Goal: Information Seeking & Learning: Learn about a topic

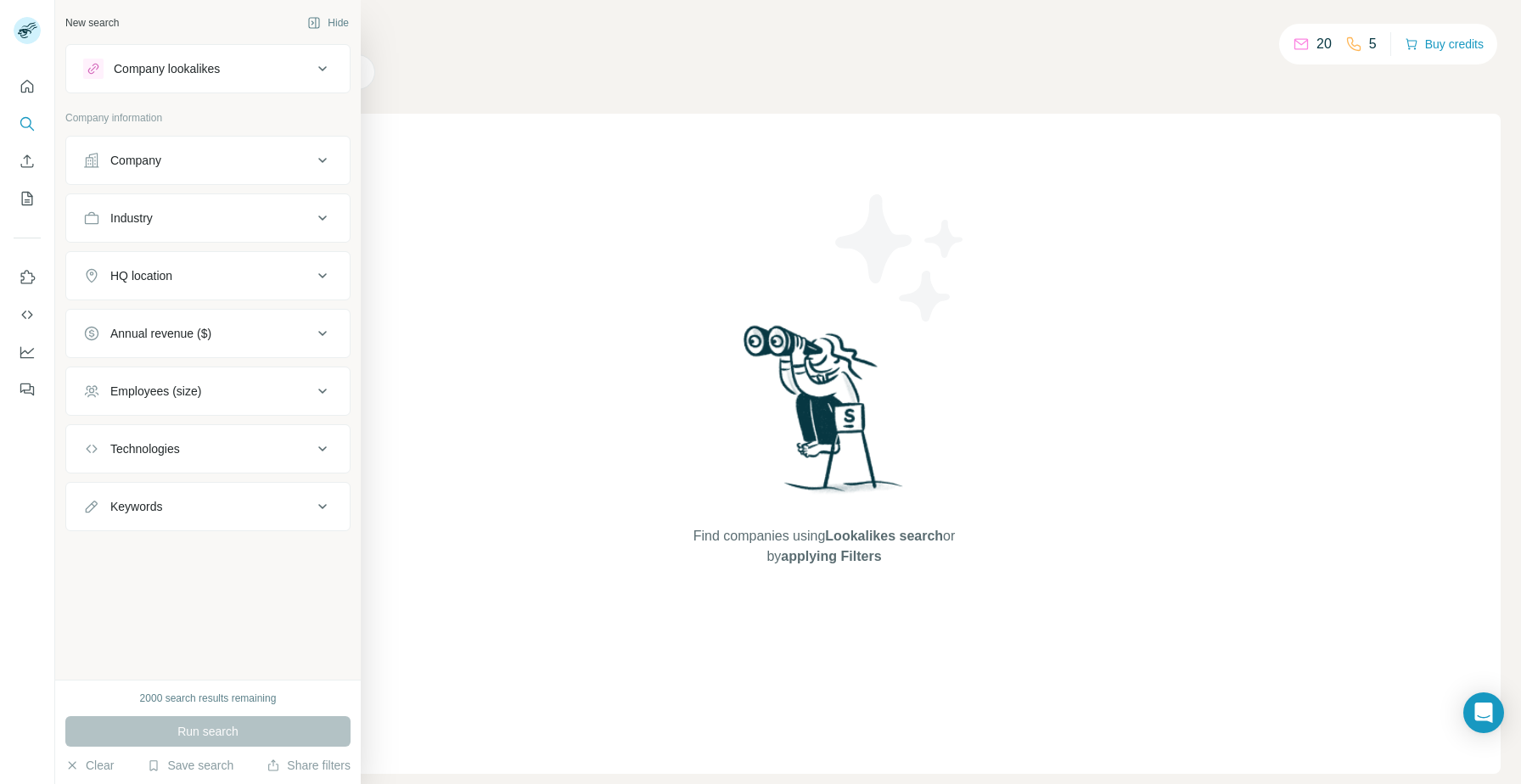
click at [284, 162] on div "Company" at bounding box center [198, 159] width 229 height 17
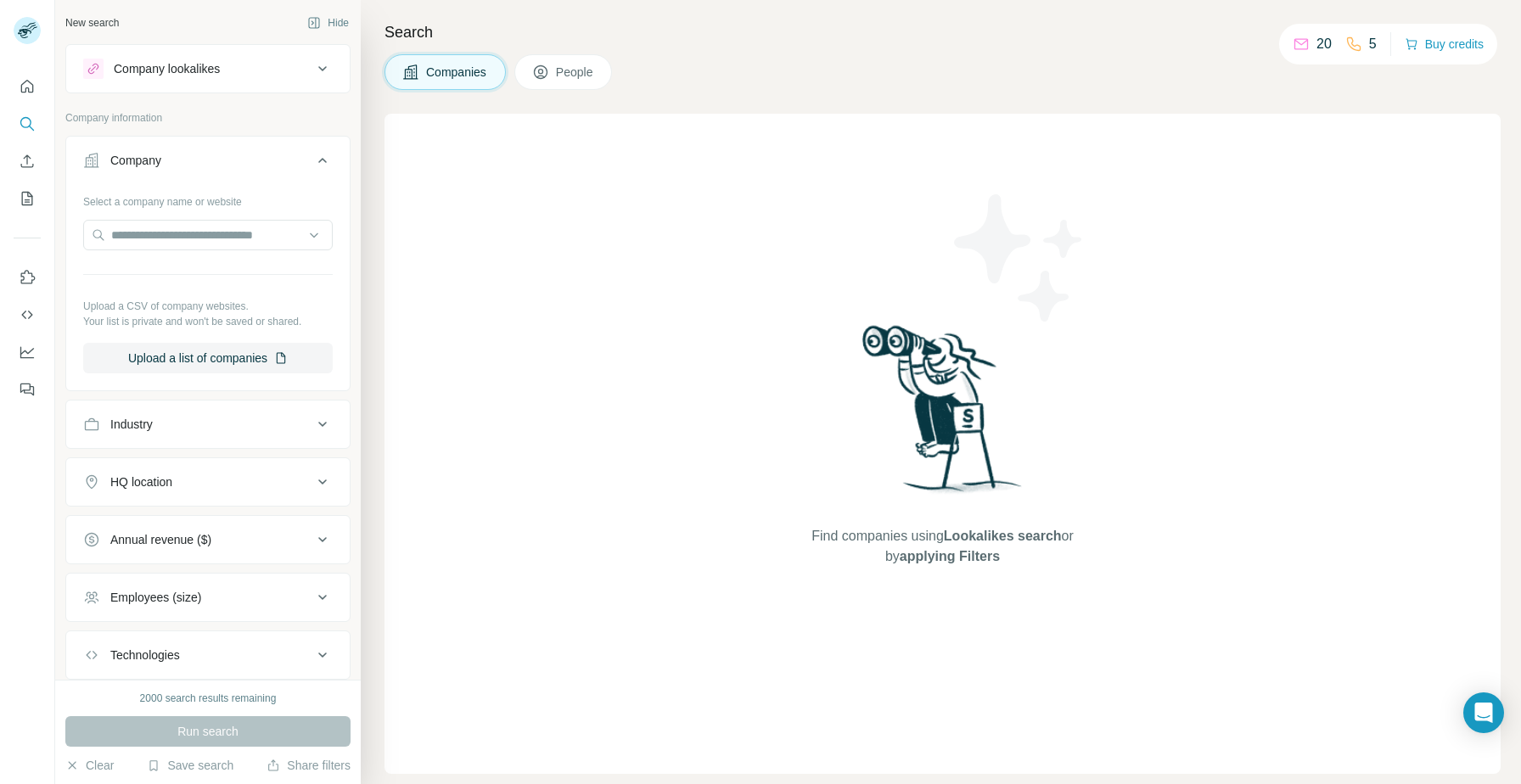
click at [174, 439] on button "Industry" at bounding box center [208, 425] width 284 height 41
click at [206, 477] on div at bounding box center [199, 466] width 210 height 29
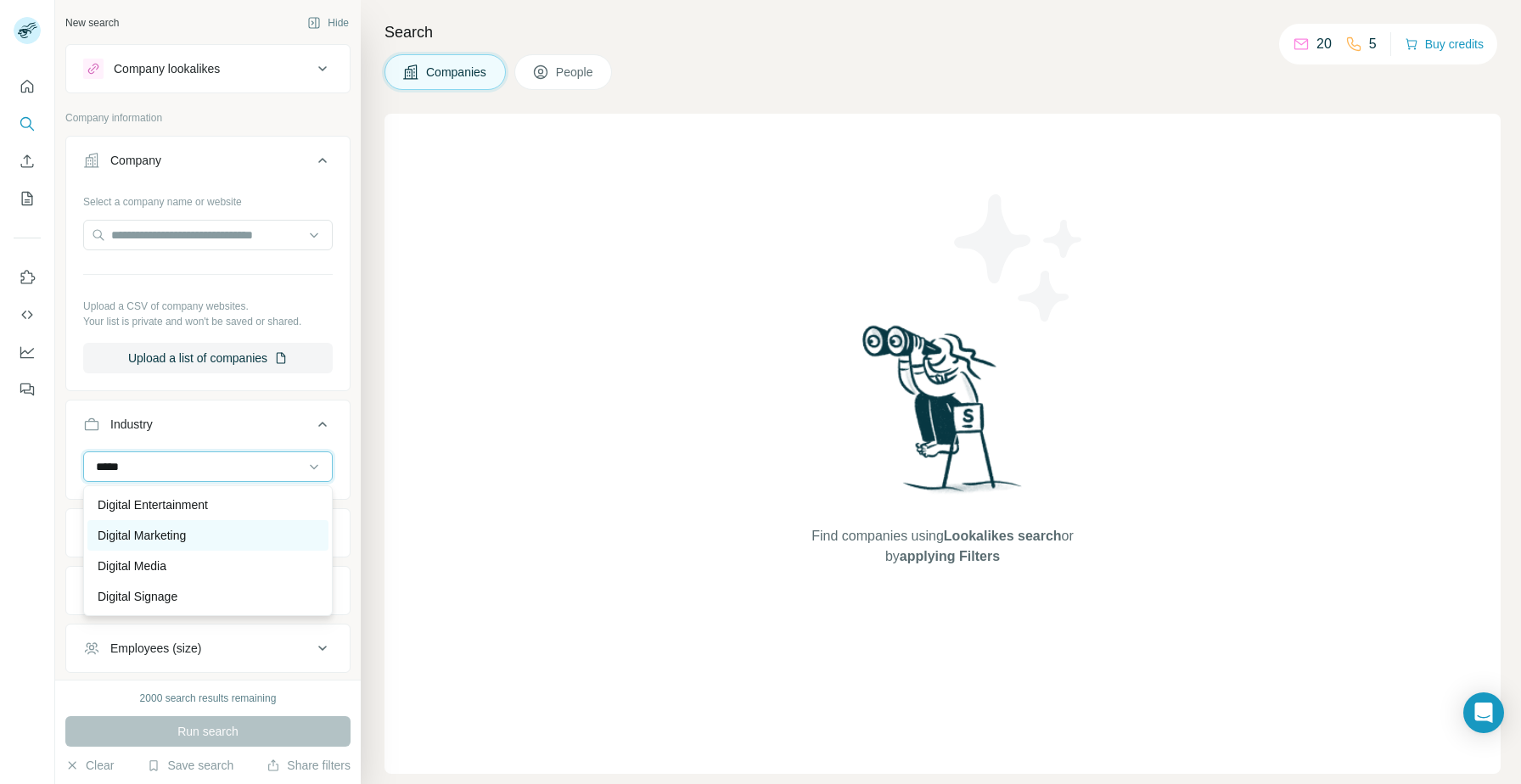
type input "*****"
click at [225, 538] on div "Digital Marketing" at bounding box center [207, 534] width 221 height 17
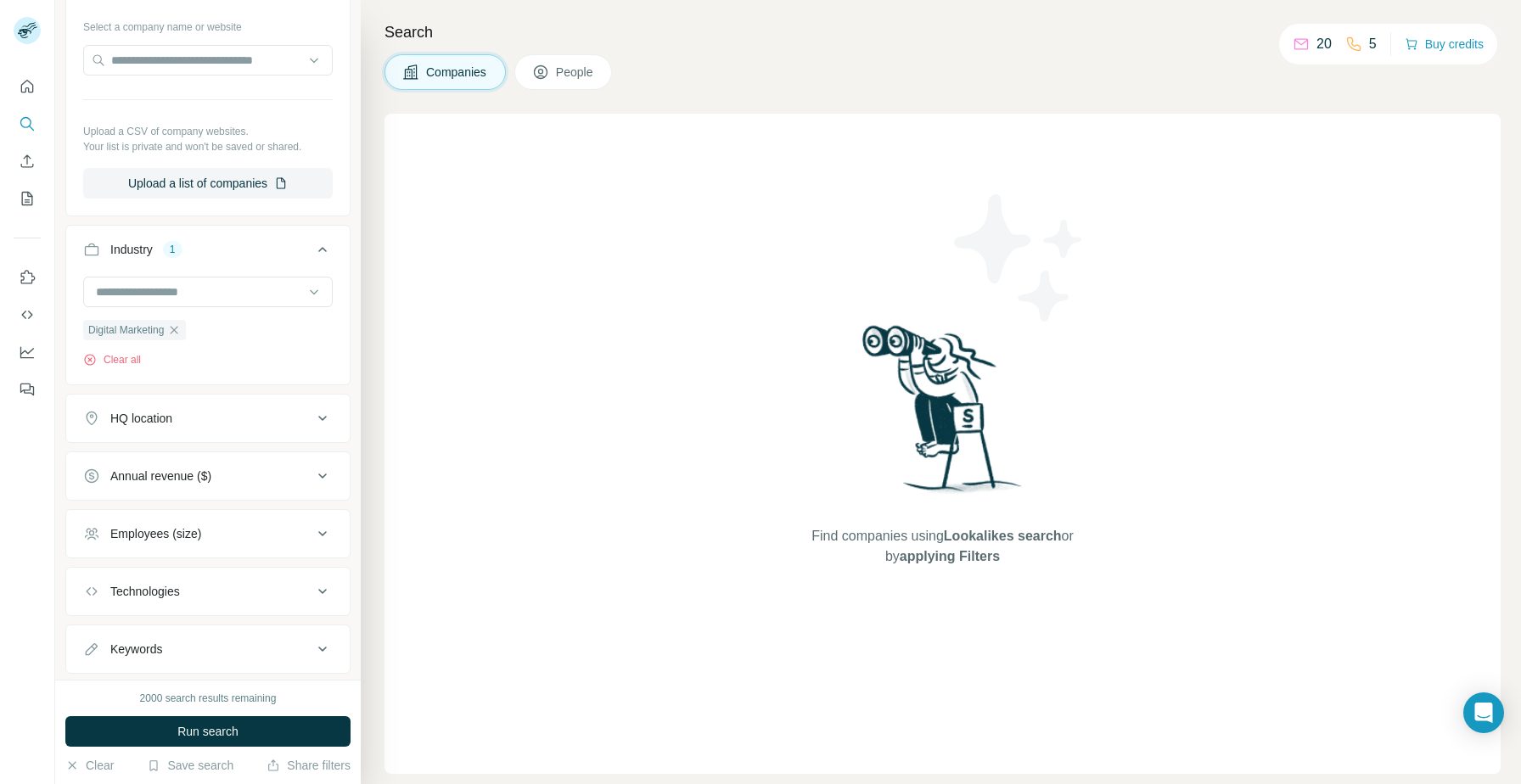
scroll to position [217, 0]
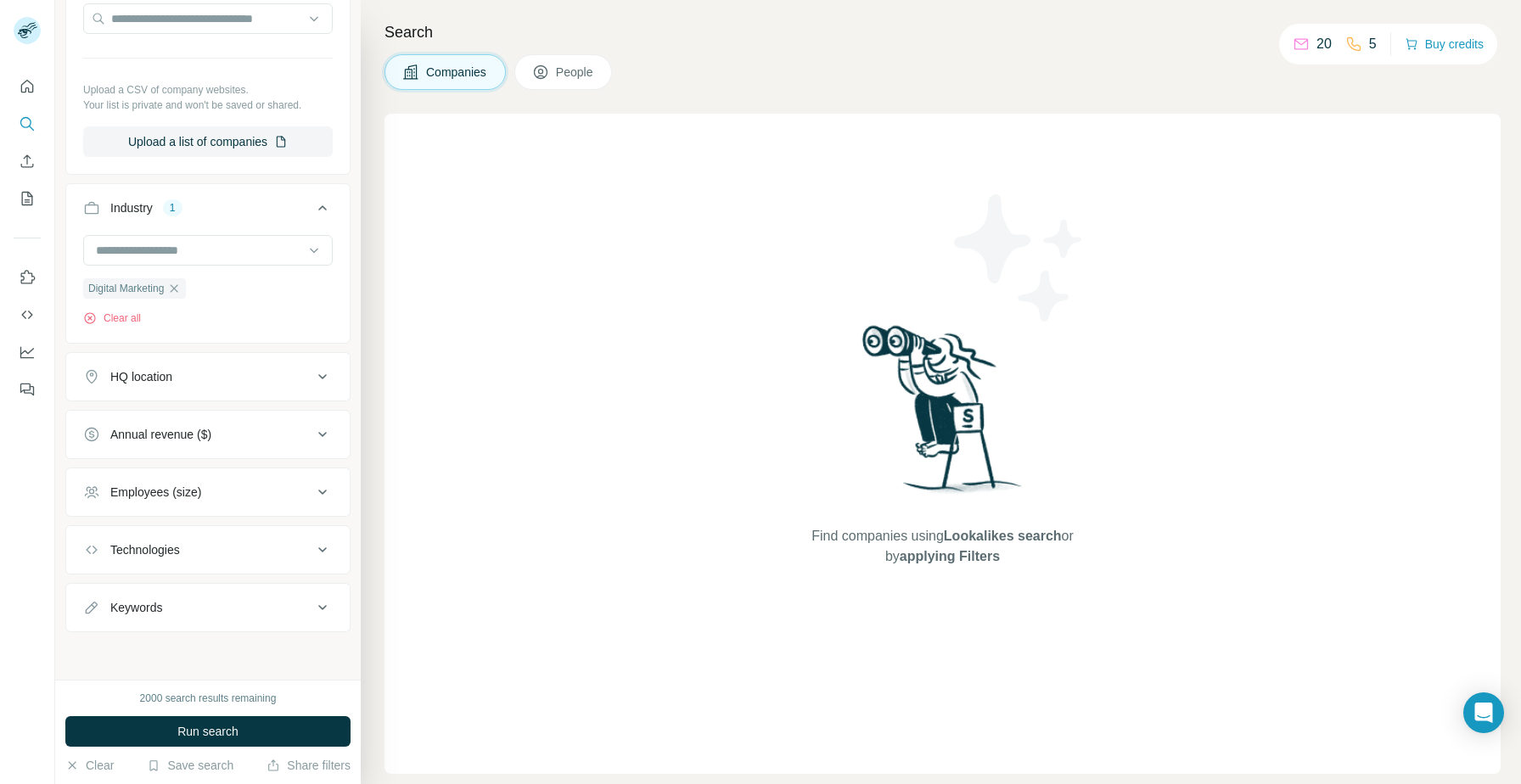
click at [278, 358] on button "HQ location" at bounding box center [208, 377] width 284 height 41
click at [259, 411] on input "text" at bounding box center [208, 419] width 250 height 30
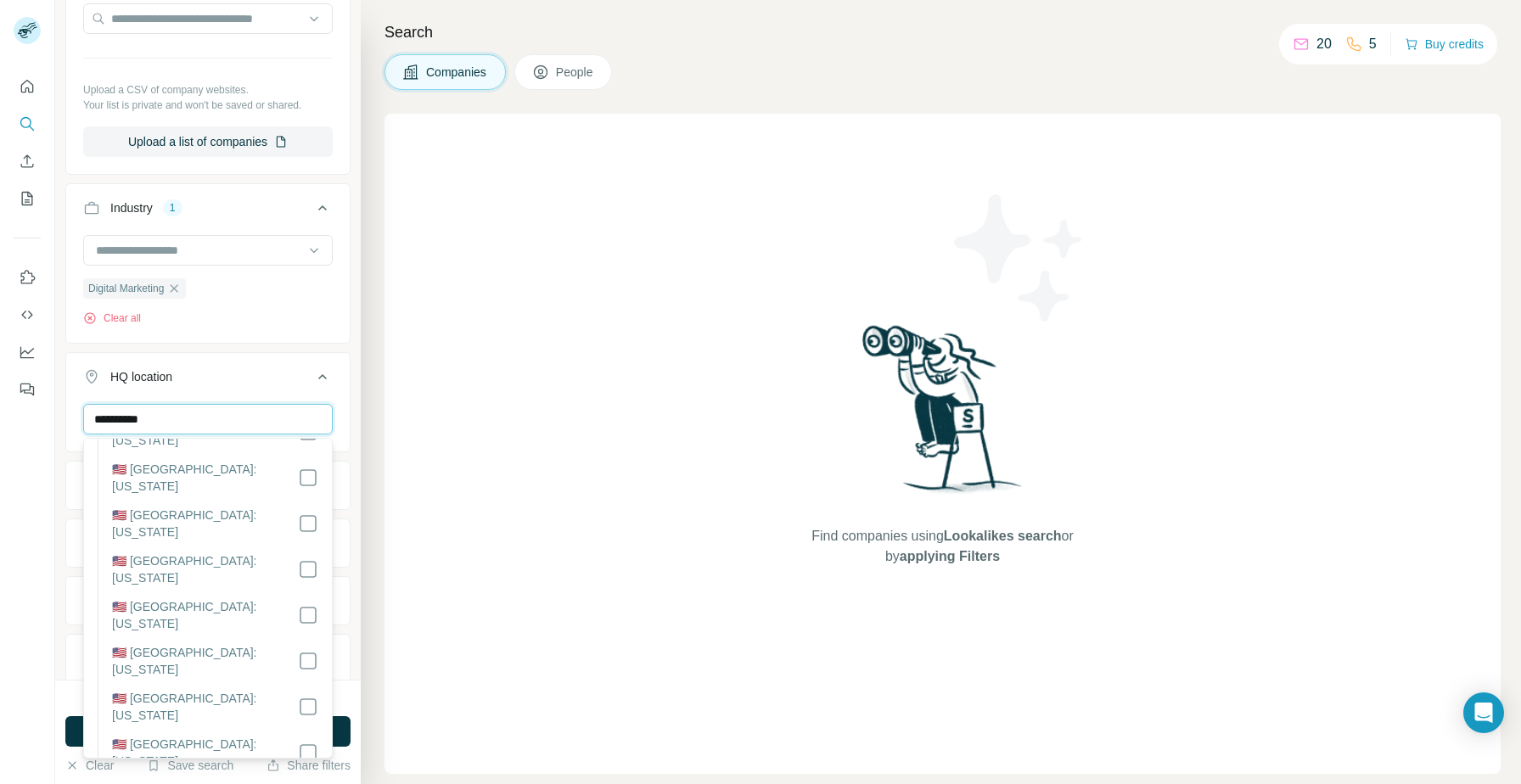
scroll to position [1401, 0]
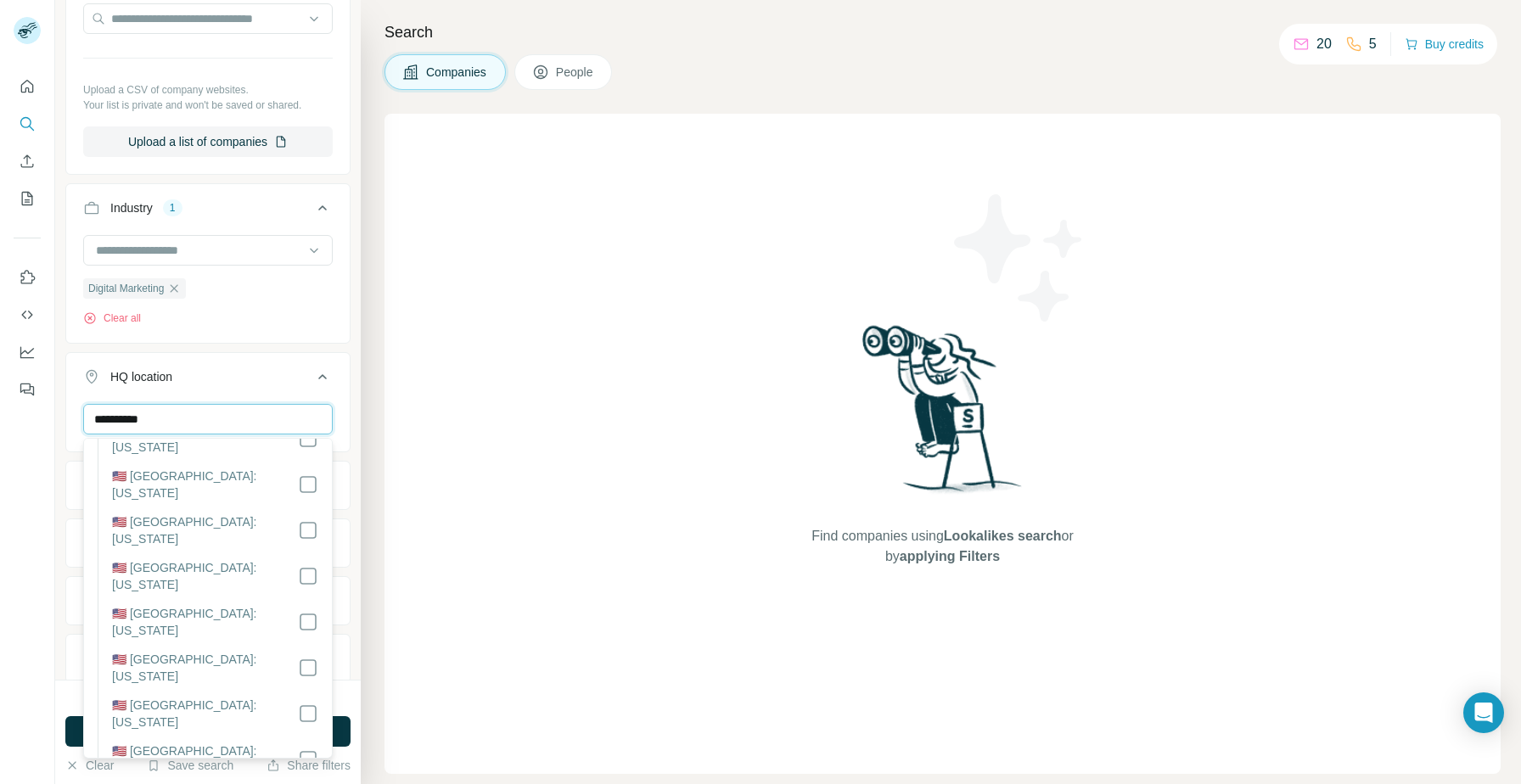
type input "**********"
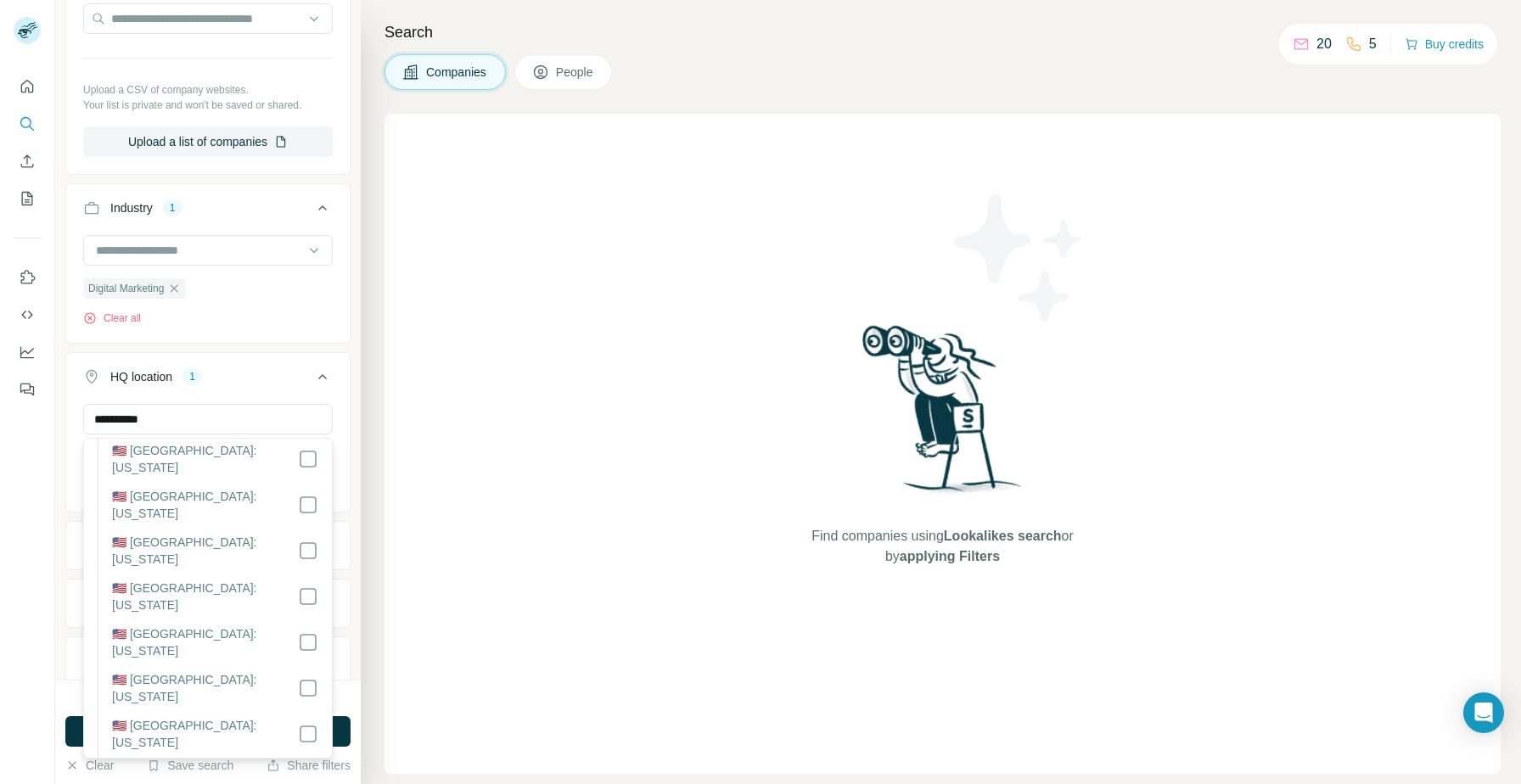
scroll to position [1472, 0]
click at [311, 386] on button "HQ location 2" at bounding box center [208, 380] width 284 height 48
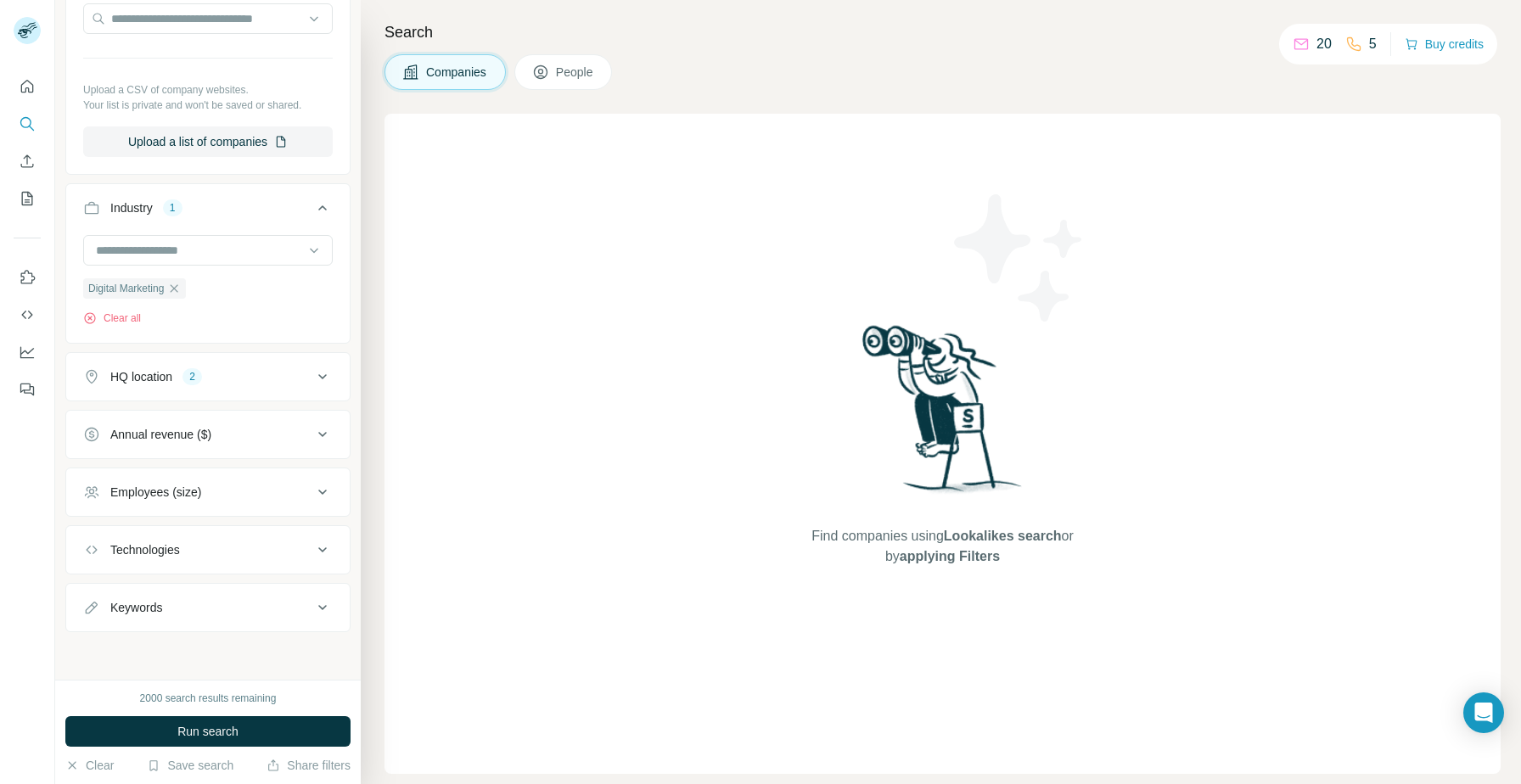
click at [227, 608] on div "Keywords" at bounding box center [198, 606] width 229 height 17
click at [222, 651] on input "text" at bounding box center [191, 649] width 216 height 30
type input "***"
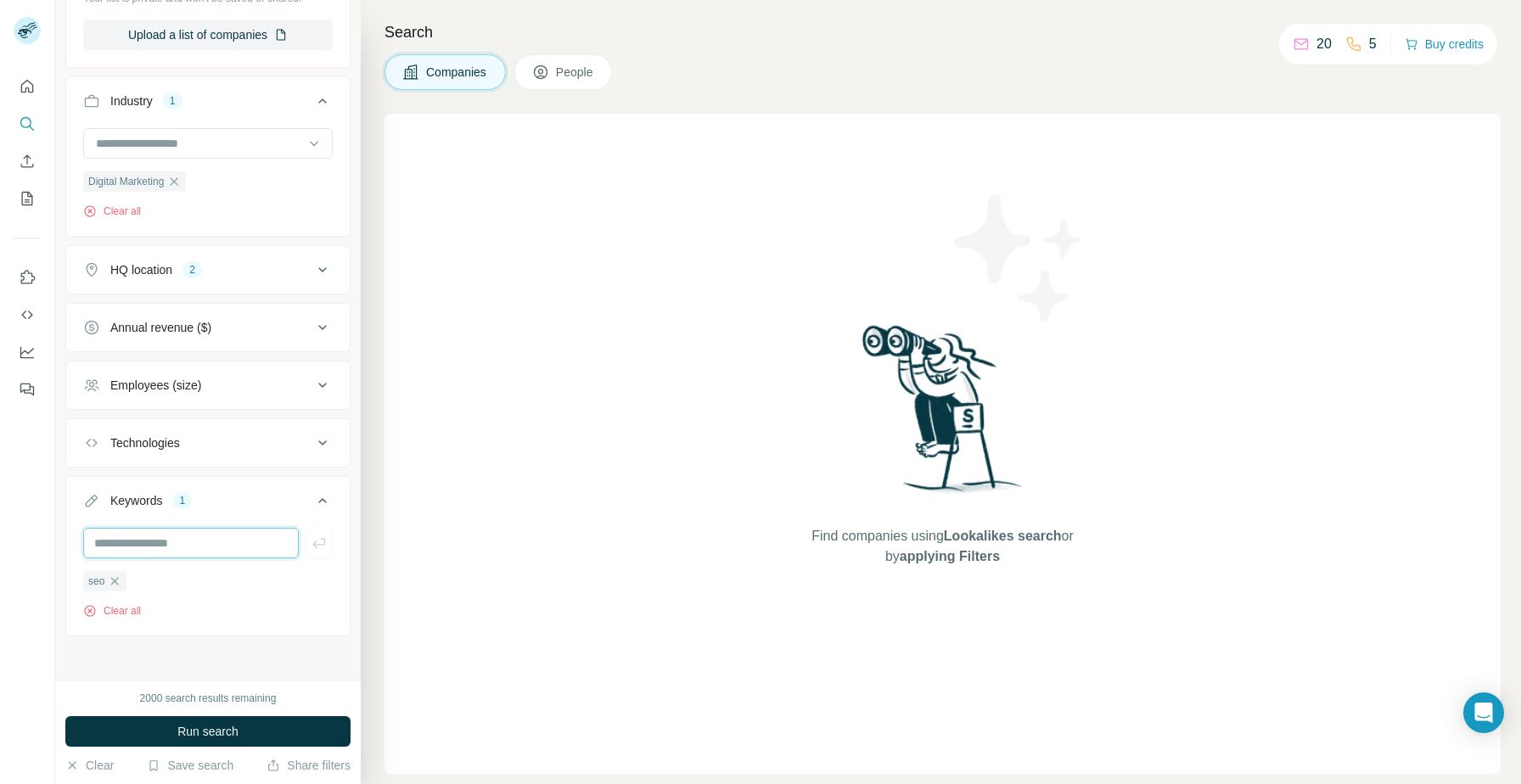
scroll to position [327, 0]
click at [223, 390] on button "Employees (size)" at bounding box center [208, 381] width 284 height 41
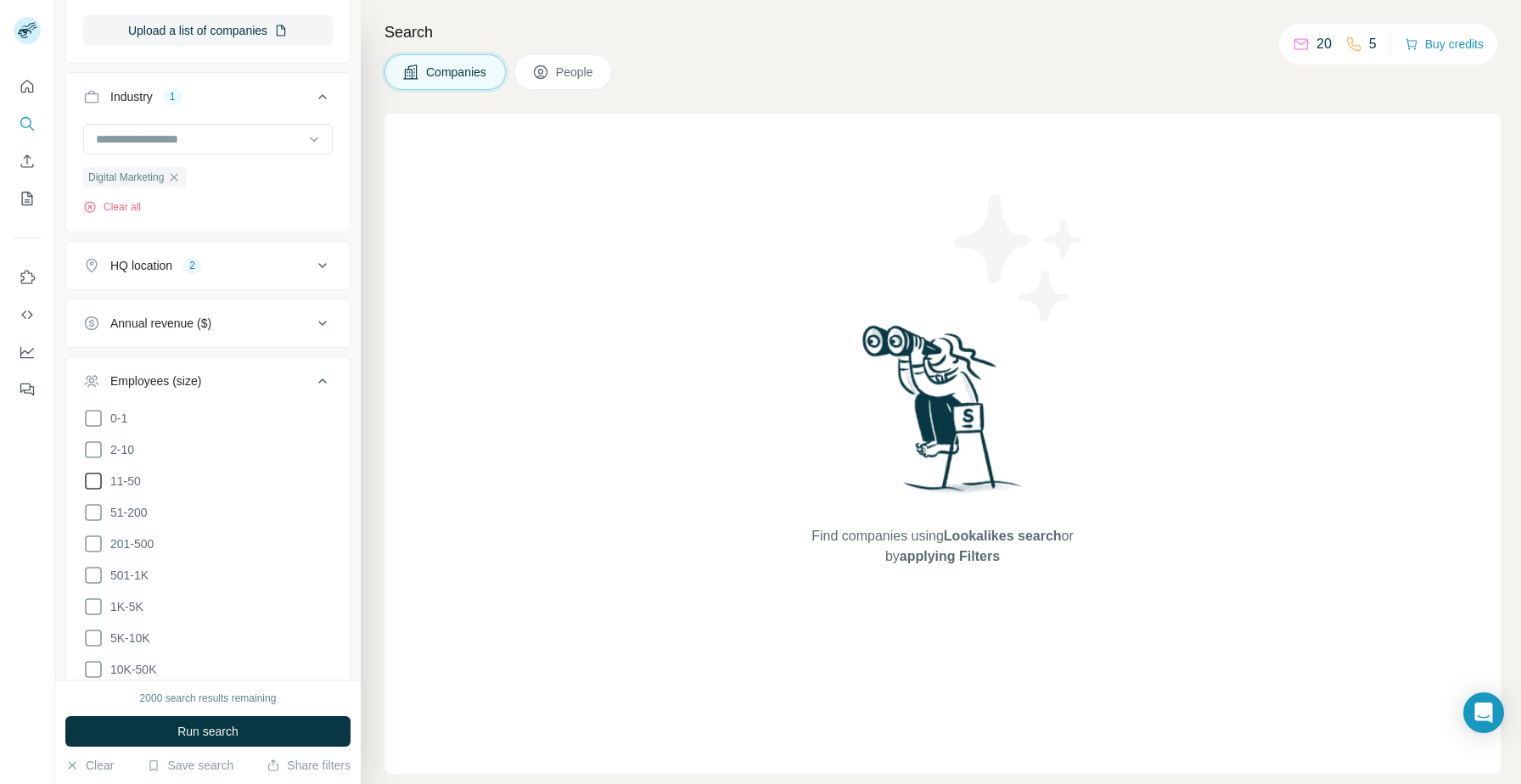
click at [97, 481] on icon at bounding box center [93, 481] width 20 height 20
click at [97, 504] on icon at bounding box center [92, 512] width 17 height 17
click at [97, 544] on icon at bounding box center [93, 543] width 20 height 20
click at [206, 737] on span "Run search" at bounding box center [207, 731] width 61 height 17
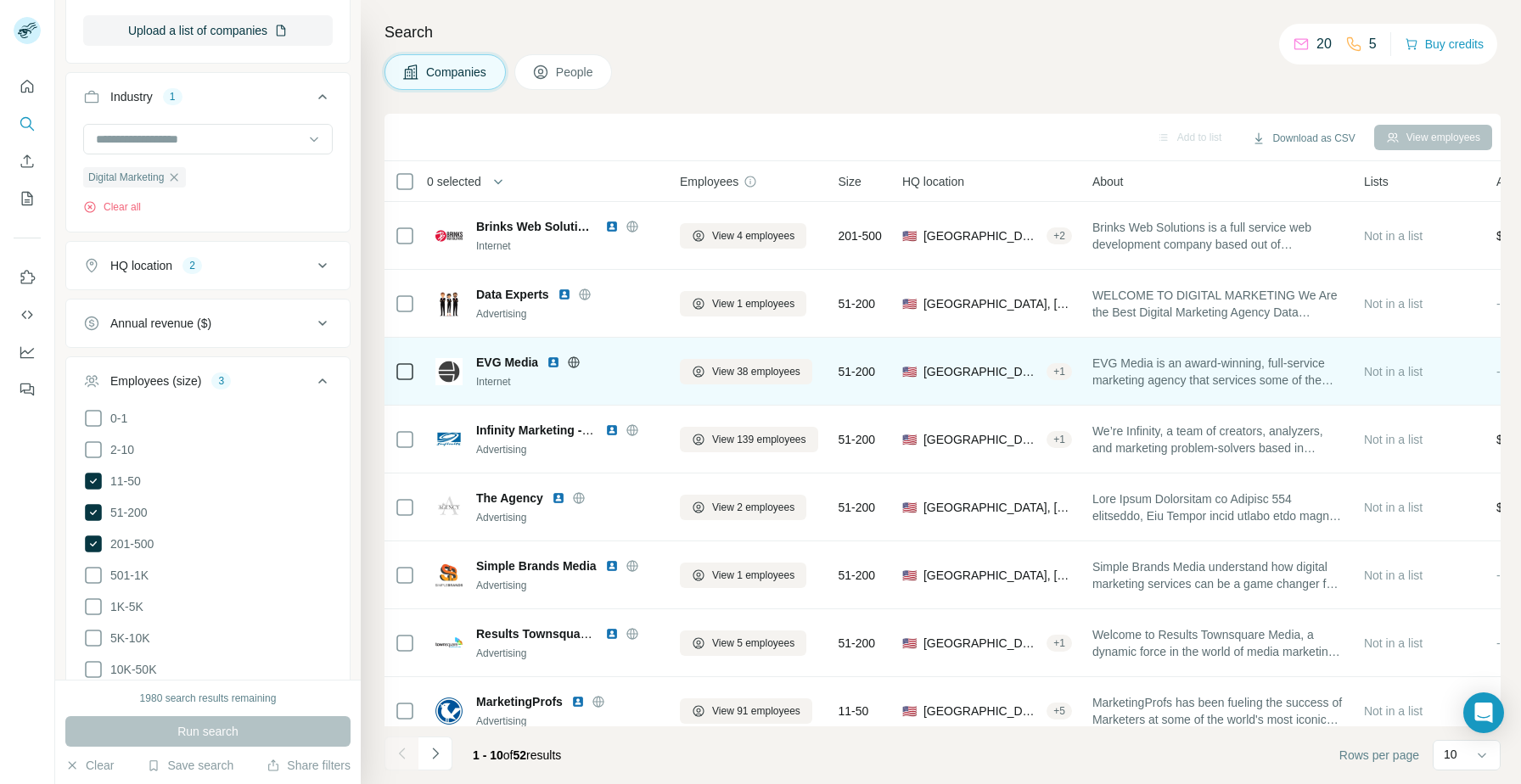
click at [555, 364] on img at bounding box center [553, 362] width 14 height 14
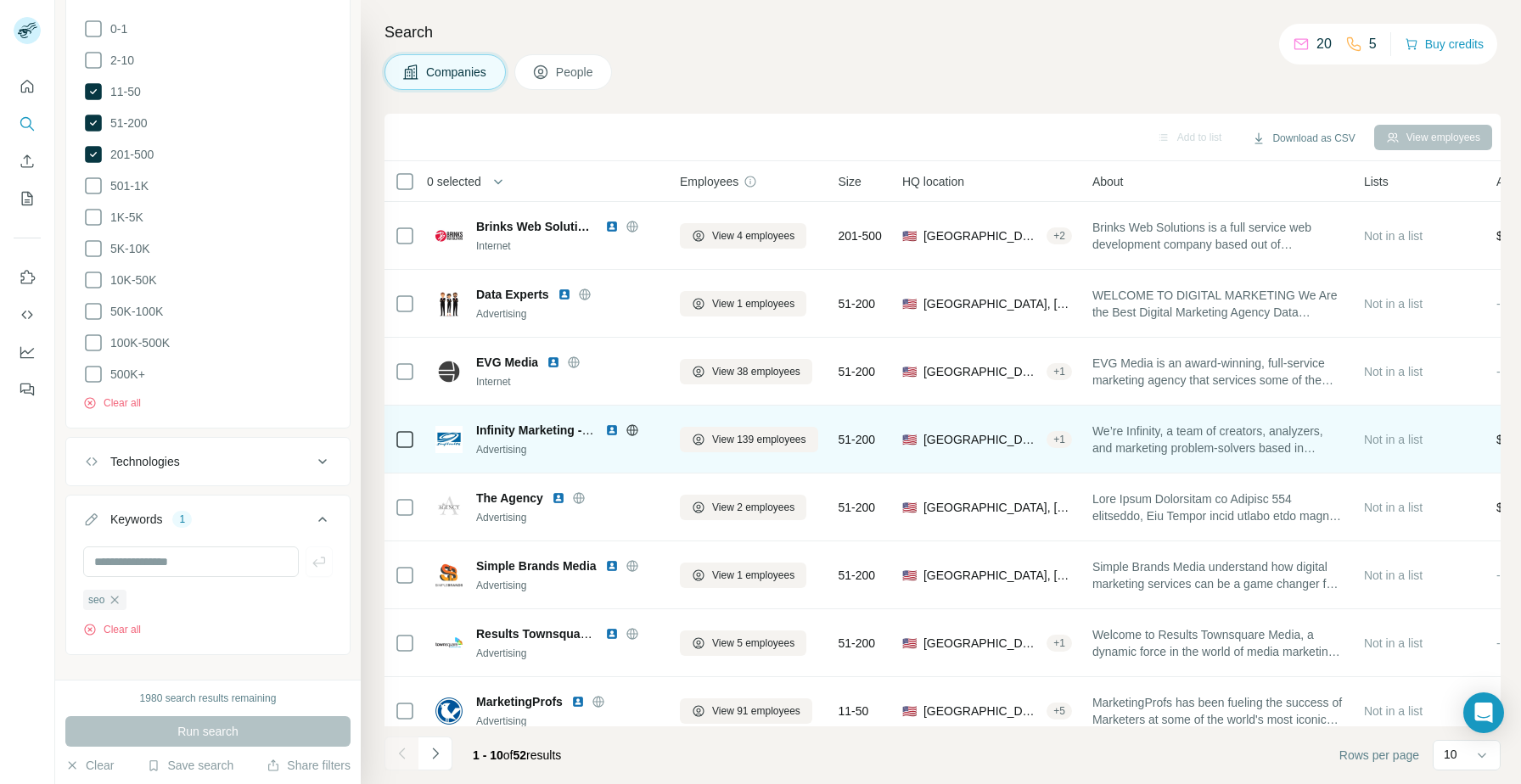
click at [613, 428] on img at bounding box center [612, 430] width 14 height 14
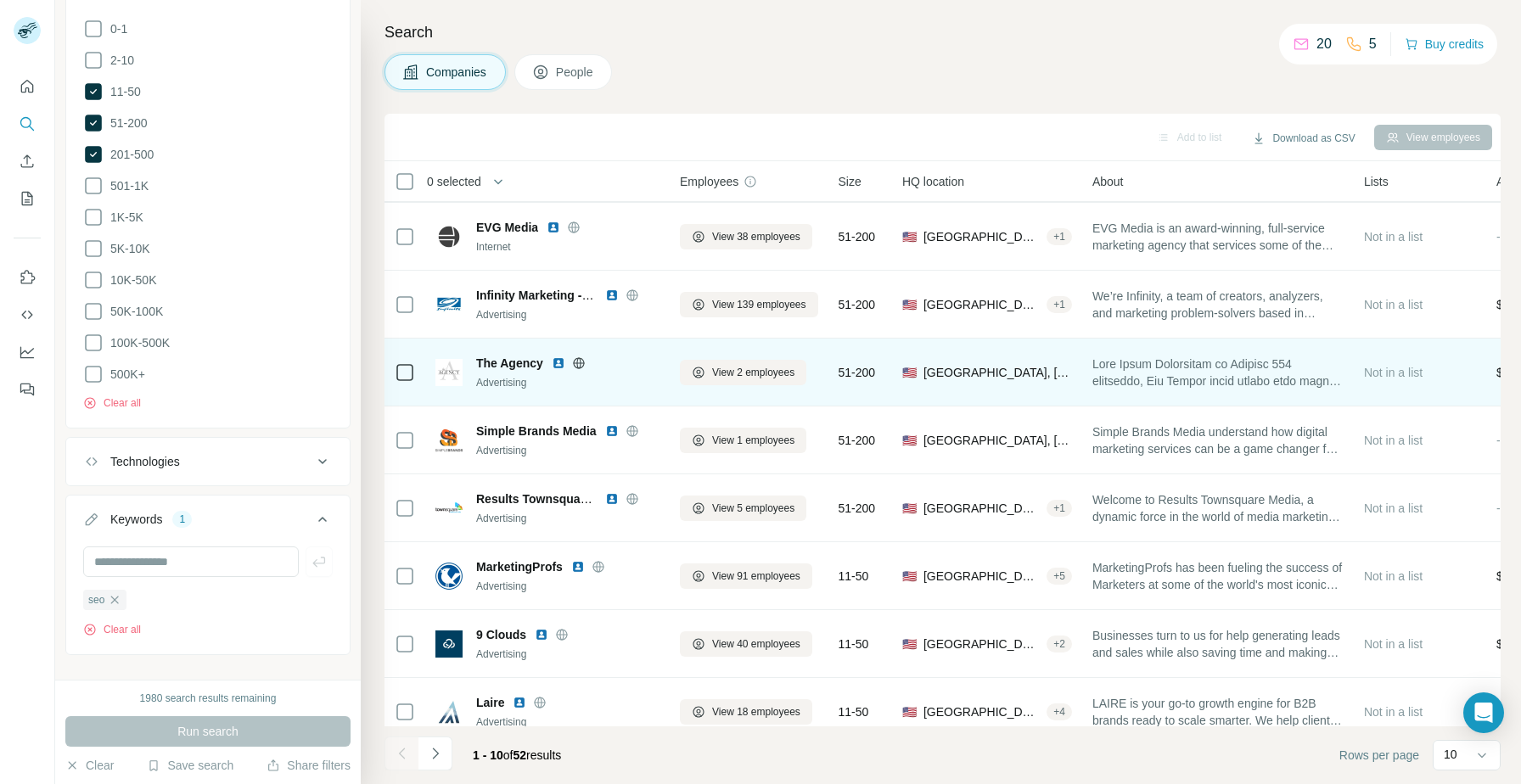
scroll to position [154, 0]
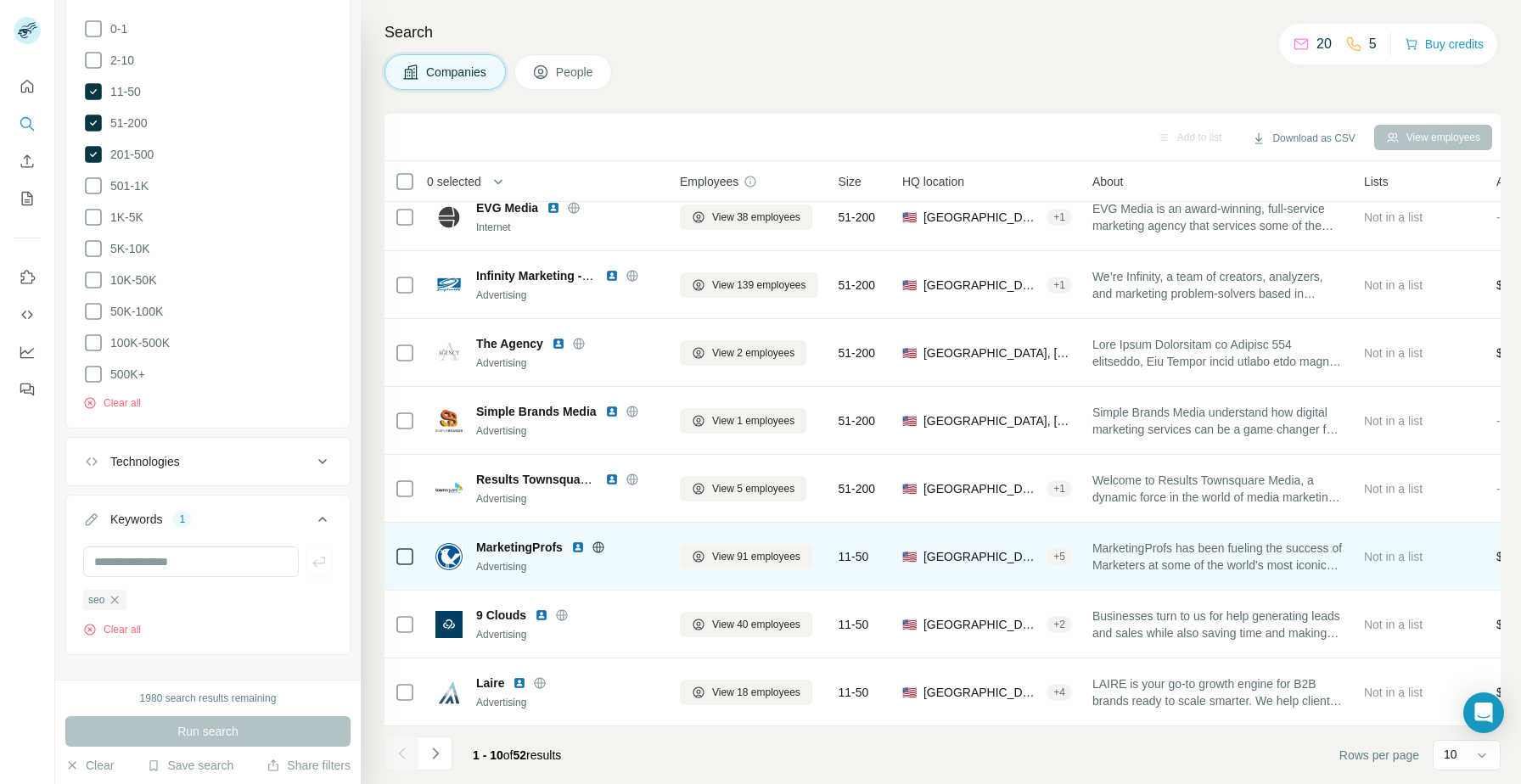
click at [575, 546] on img at bounding box center [578, 547] width 14 height 14
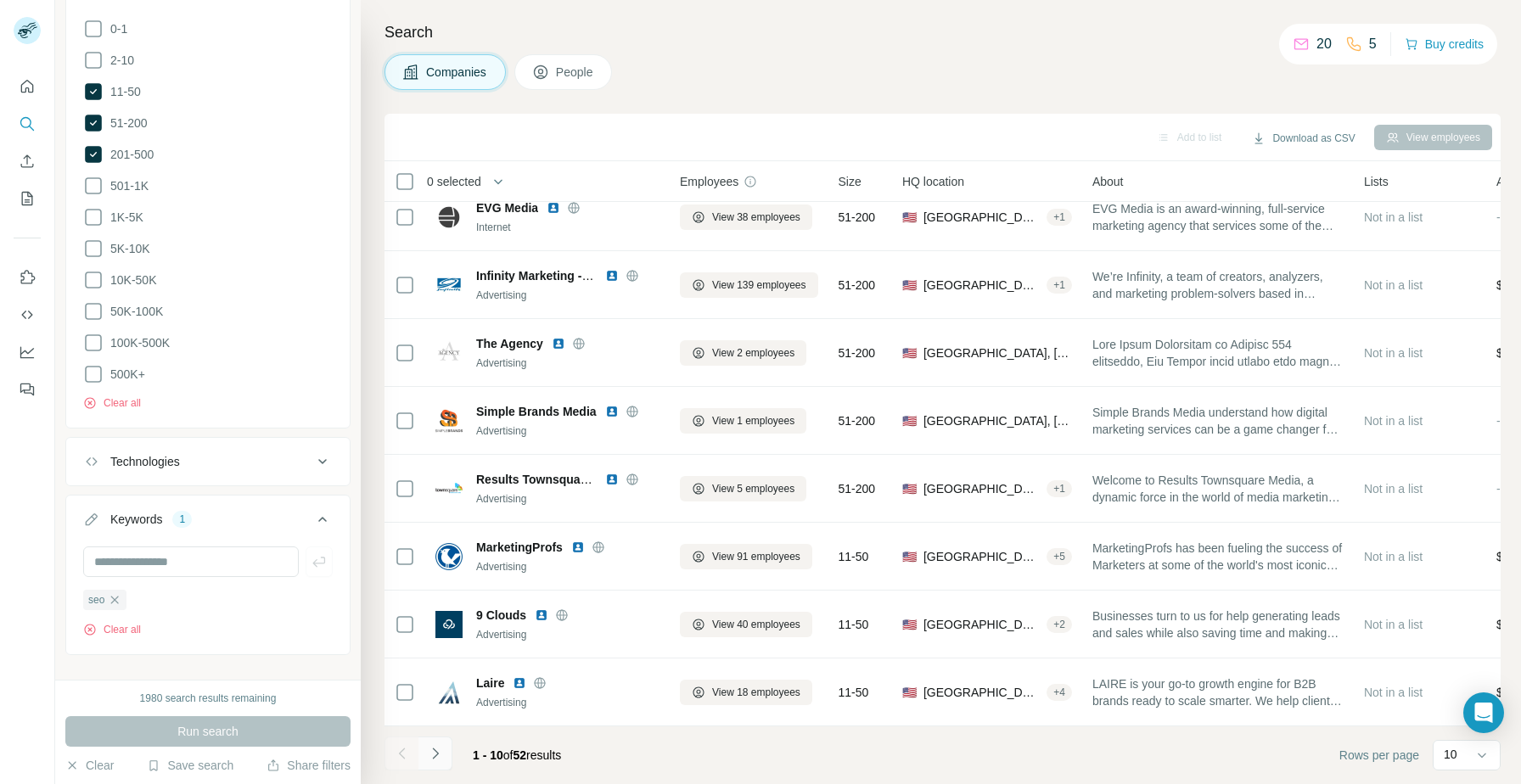
click at [439, 755] on icon "Navigate to next page" at bounding box center [434, 753] width 17 height 17
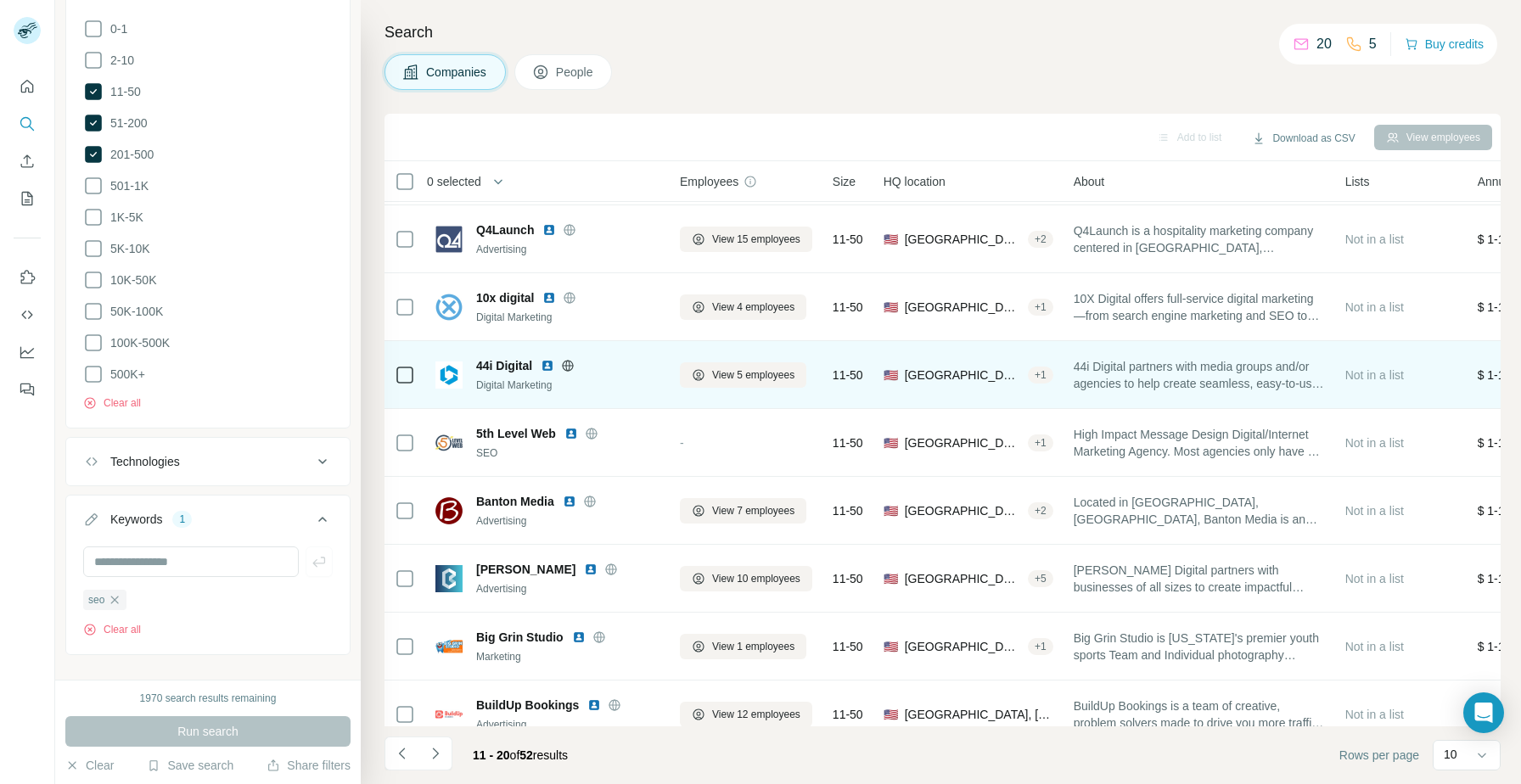
scroll to position [0, 0]
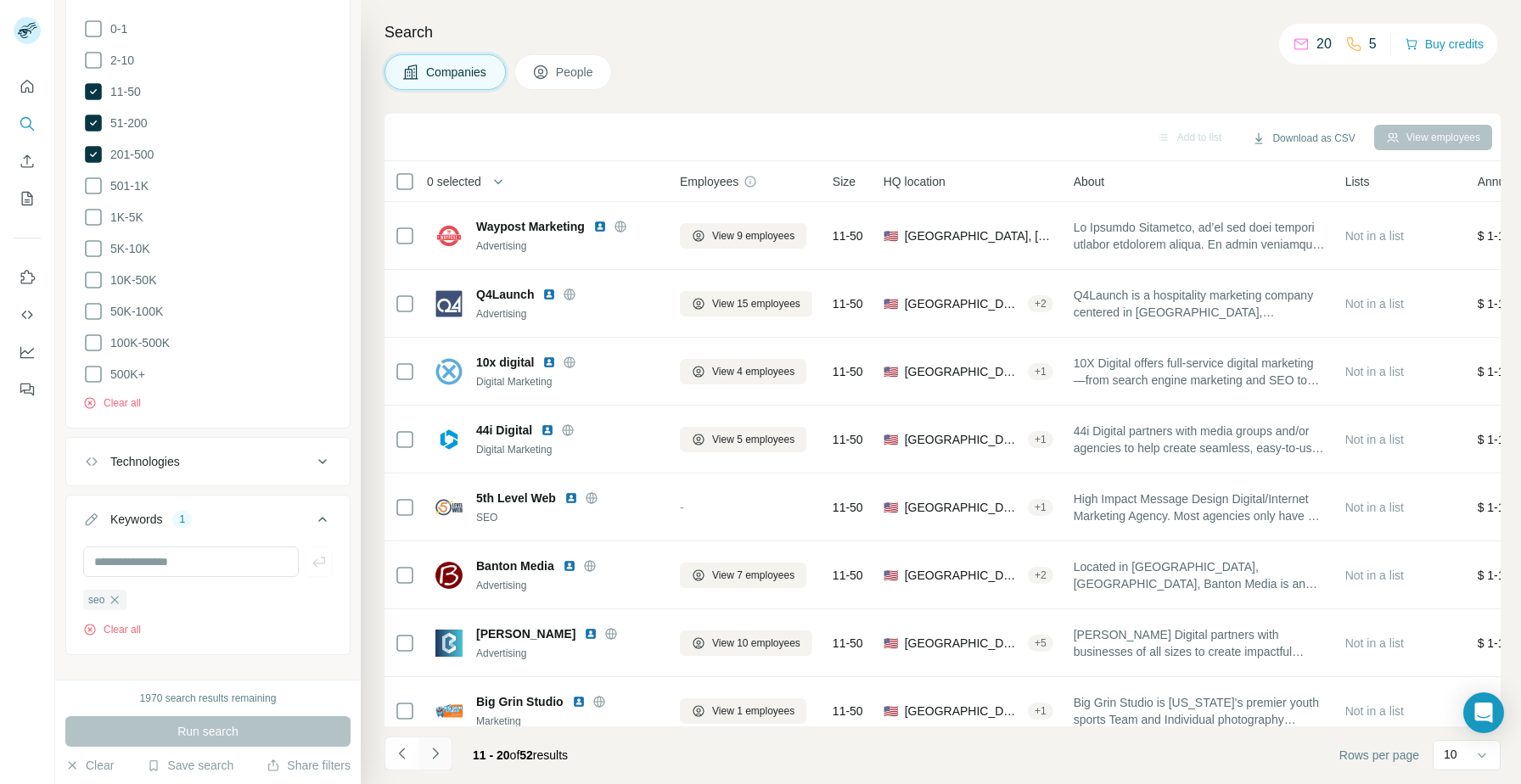
click at [447, 744] on button "Navigate to next page" at bounding box center [434, 753] width 34 height 34
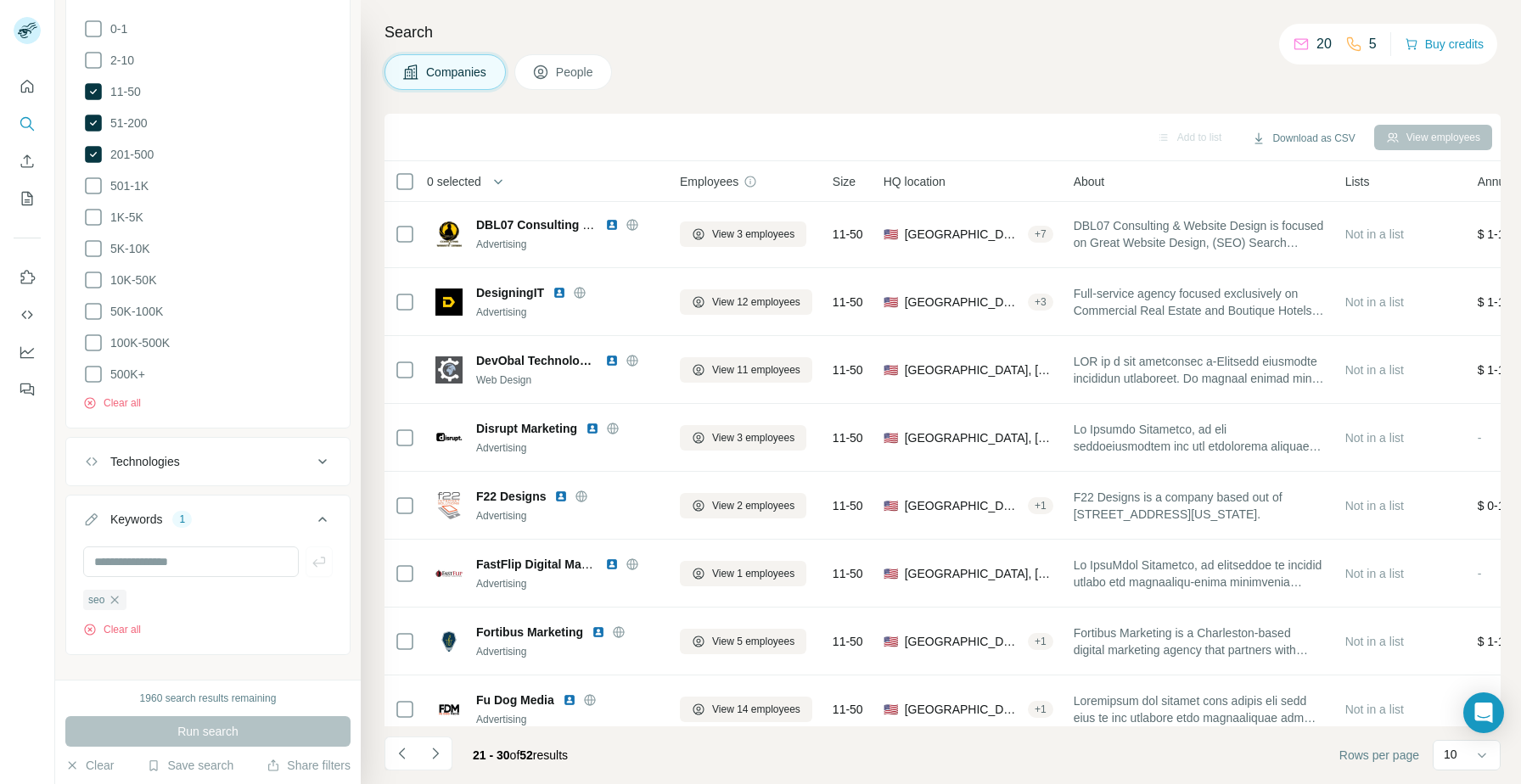
scroll to position [154, 0]
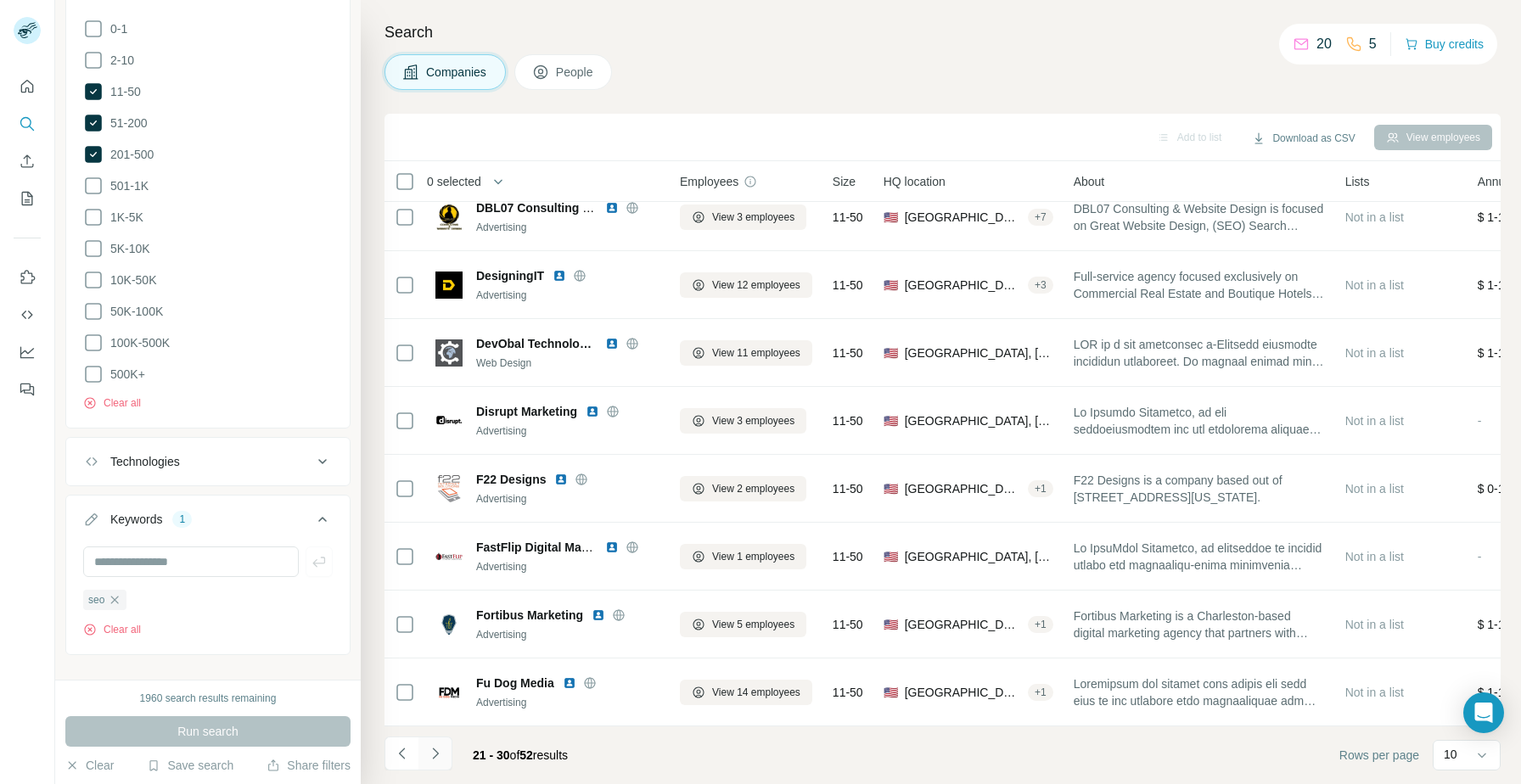
click at [433, 750] on icon "Navigate to next page" at bounding box center [434, 752] width 6 height 11
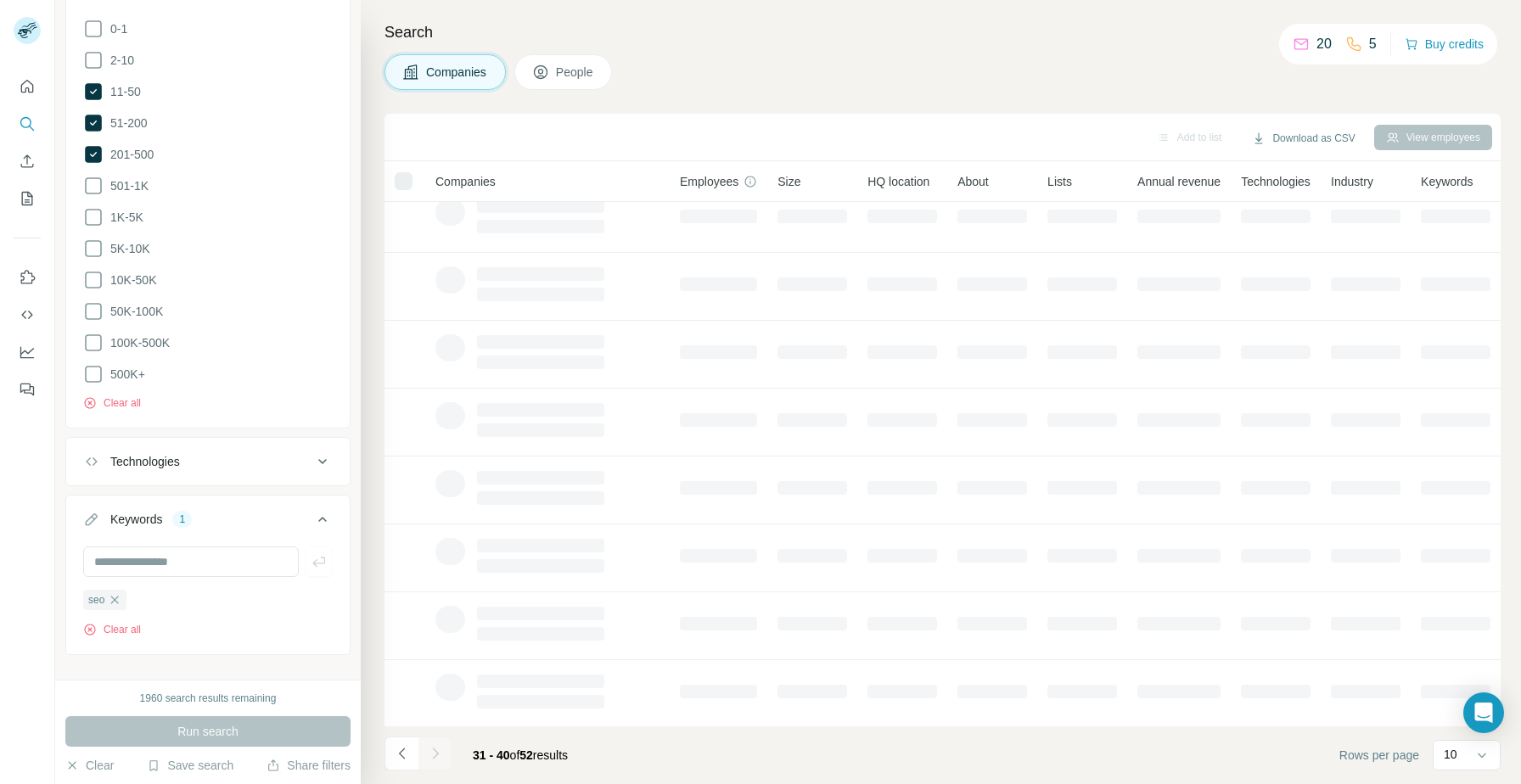
scroll to position [0, 0]
click at [709, 97] on div "Search Companies People Add to list Download as CSV View employees Companies Em…" at bounding box center [941, 392] width 1160 height 784
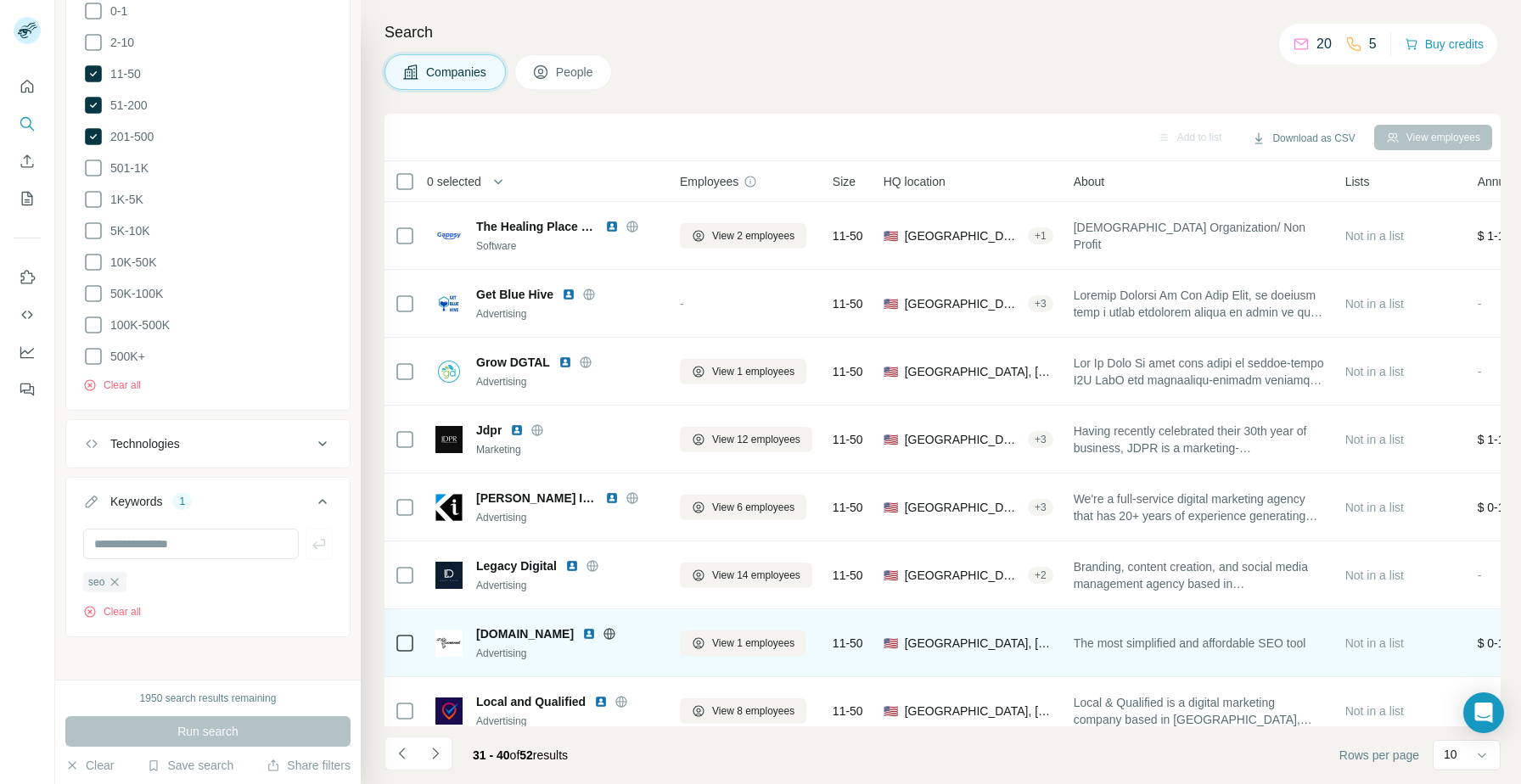
scroll to position [154, 0]
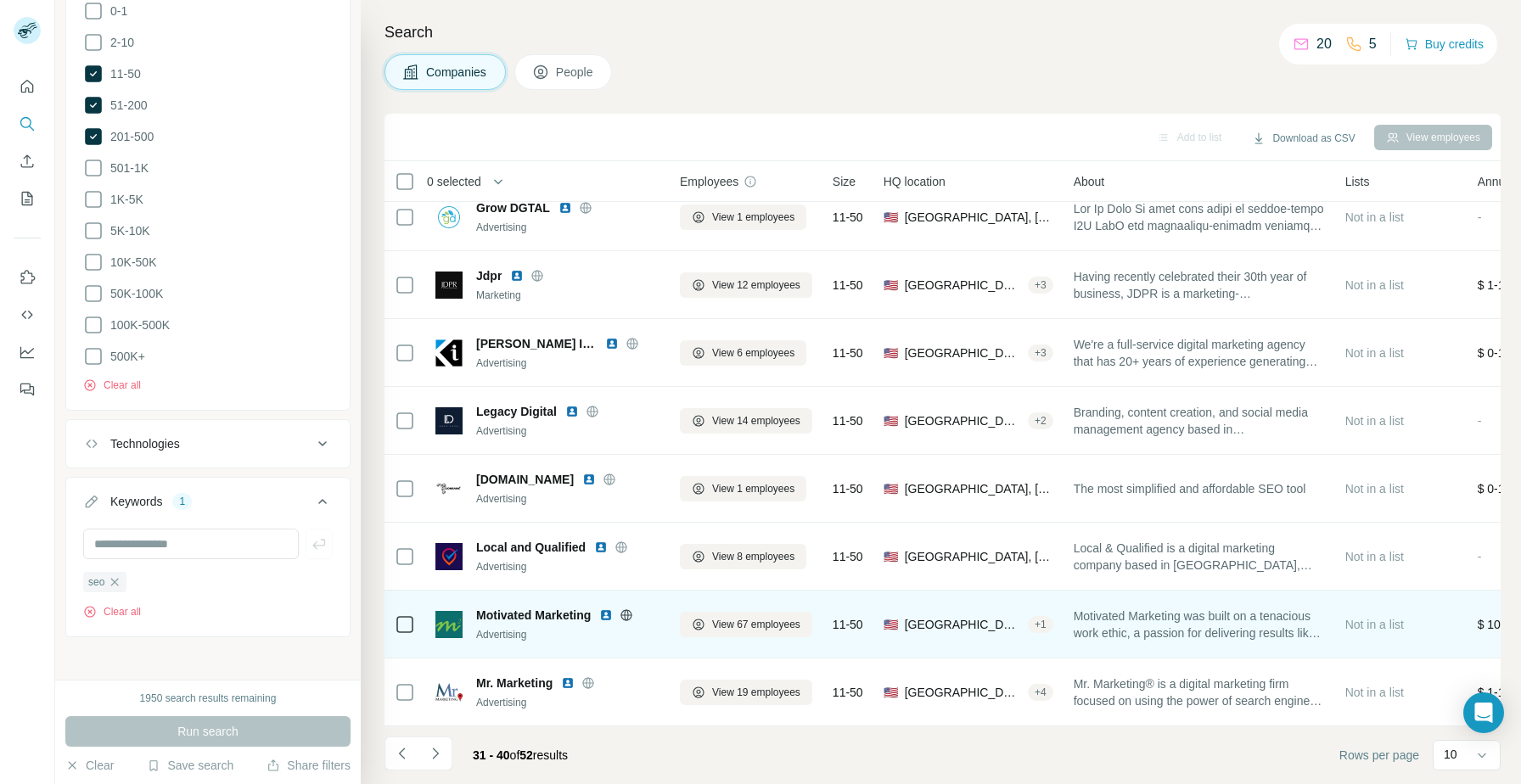
click at [605, 619] on img at bounding box center [605, 615] width 14 height 14
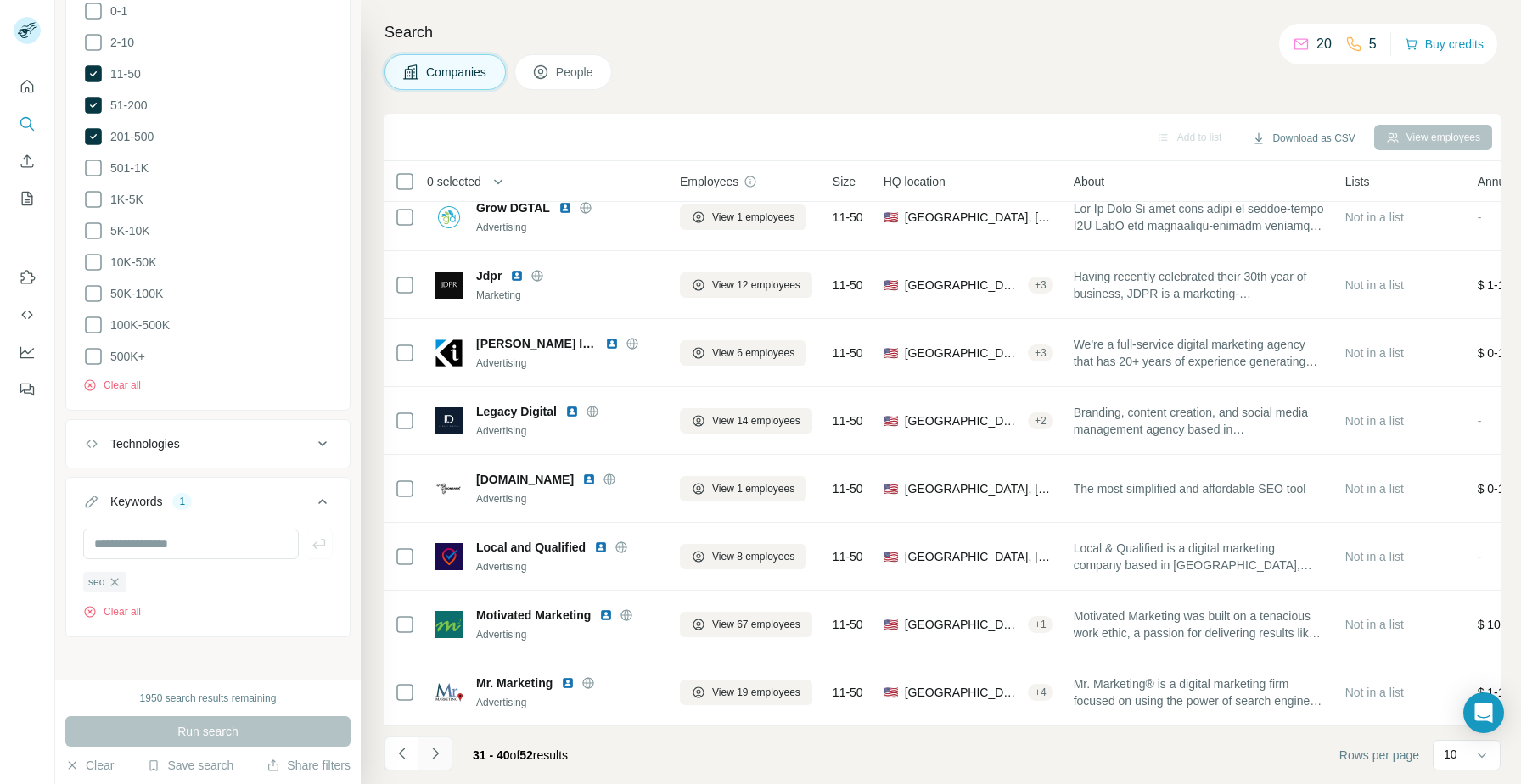
click at [446, 742] on button "Navigate to next page" at bounding box center [434, 753] width 34 height 34
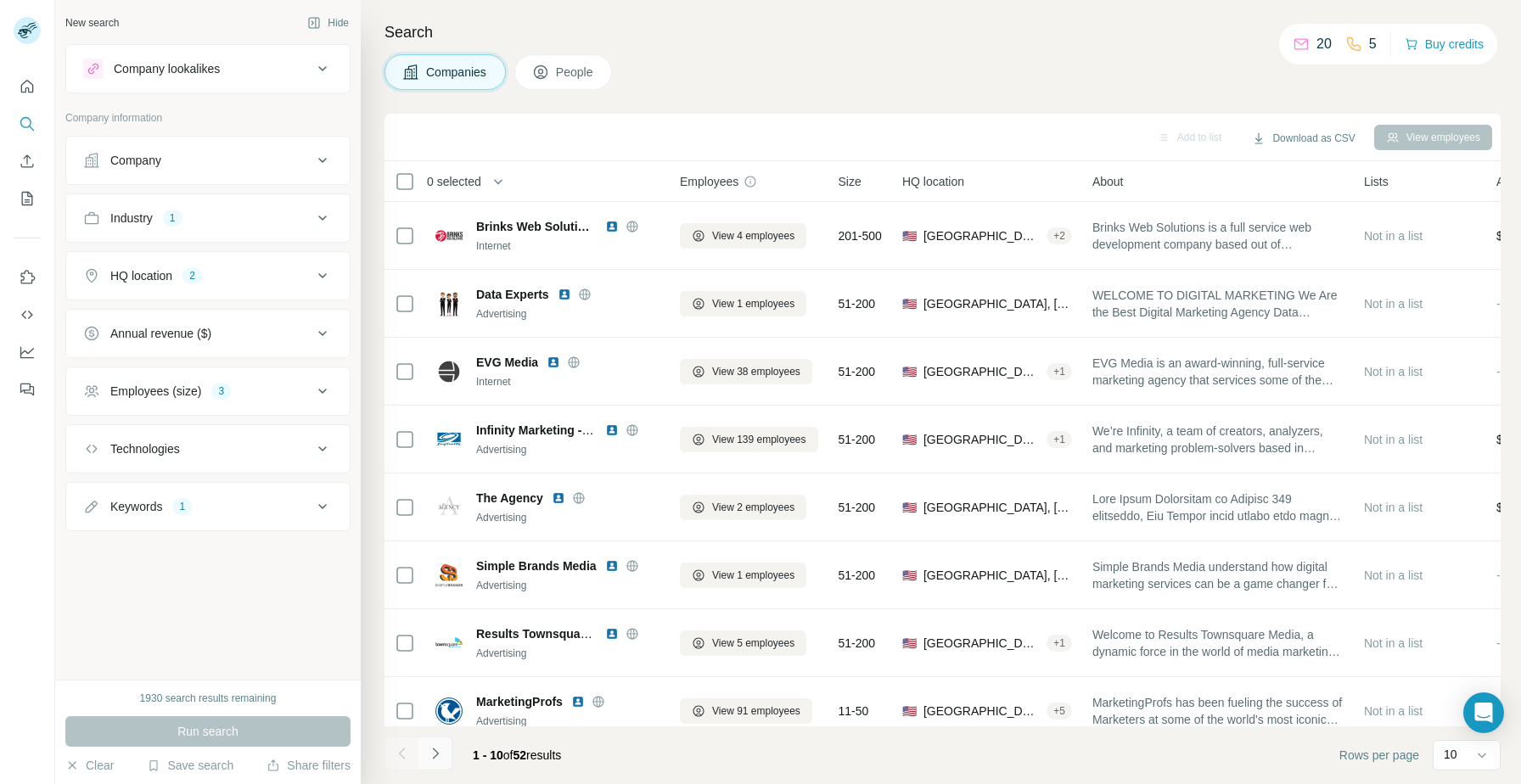
click at [430, 752] on icon "Navigate to next page" at bounding box center [434, 753] width 17 height 17
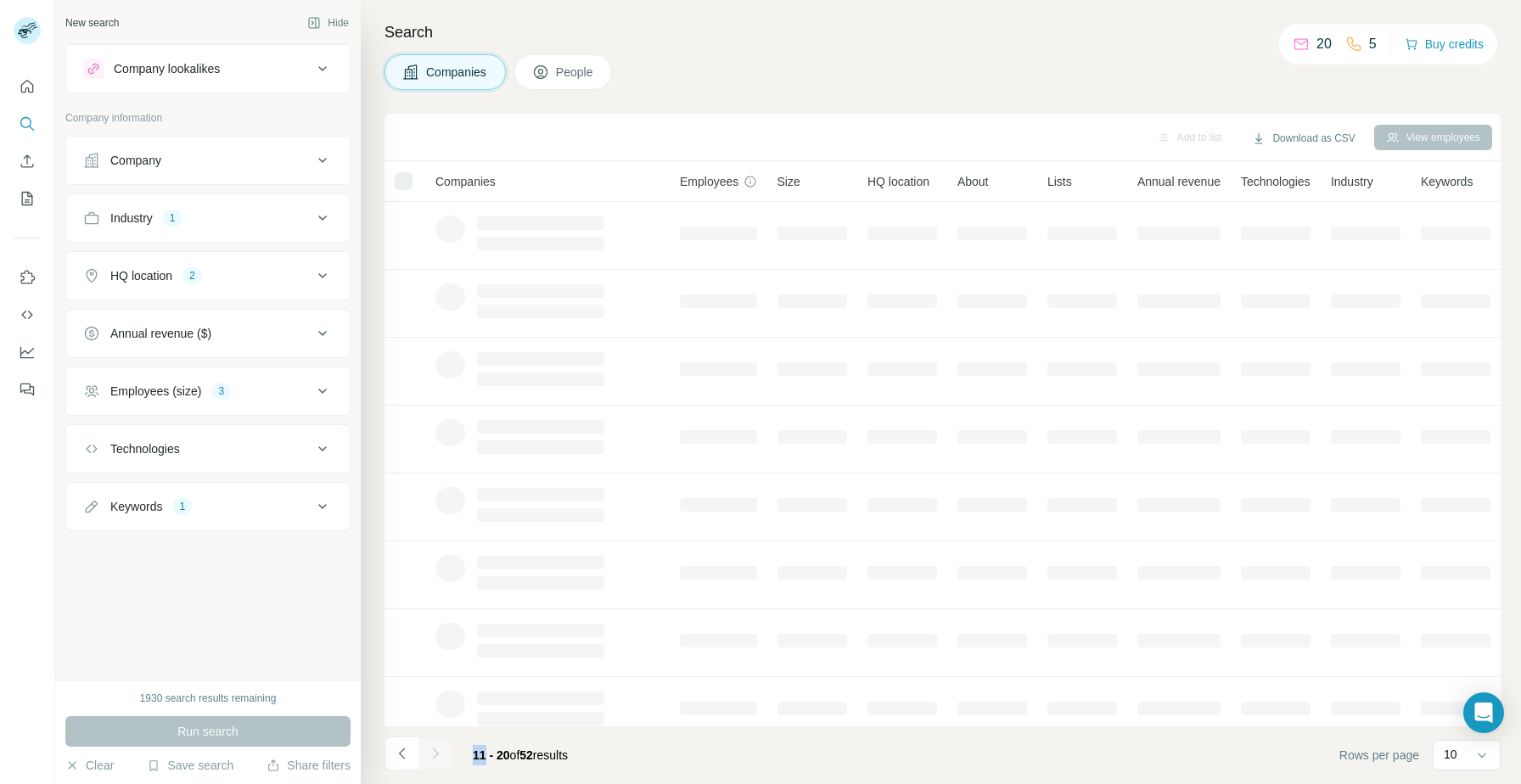
click at [430, 752] on div at bounding box center [434, 753] width 34 height 34
click at [430, 752] on icon "Navigate to next page" at bounding box center [434, 753] width 17 height 17
click at [546, 763] on div "21 - 30 of 52 results" at bounding box center [520, 755] width 122 height 37
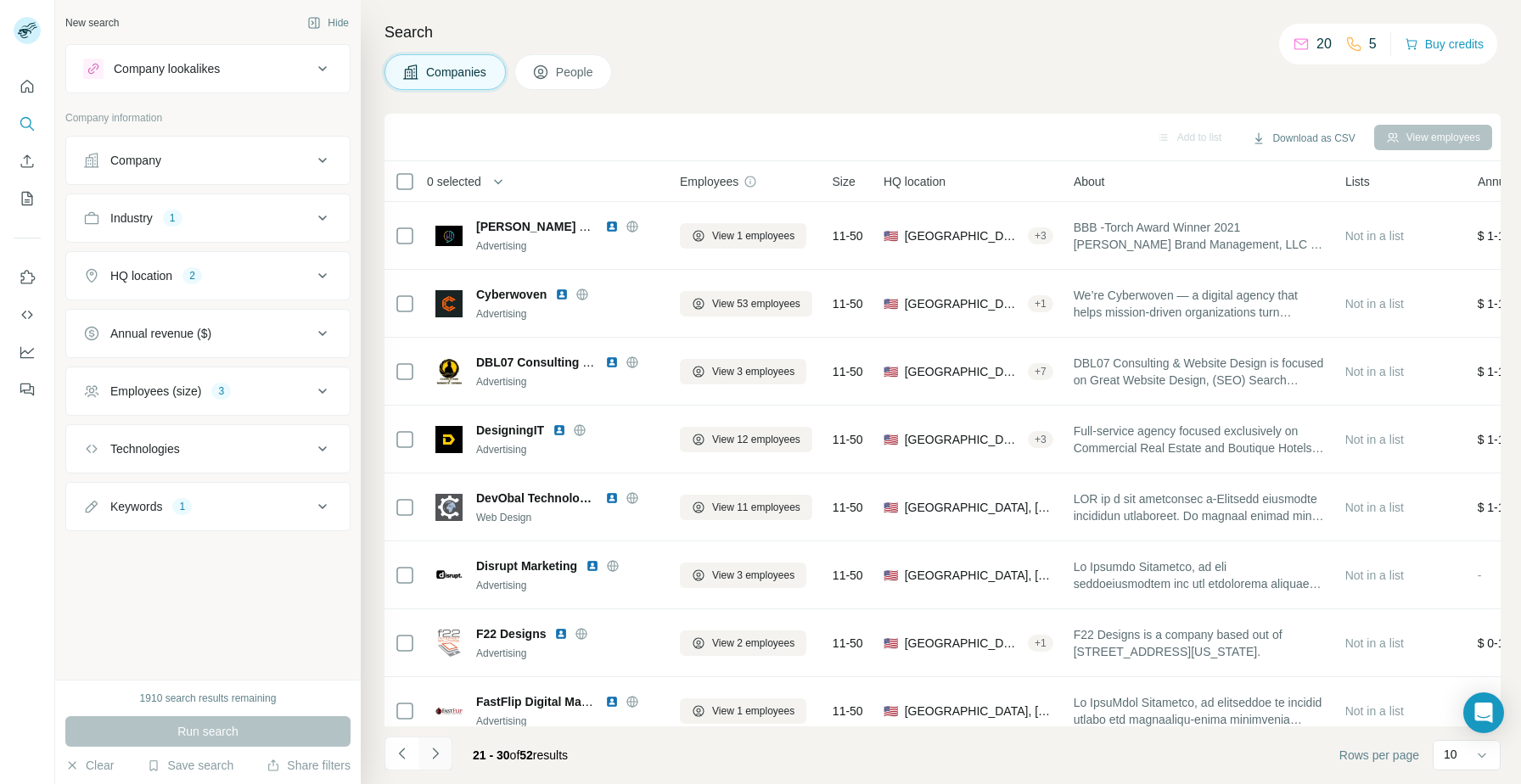
click at [432, 756] on icon "Navigate to next page" at bounding box center [434, 753] width 17 height 17
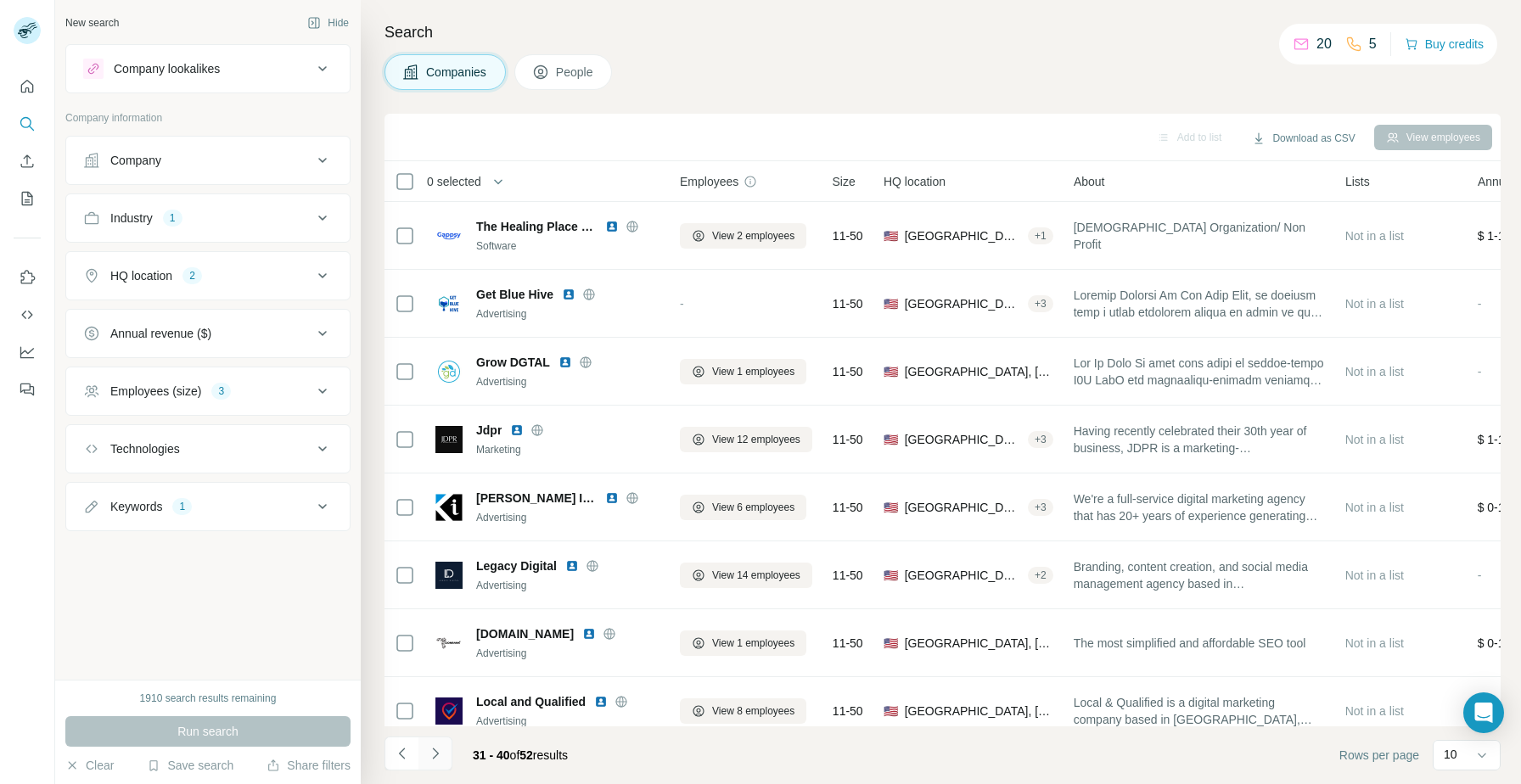
click at [434, 755] on icon "Navigate to next page" at bounding box center [434, 753] width 17 height 17
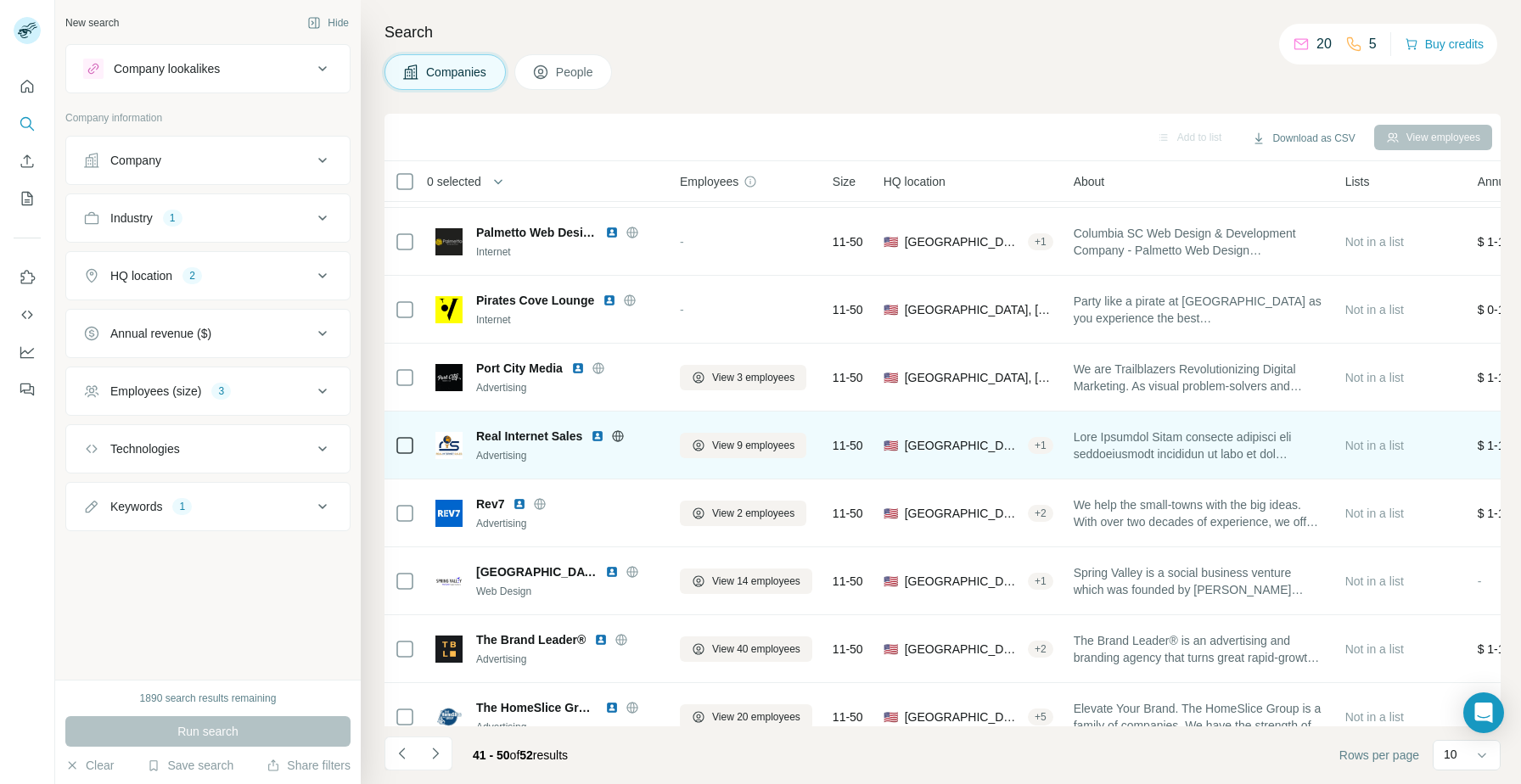
scroll to position [154, 0]
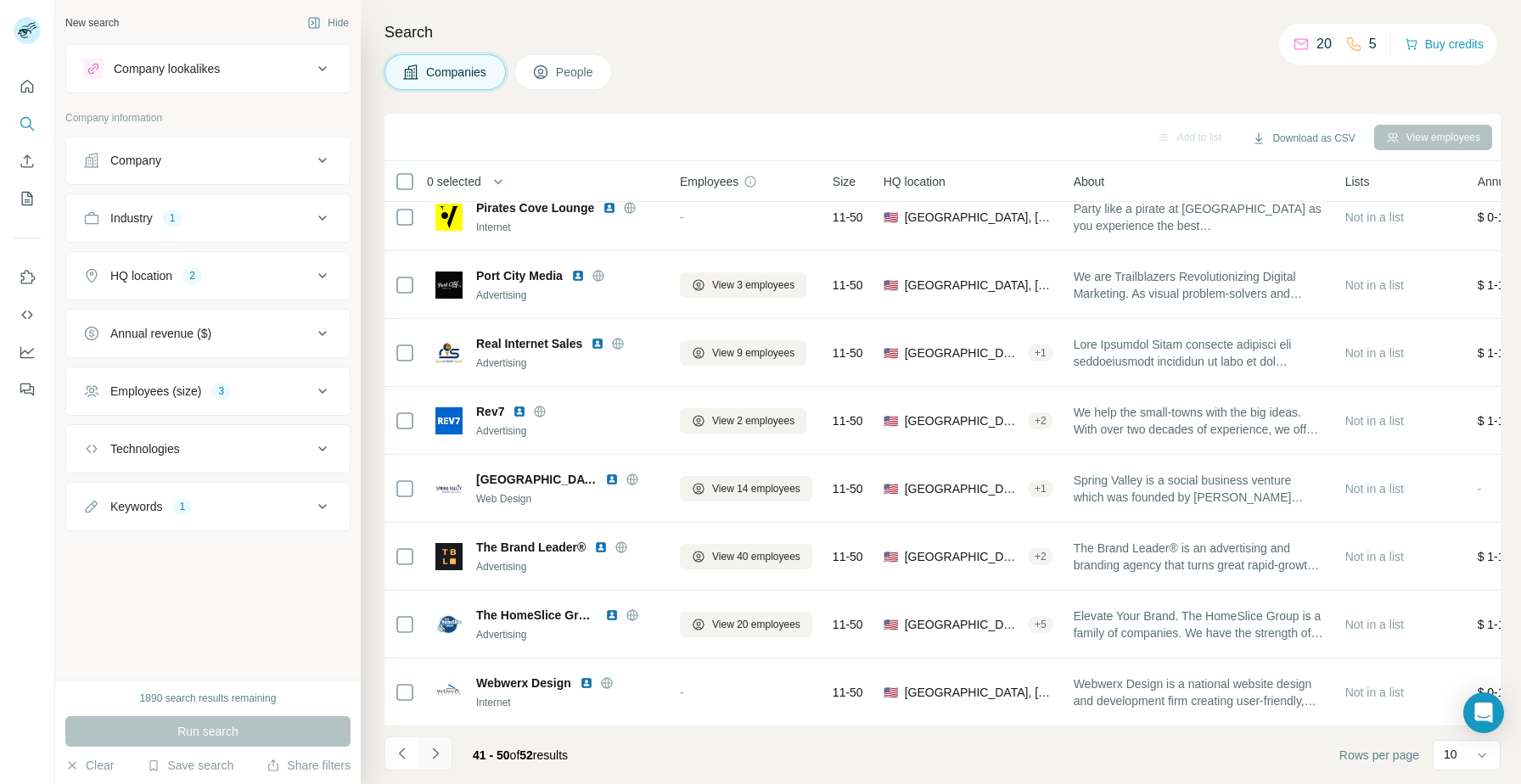
click at [443, 756] on icon "Navigate to next page" at bounding box center [434, 753] width 17 height 17
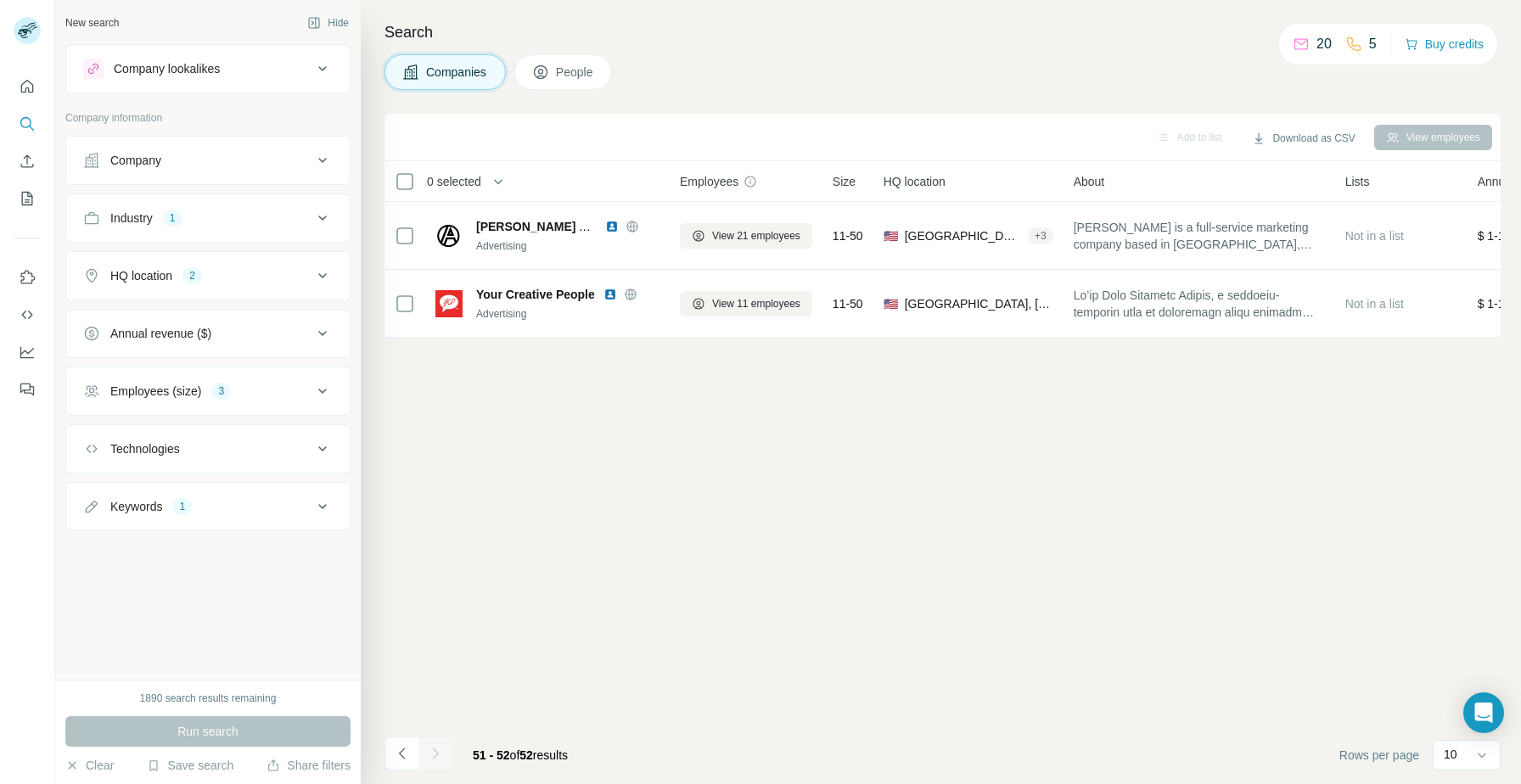
scroll to position [0, 0]
click at [251, 222] on div "Industry 1" at bounding box center [198, 218] width 229 height 17
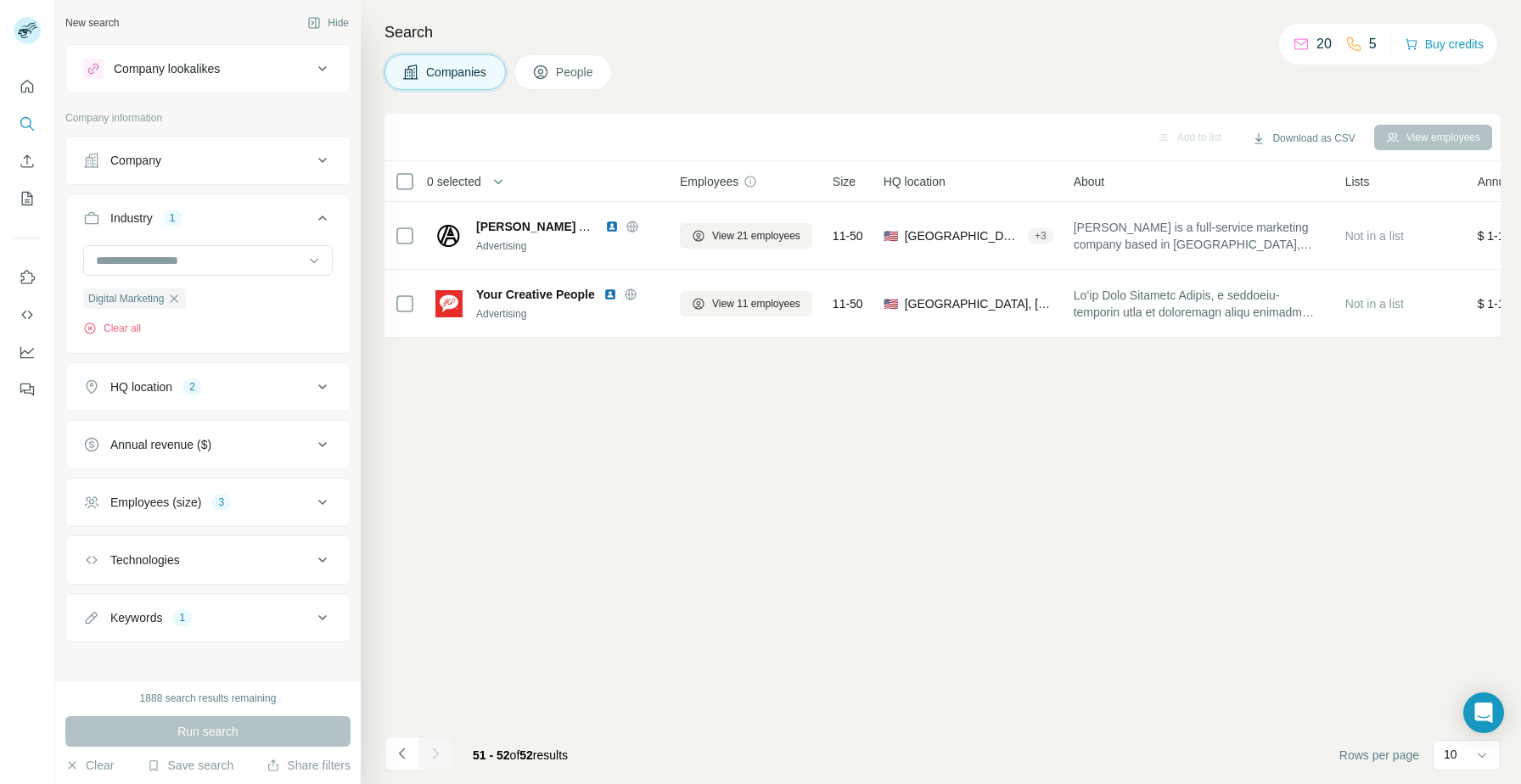
click at [251, 222] on div "Industry 1" at bounding box center [198, 218] width 229 height 17
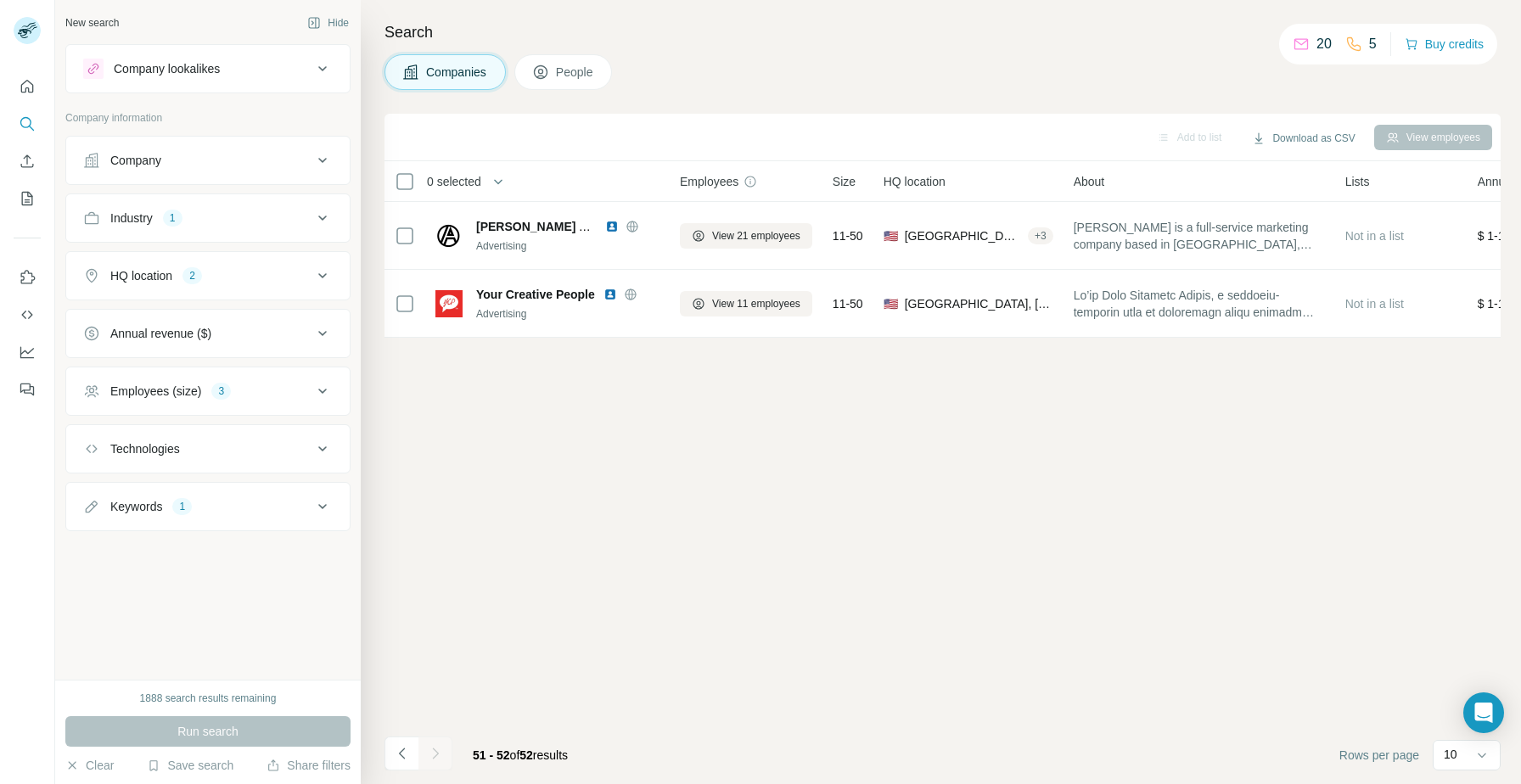
click at [247, 284] on button "HQ location 2" at bounding box center [208, 276] width 284 height 41
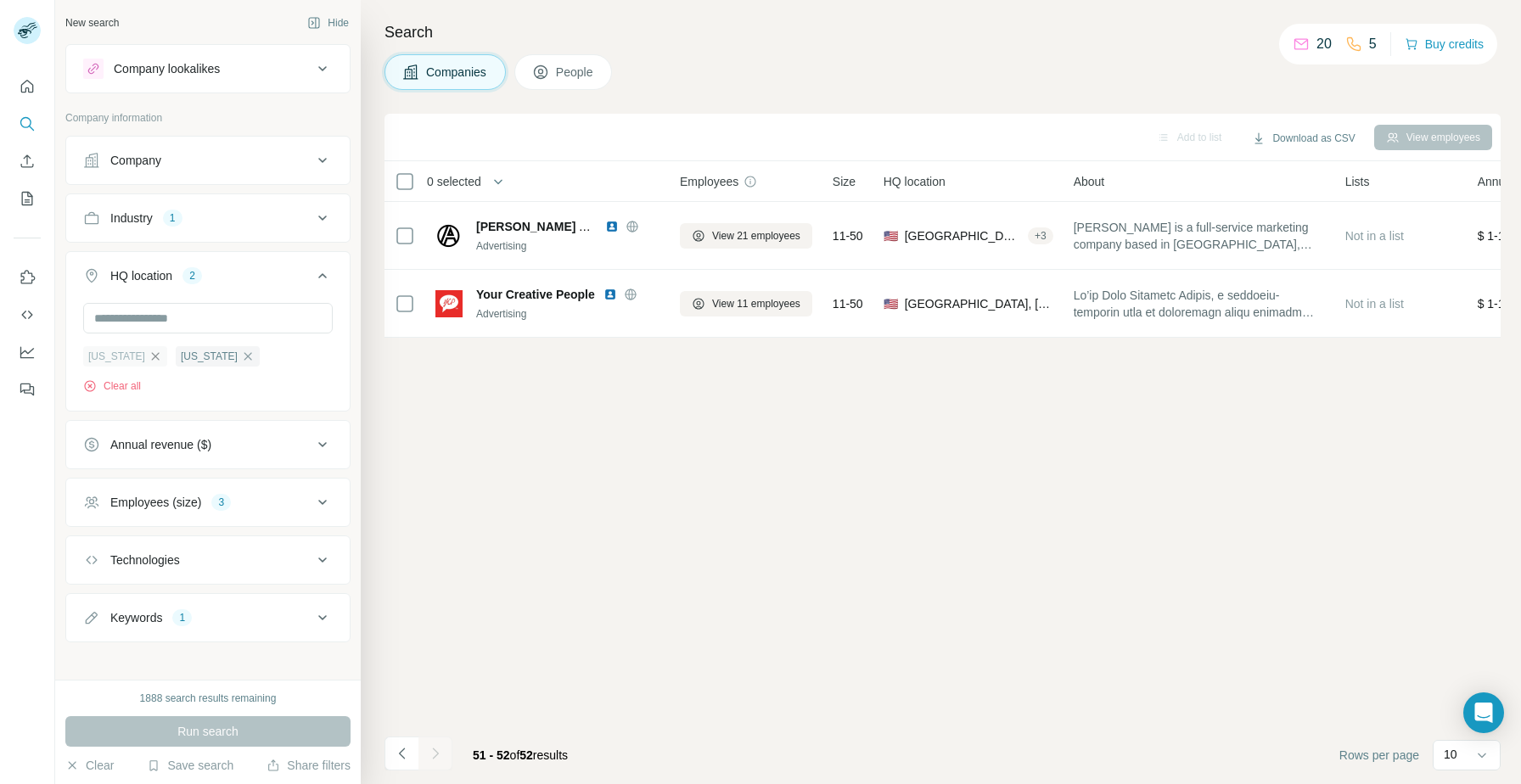
click at [162, 351] on icon "button" at bounding box center [156, 357] width 14 height 14
click at [162, 355] on icon "button" at bounding box center [156, 357] width 14 height 14
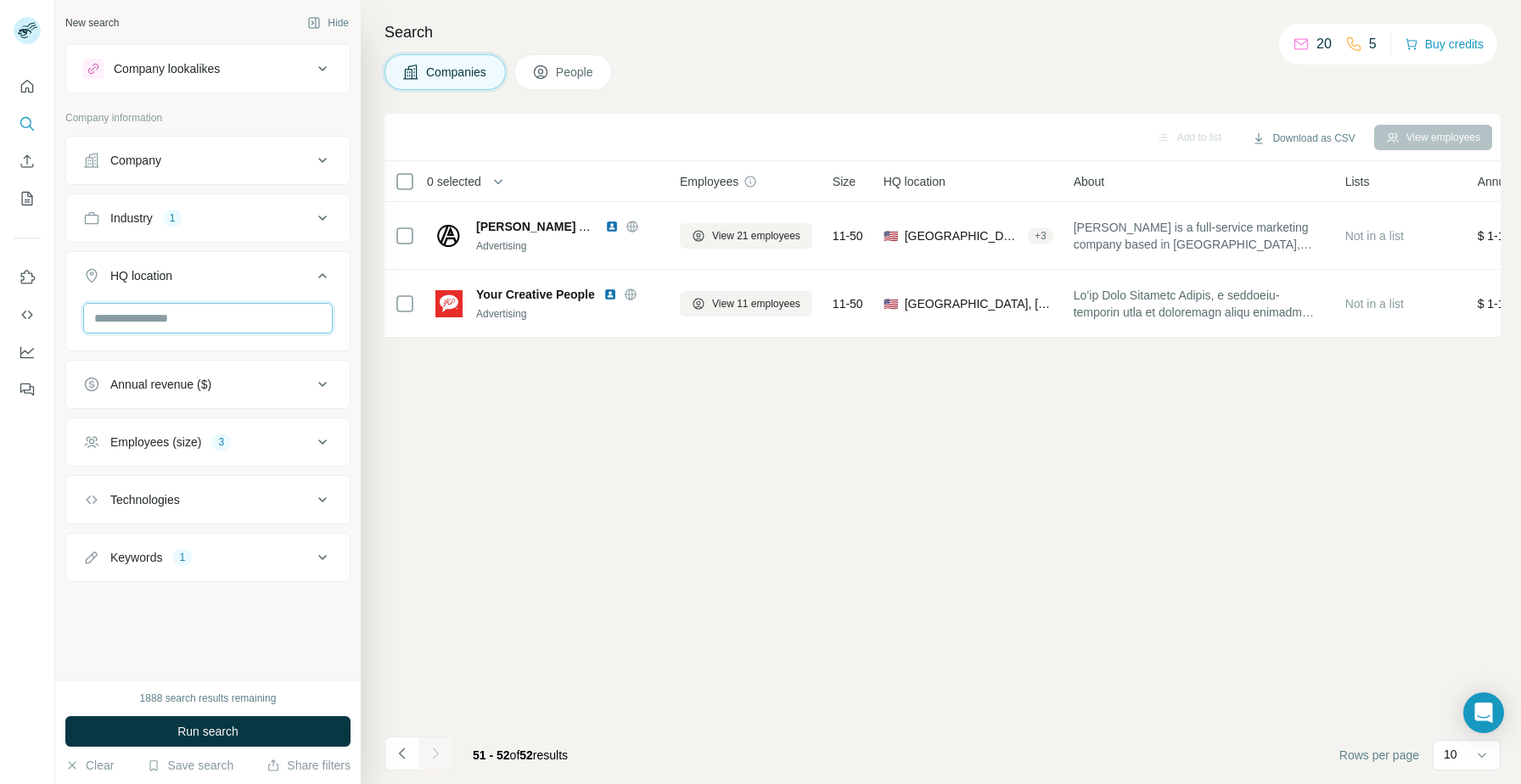
click at [164, 318] on input "text" at bounding box center [208, 318] width 250 height 30
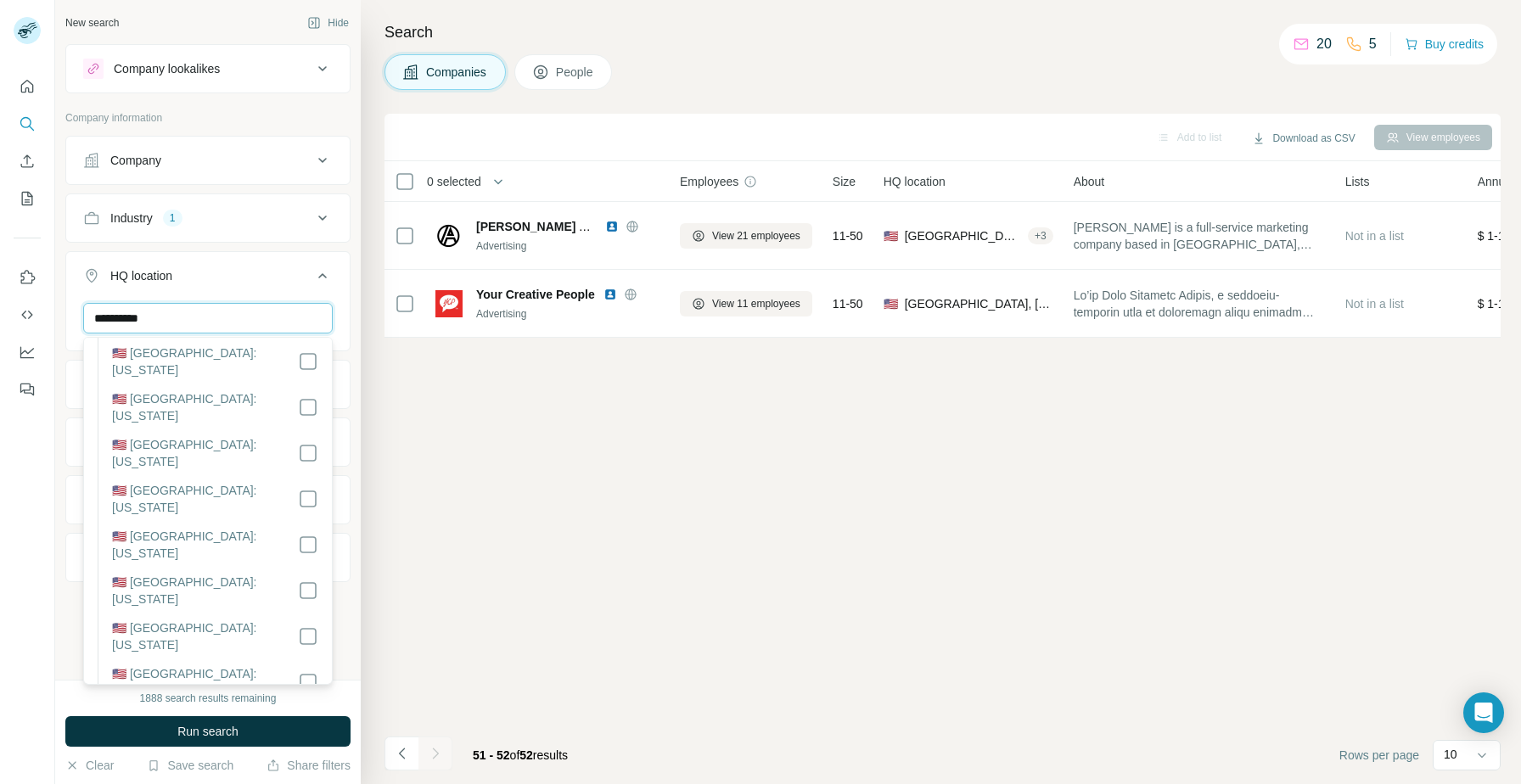
scroll to position [1516, 0]
type input "**********"
click at [213, 719] on button "Run search" at bounding box center [207, 731] width 285 height 30
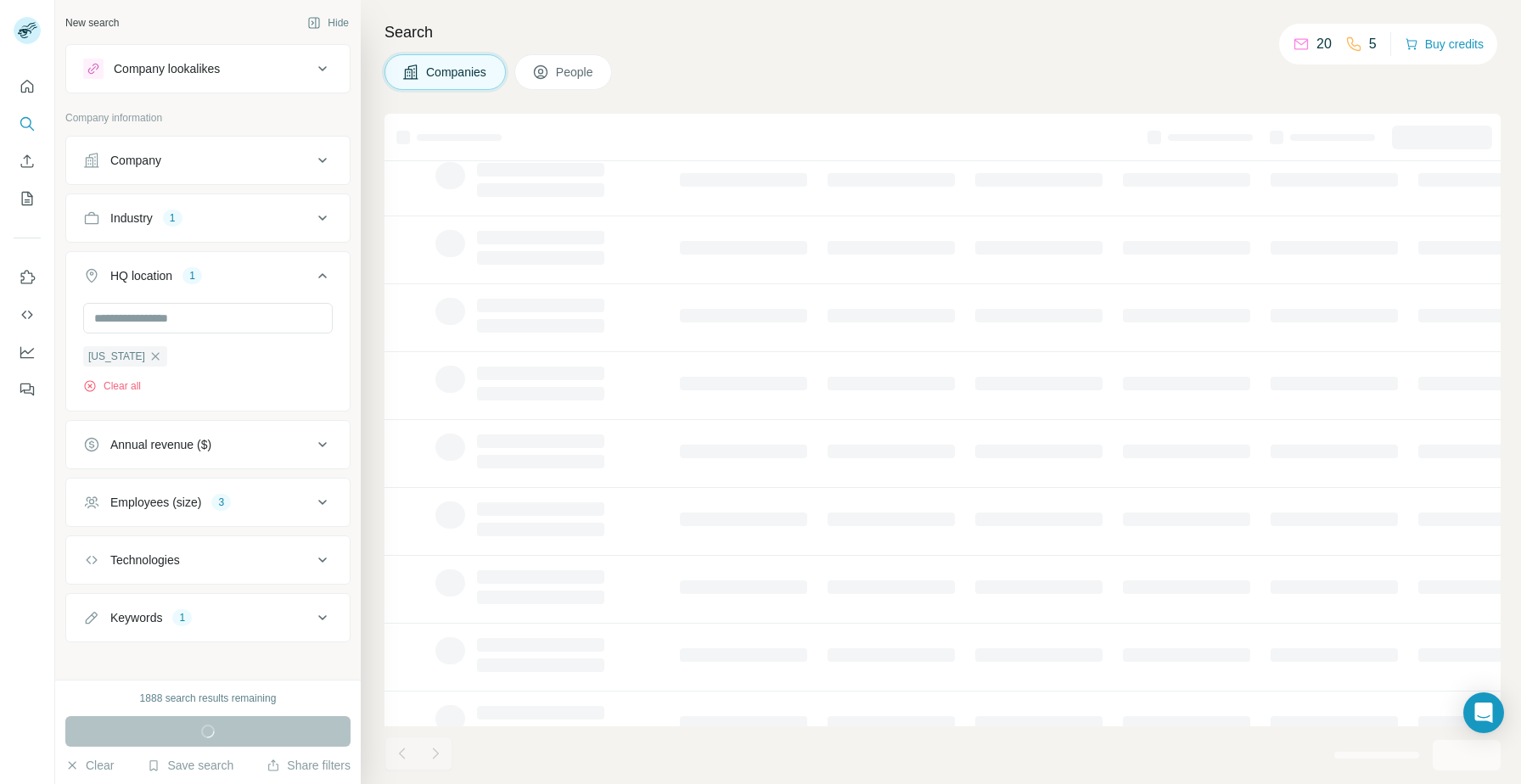
scroll to position [154, 0]
click at [196, 318] on input "text" at bounding box center [208, 318] width 250 height 30
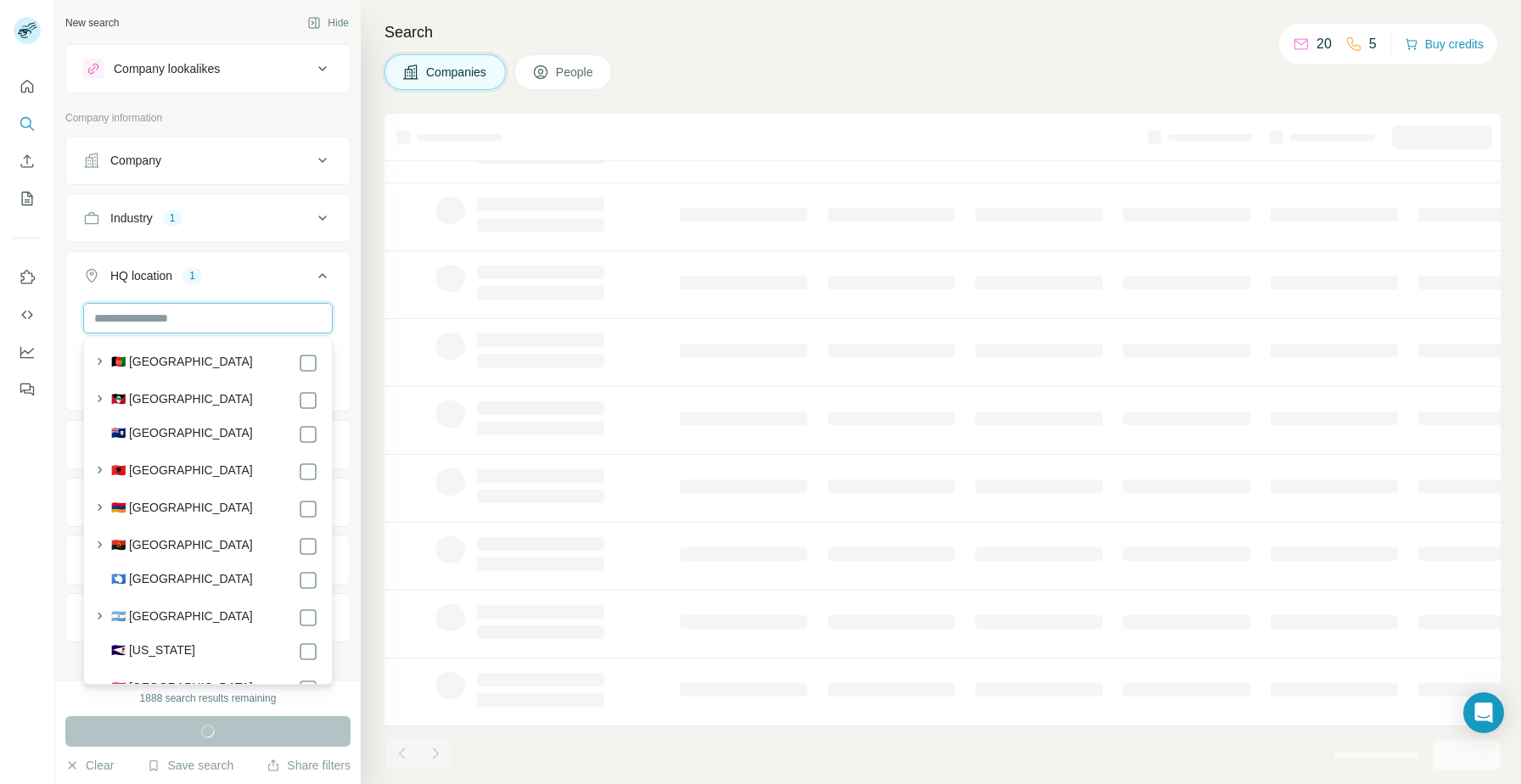
scroll to position [0, 0]
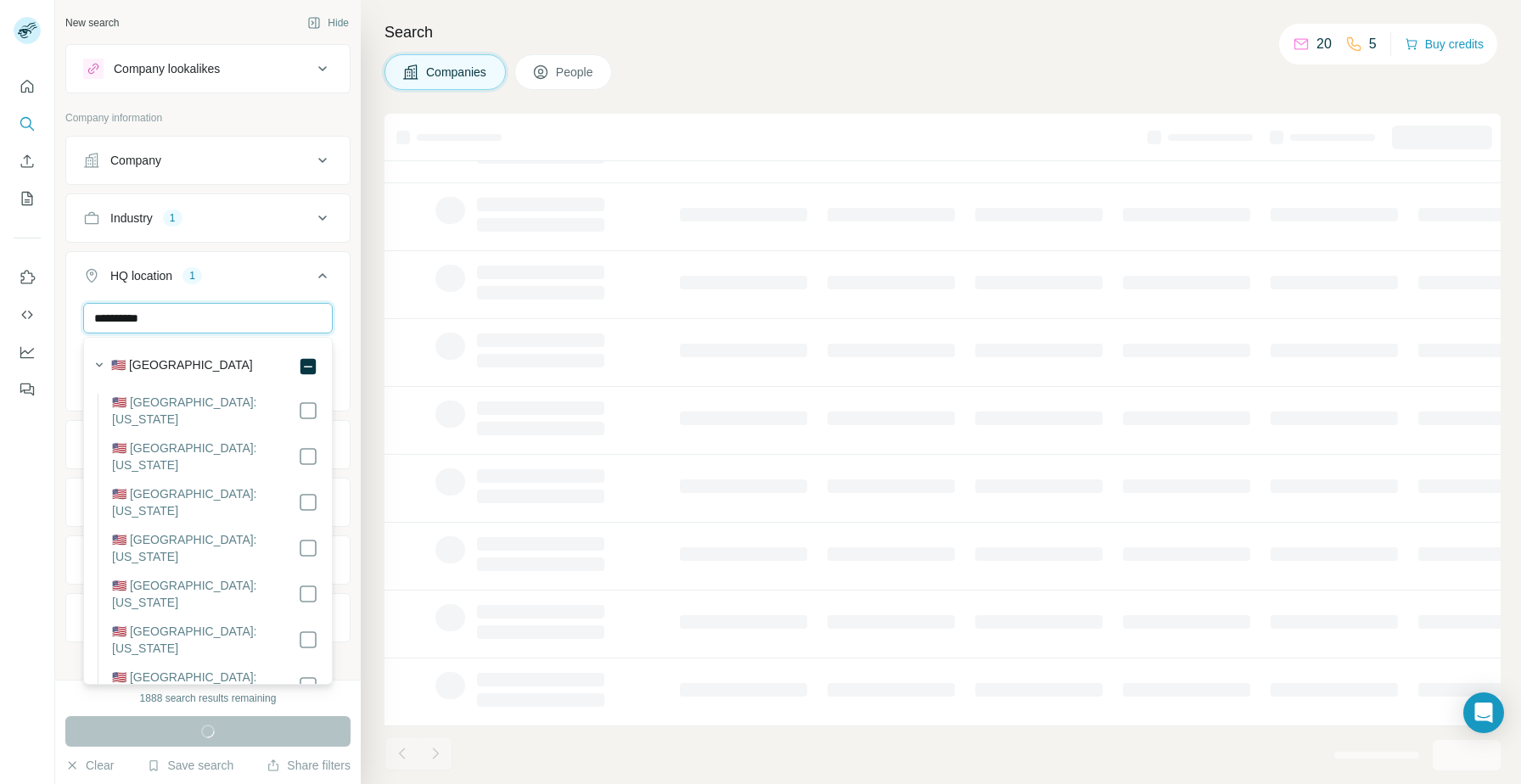
type input "**********"
click at [311, 283] on div "HQ location 1" at bounding box center [198, 275] width 229 height 17
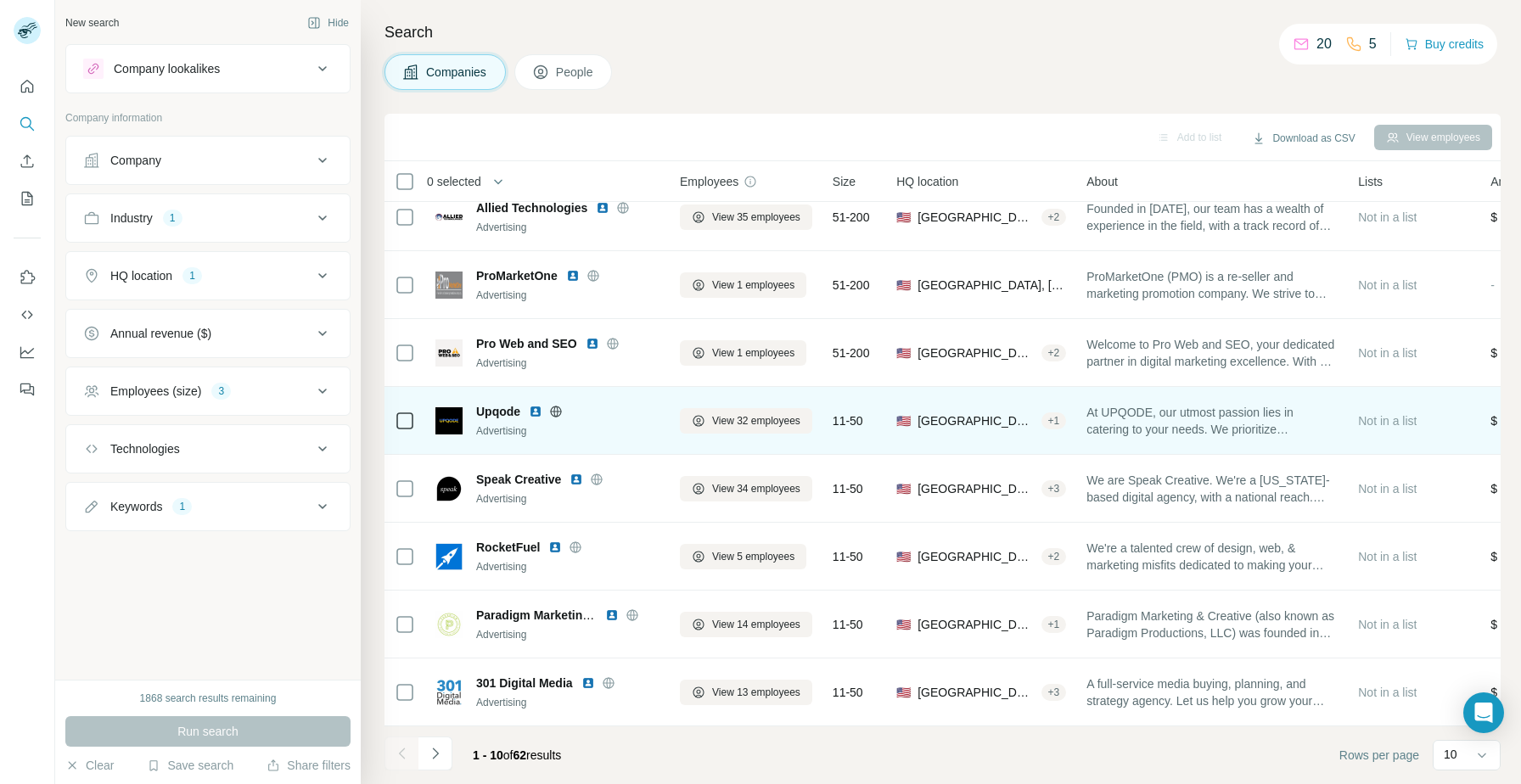
scroll to position [0, 0]
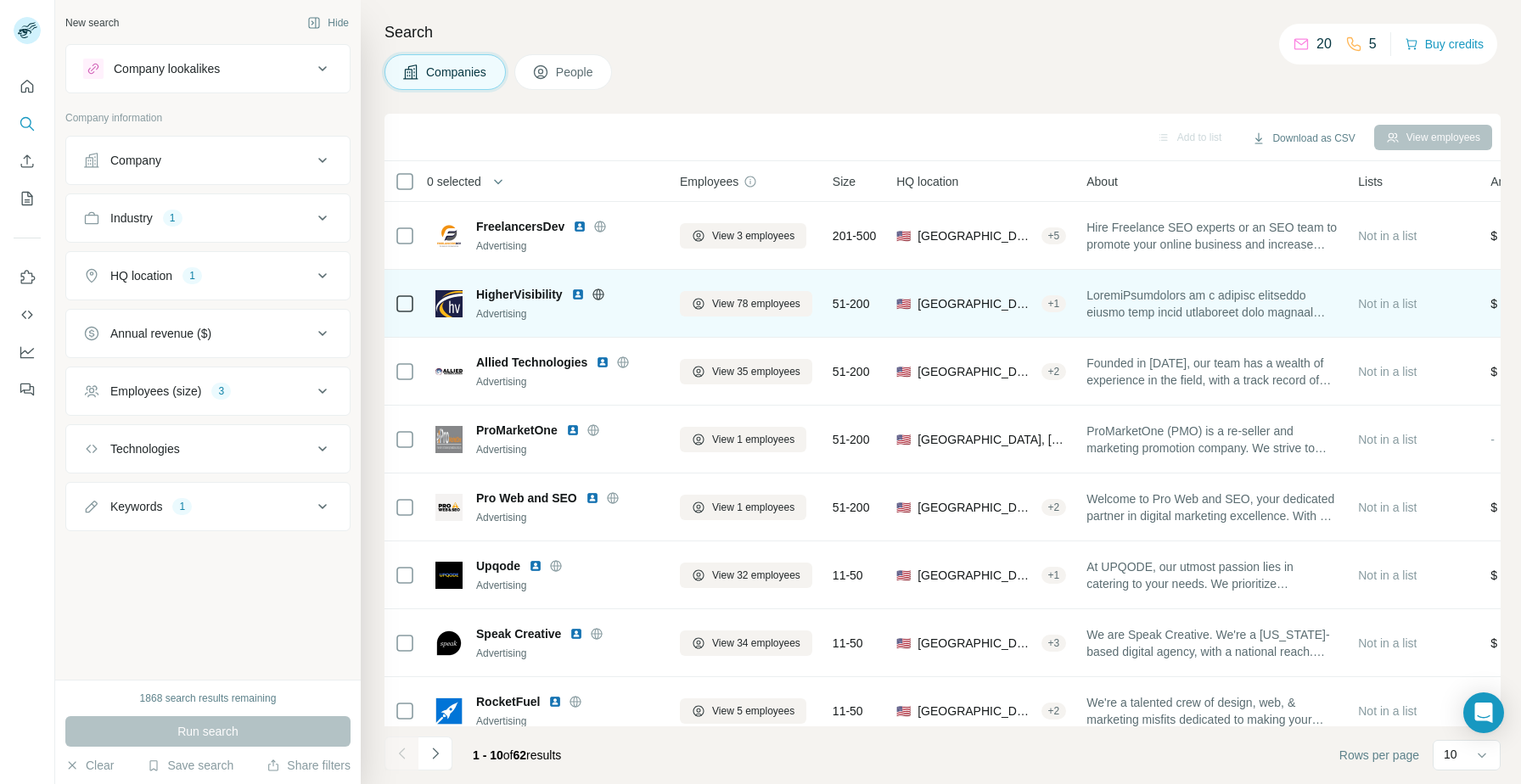
click at [577, 292] on img at bounding box center [578, 294] width 14 height 14
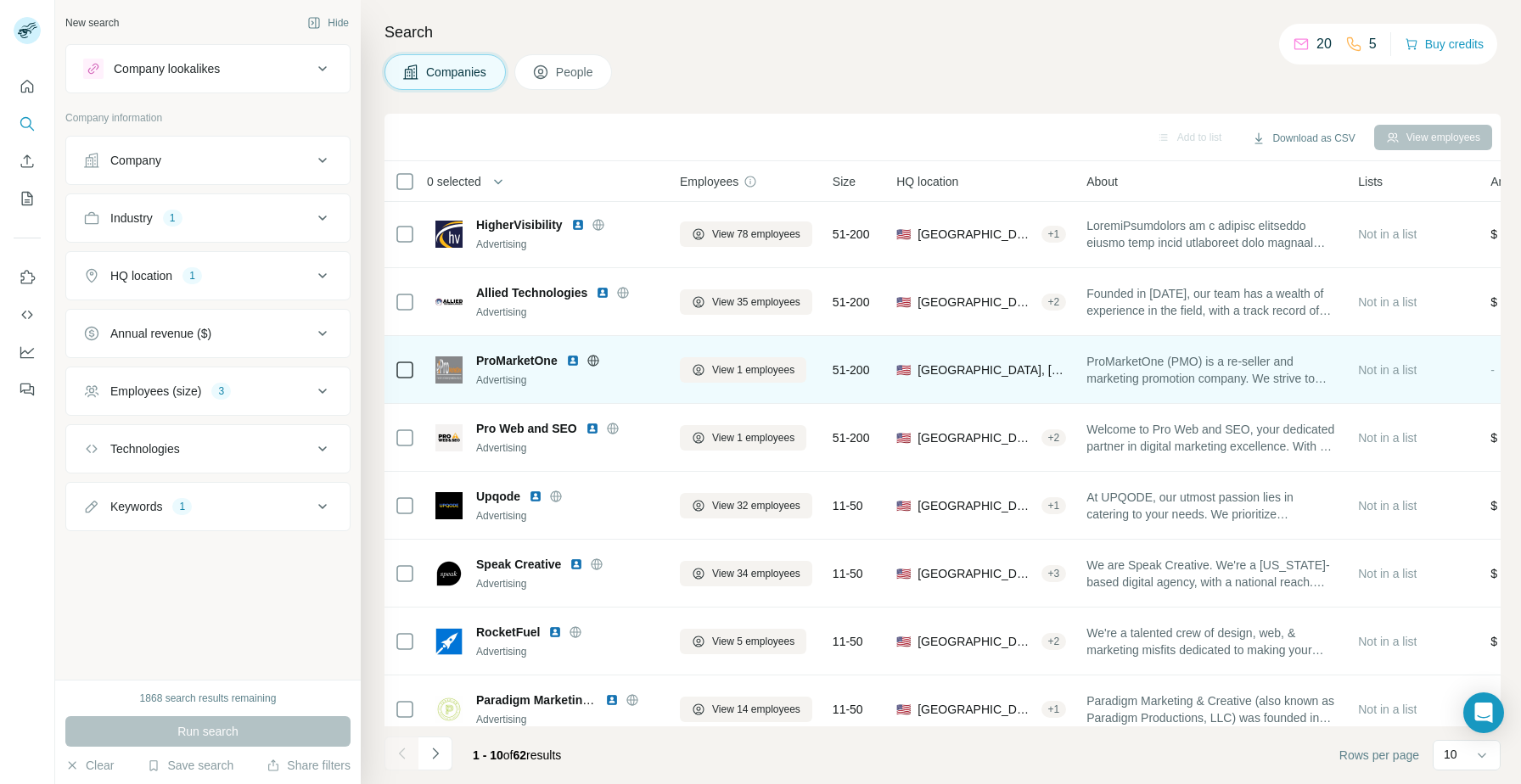
scroll to position [72, 0]
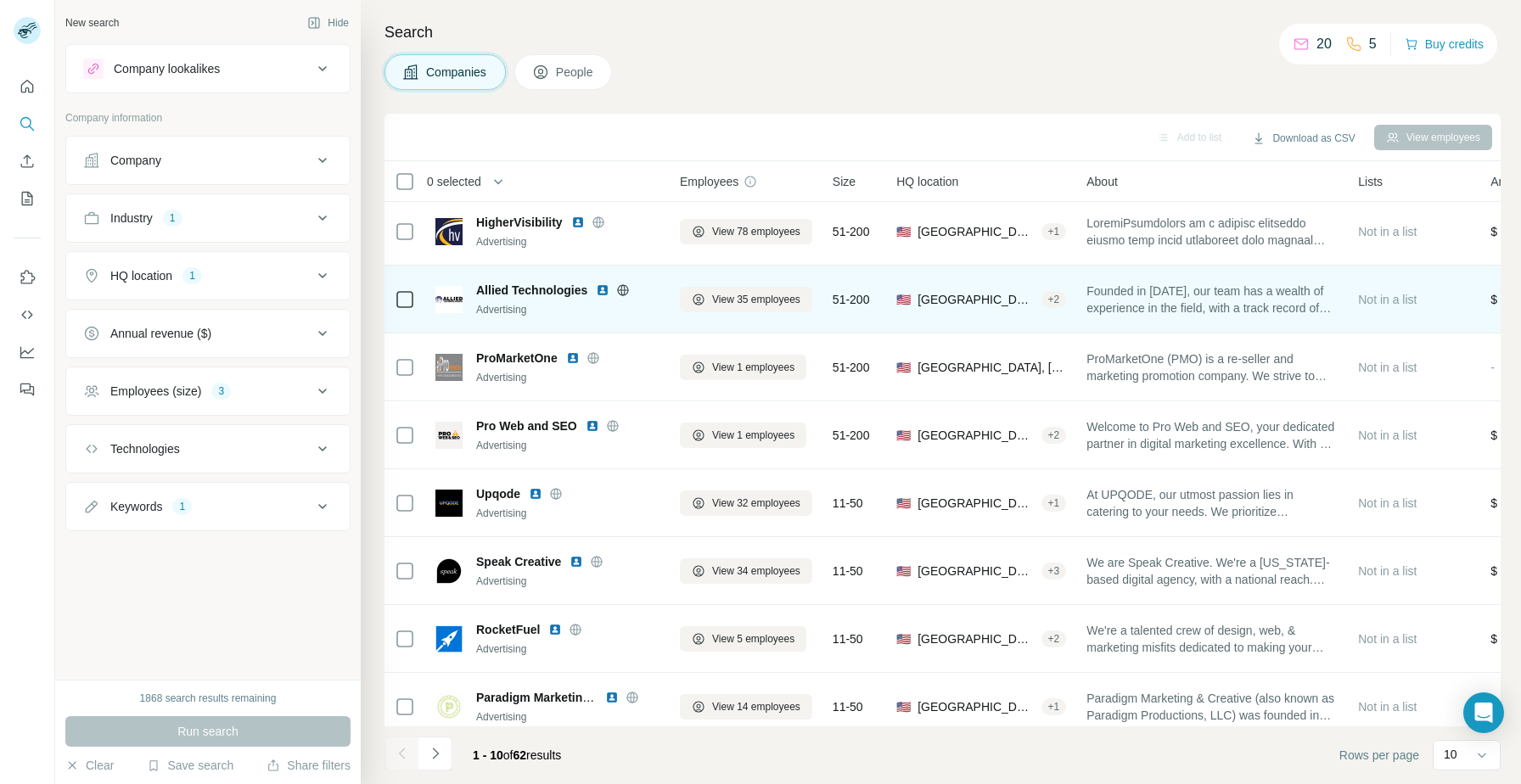
click at [596, 290] on img at bounding box center [603, 290] width 14 height 14
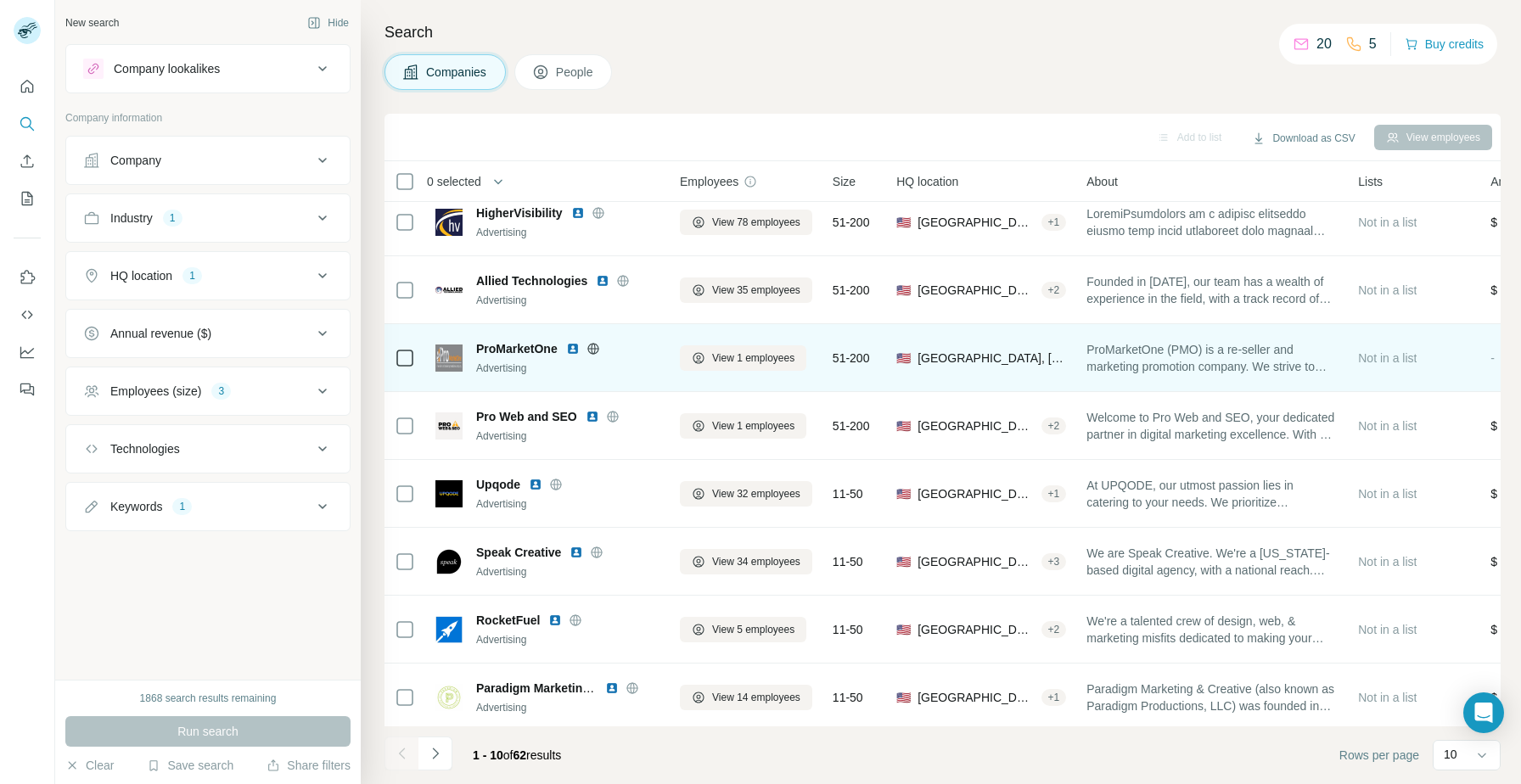
scroll to position [83, 0]
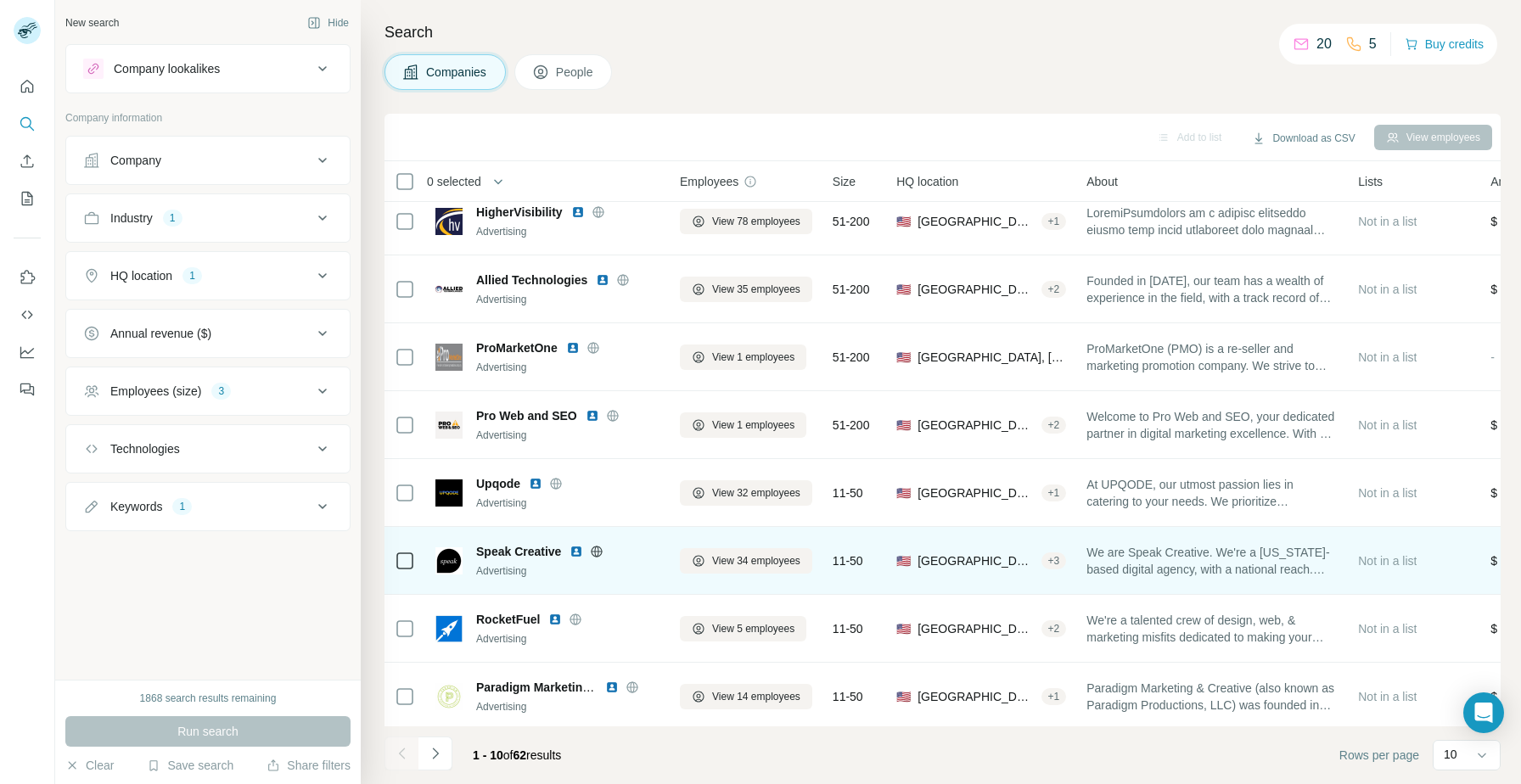
click at [578, 552] on img at bounding box center [576, 552] width 14 height 14
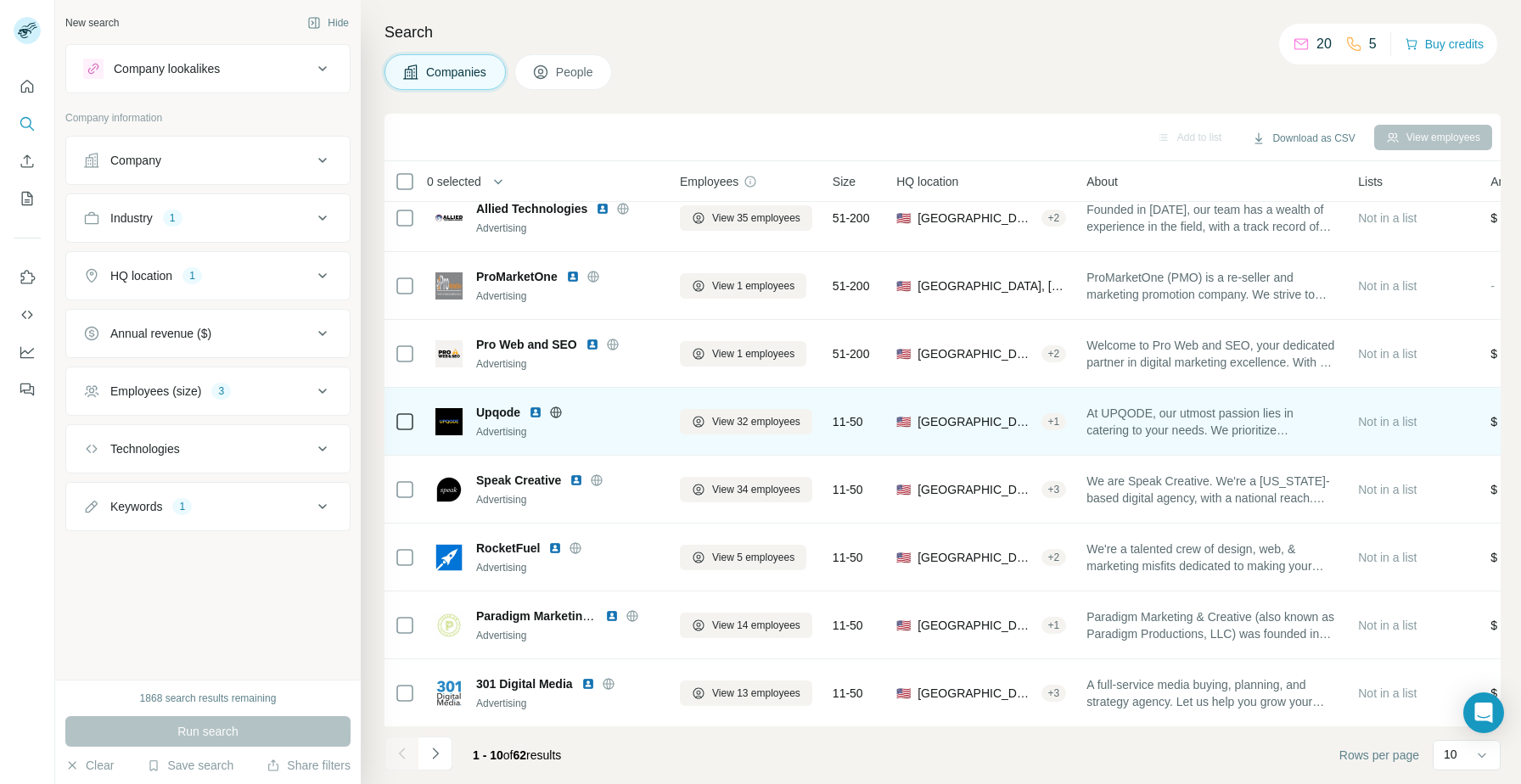
scroll to position [154, 0]
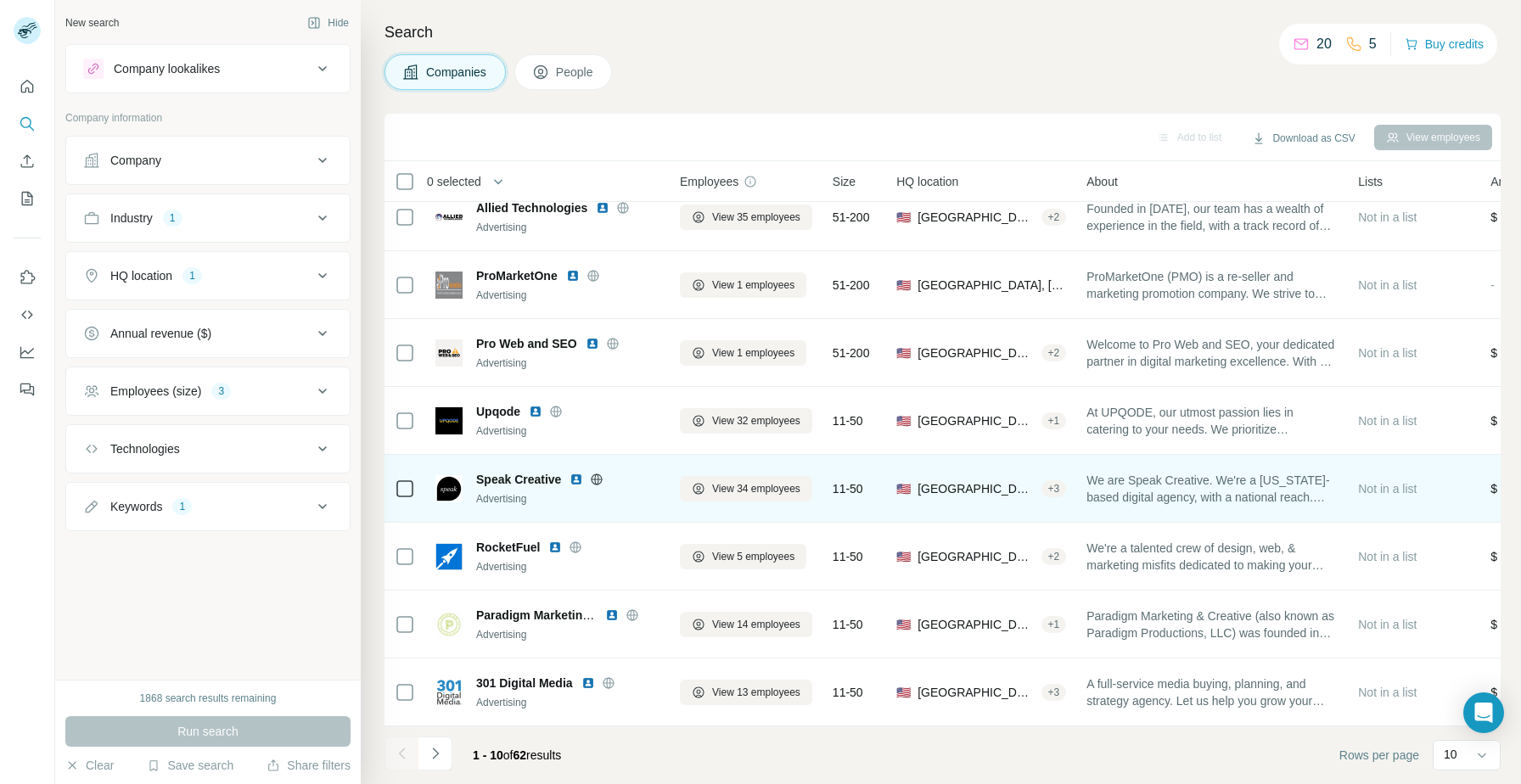
click at [572, 475] on img at bounding box center [576, 479] width 14 height 14
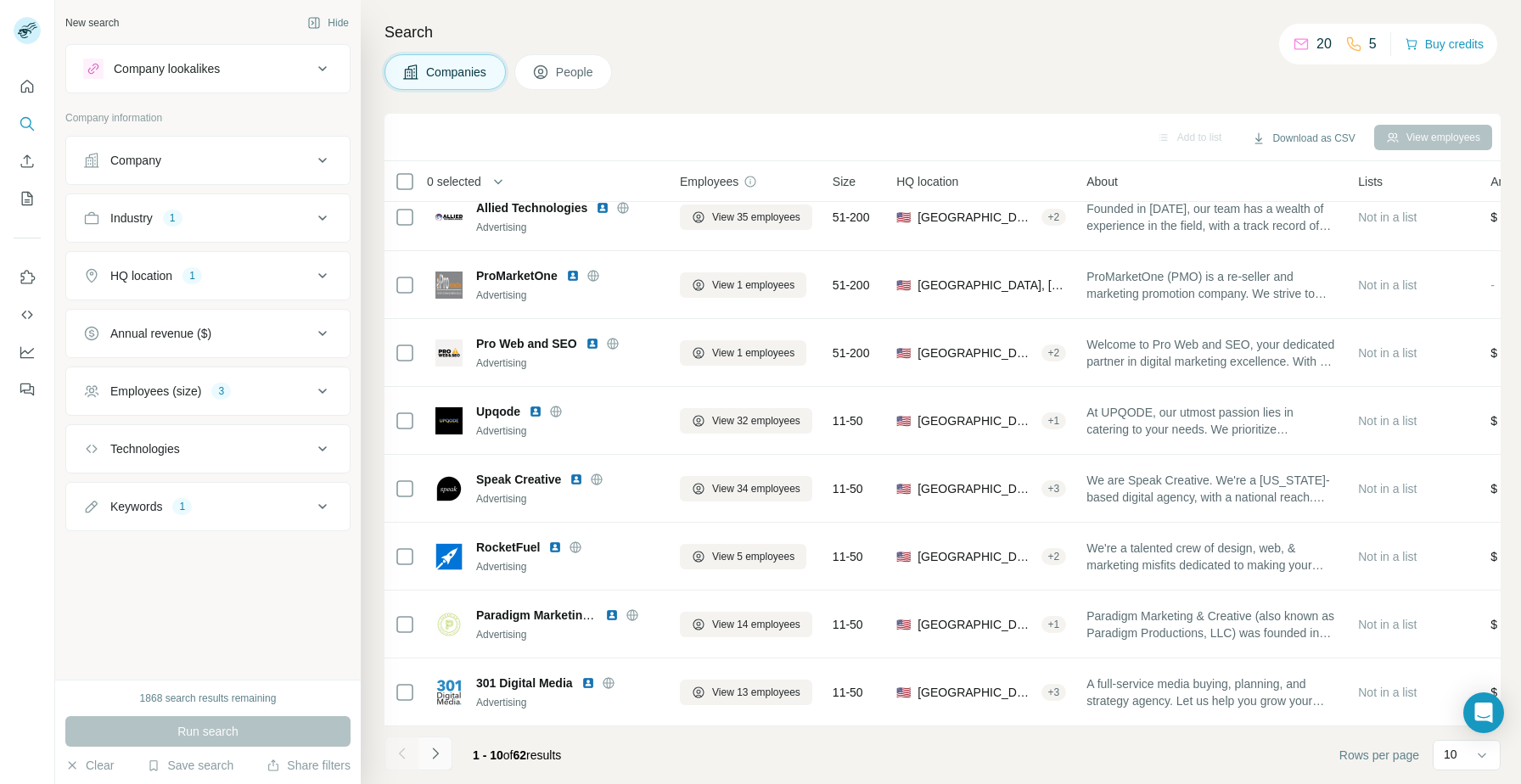
click at [433, 753] on icon "Navigate to next page" at bounding box center [434, 753] width 17 height 17
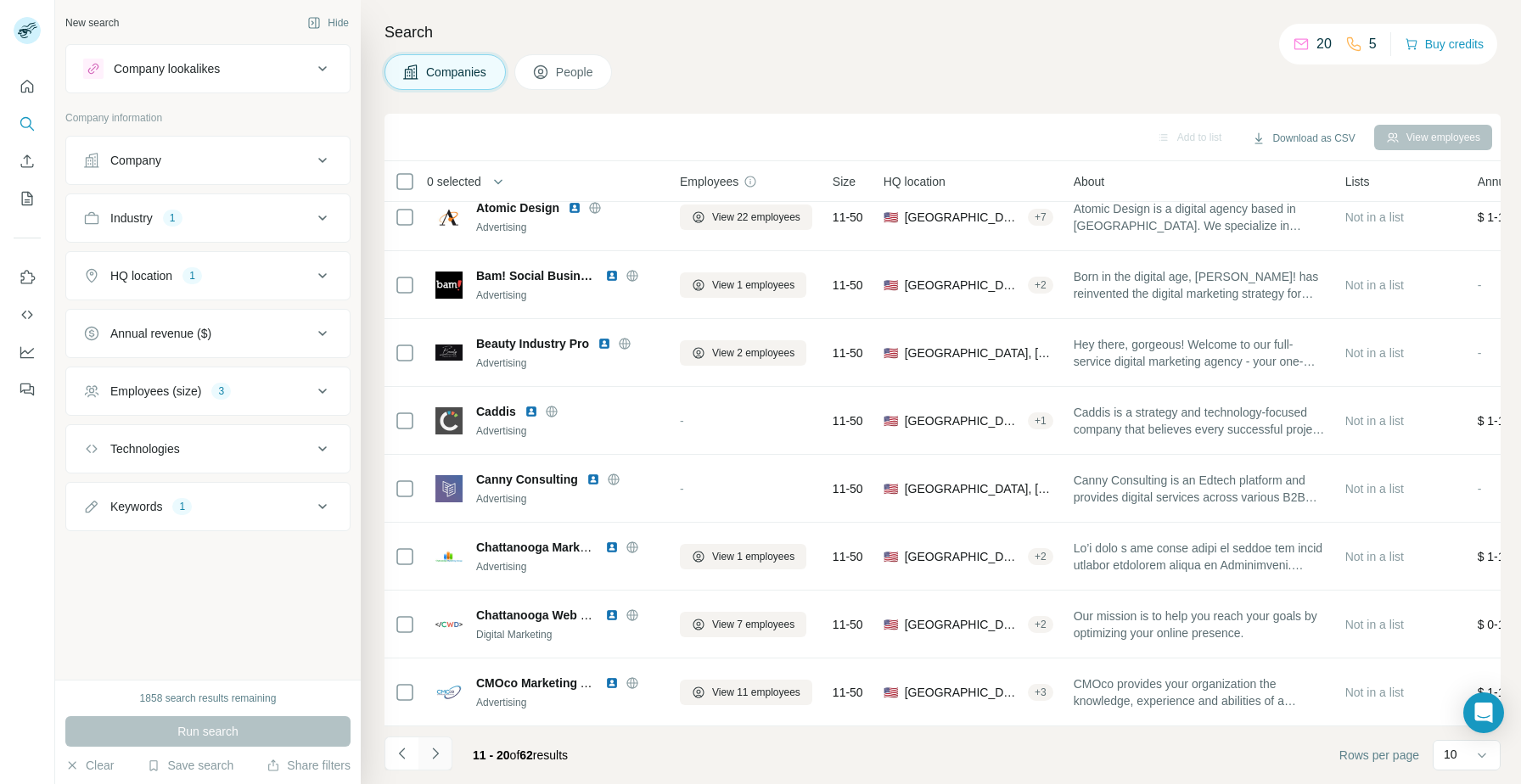
click at [442, 759] on icon "Navigate to next page" at bounding box center [434, 753] width 17 height 17
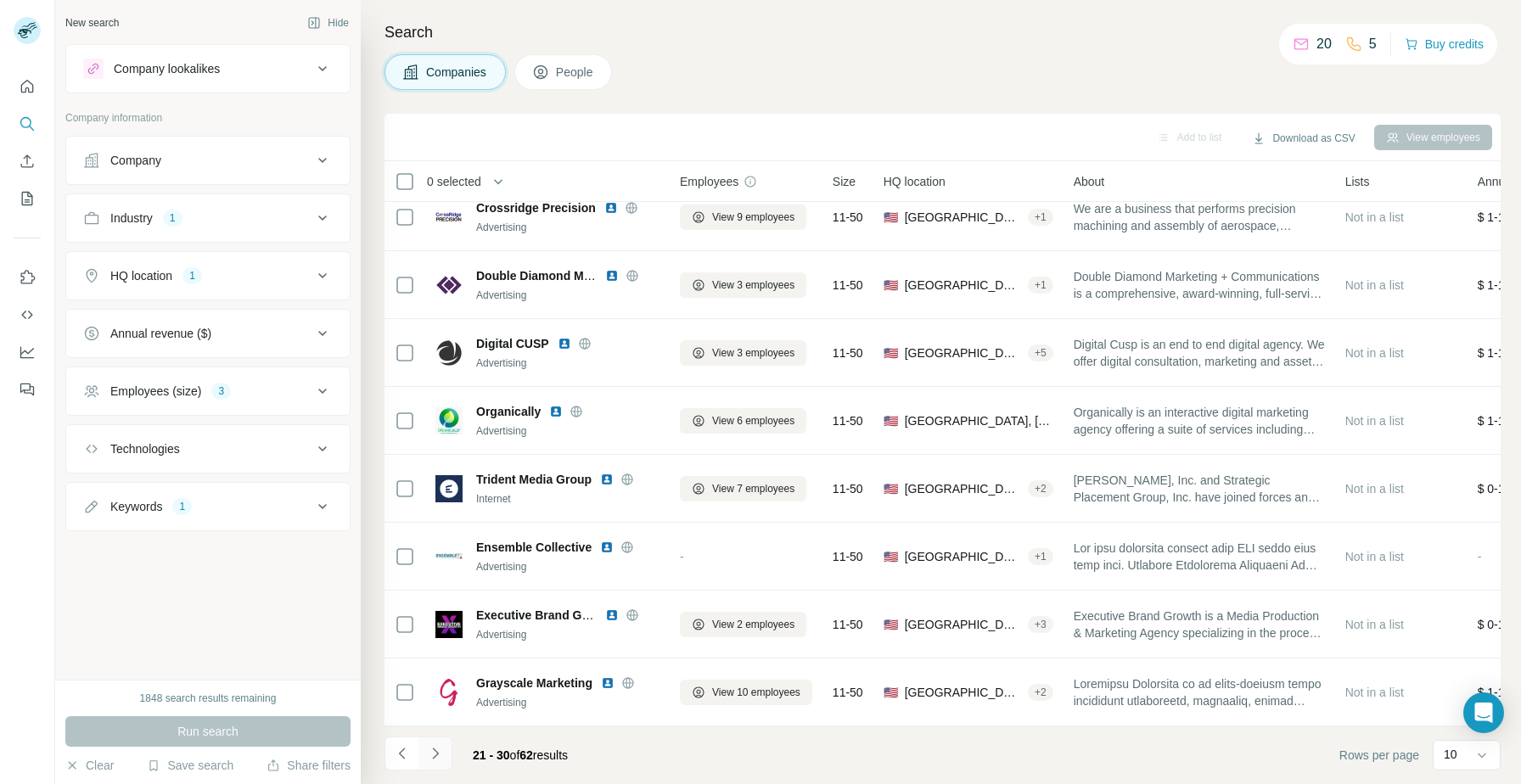
click at [431, 753] on icon "Navigate to next page" at bounding box center [434, 753] width 17 height 17
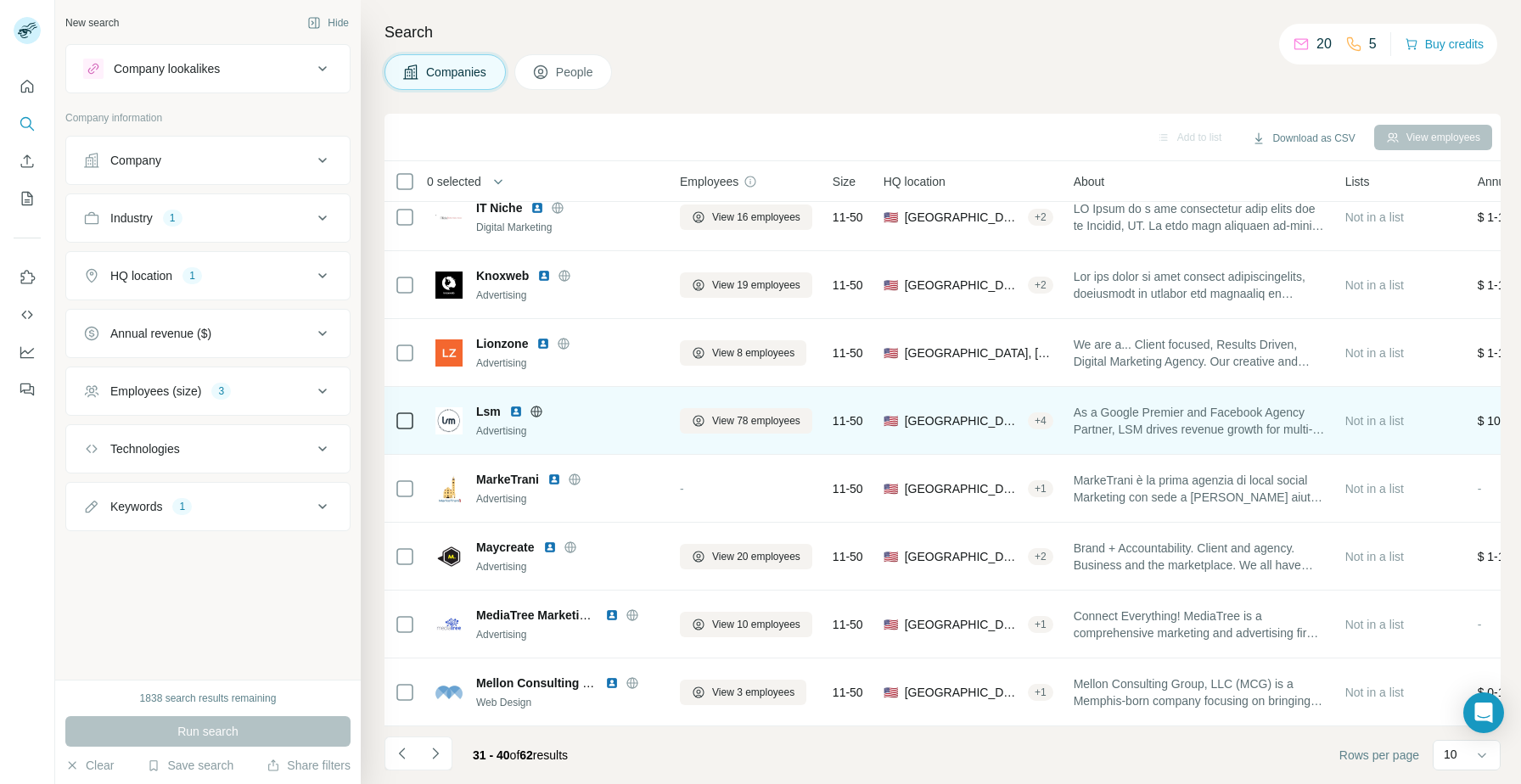
click at [515, 408] on img at bounding box center [516, 411] width 14 height 14
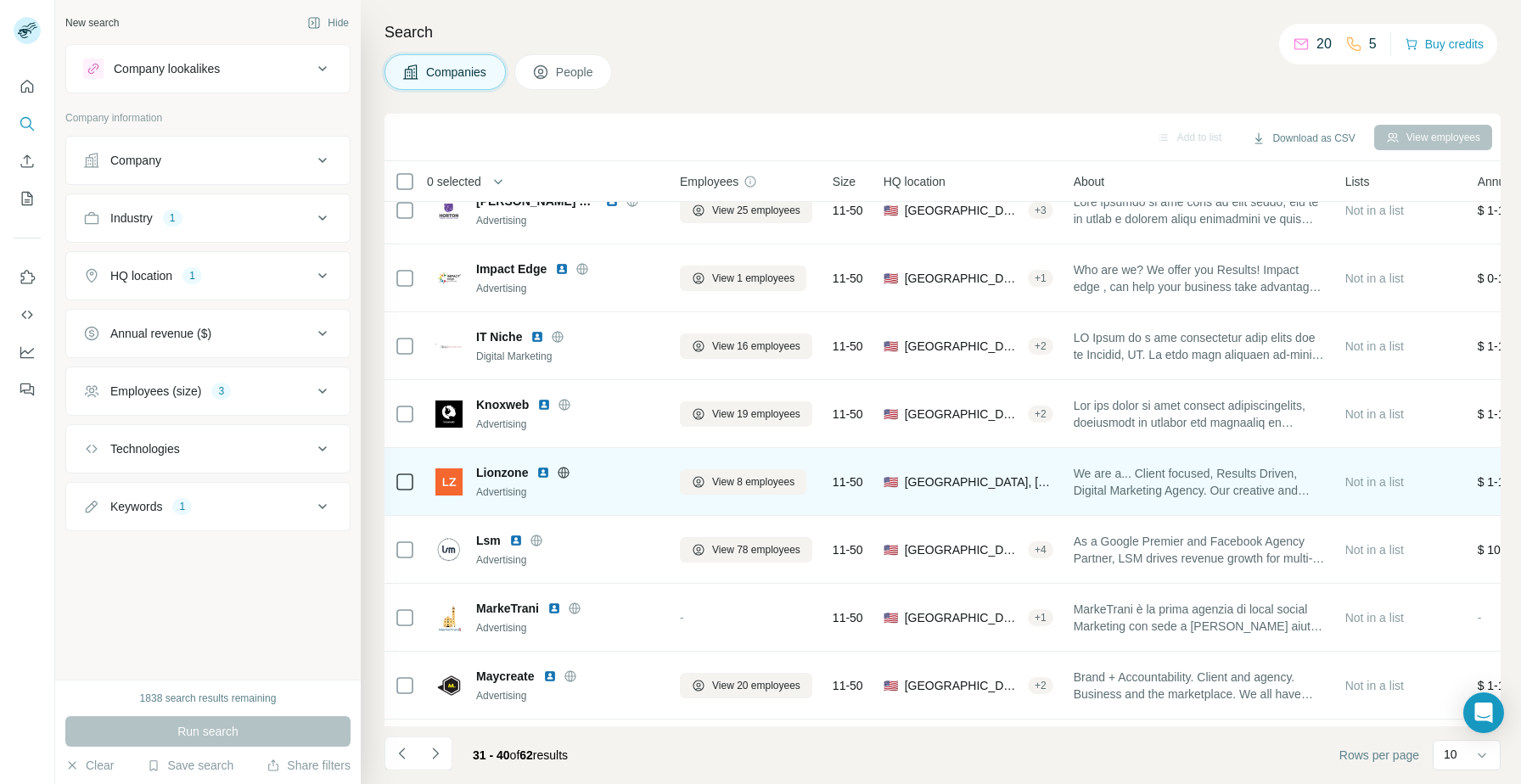
scroll to position [0, 0]
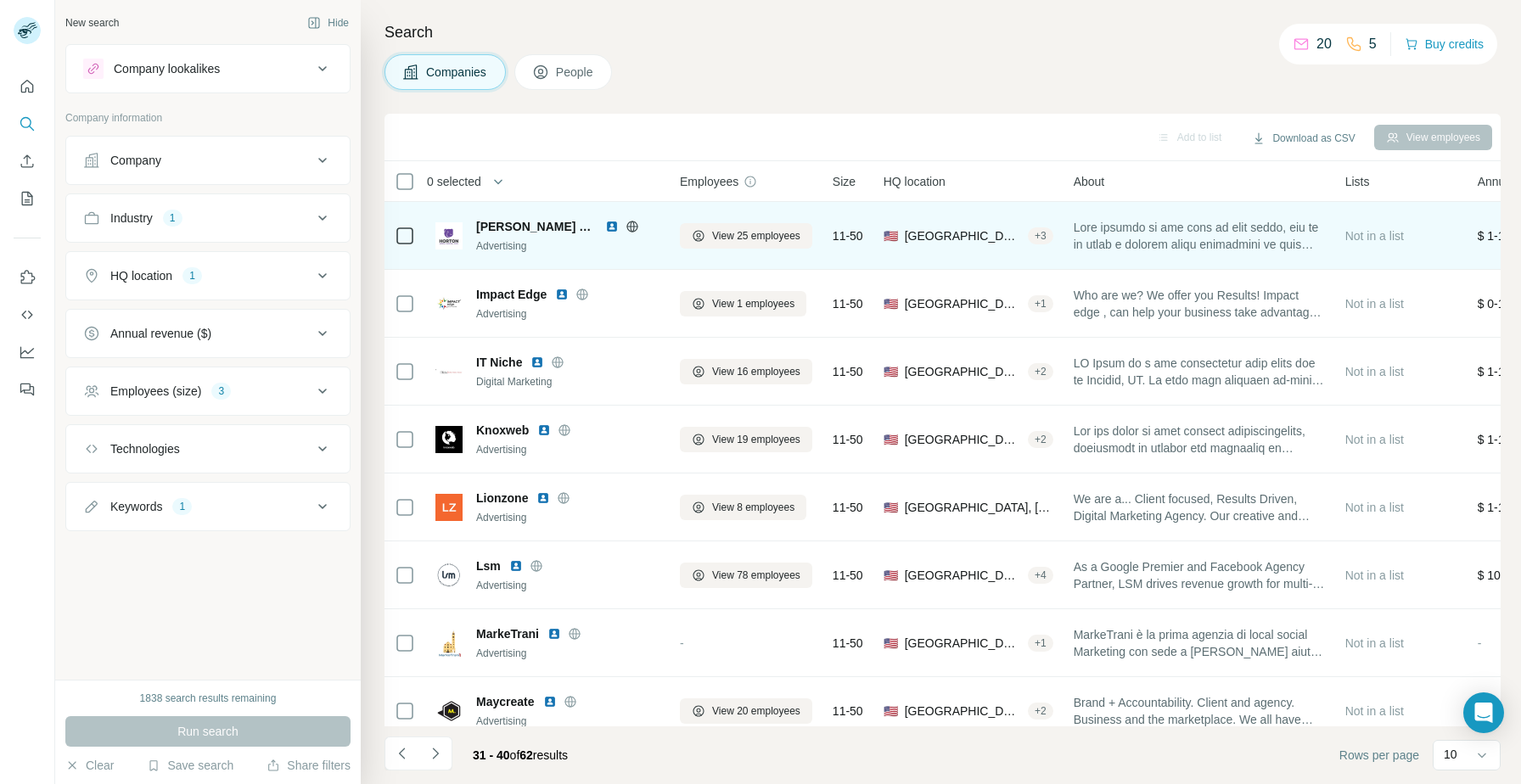
click at [605, 229] on img at bounding box center [612, 226] width 14 height 14
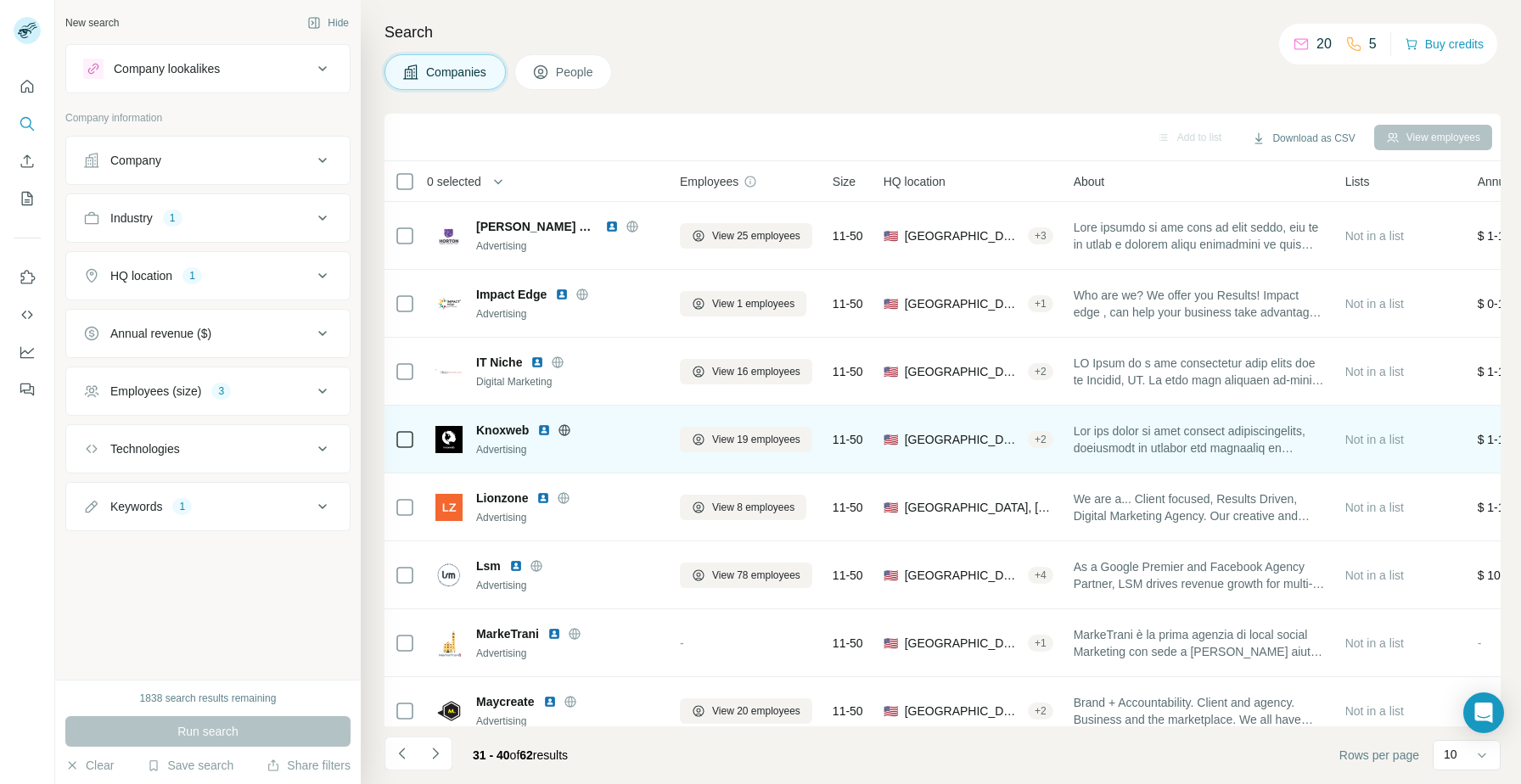
scroll to position [154, 0]
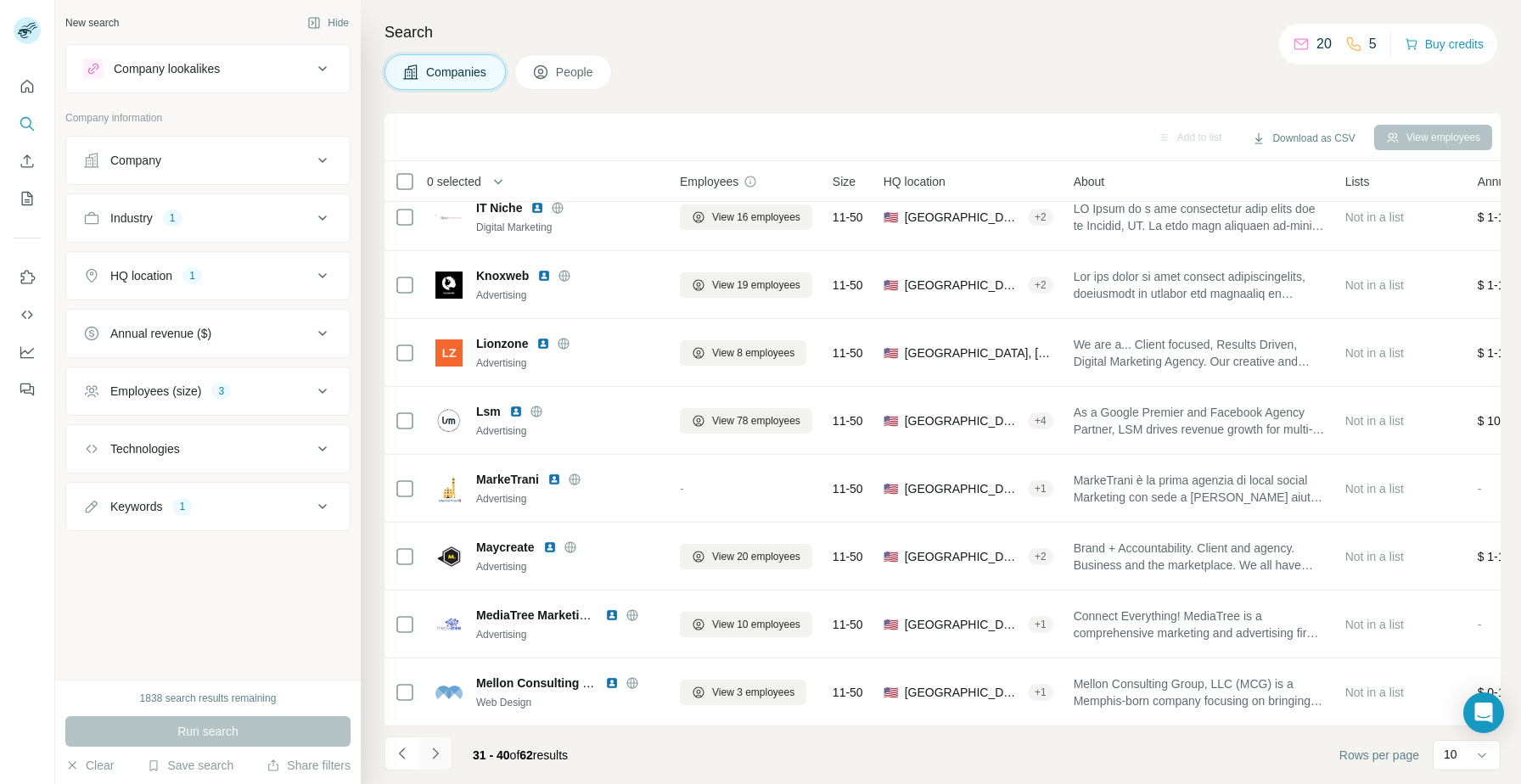
click at [442, 752] on icon "Navigate to next page" at bounding box center [434, 753] width 17 height 17
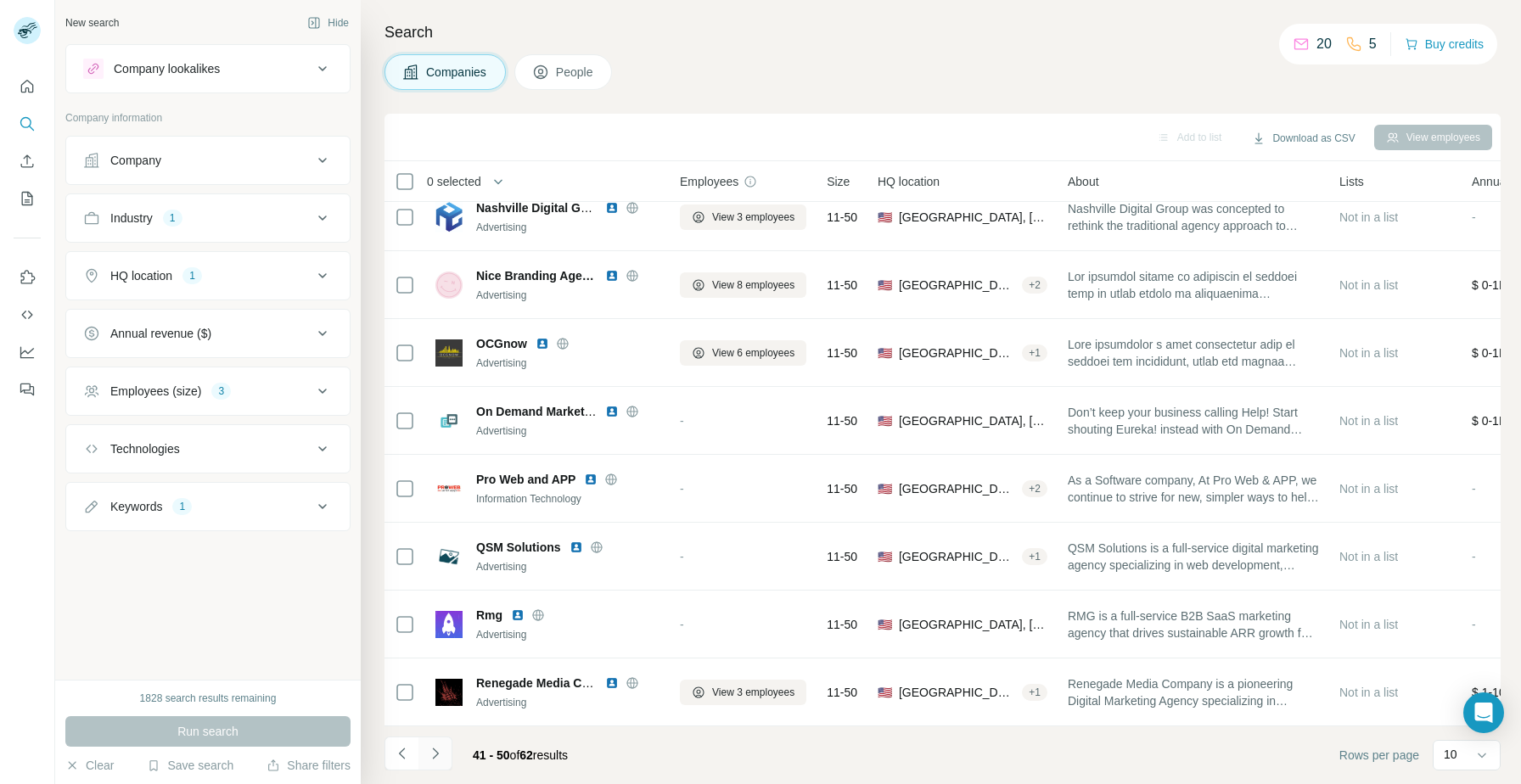
click at [435, 751] on icon "Navigate to next page" at bounding box center [434, 752] width 6 height 11
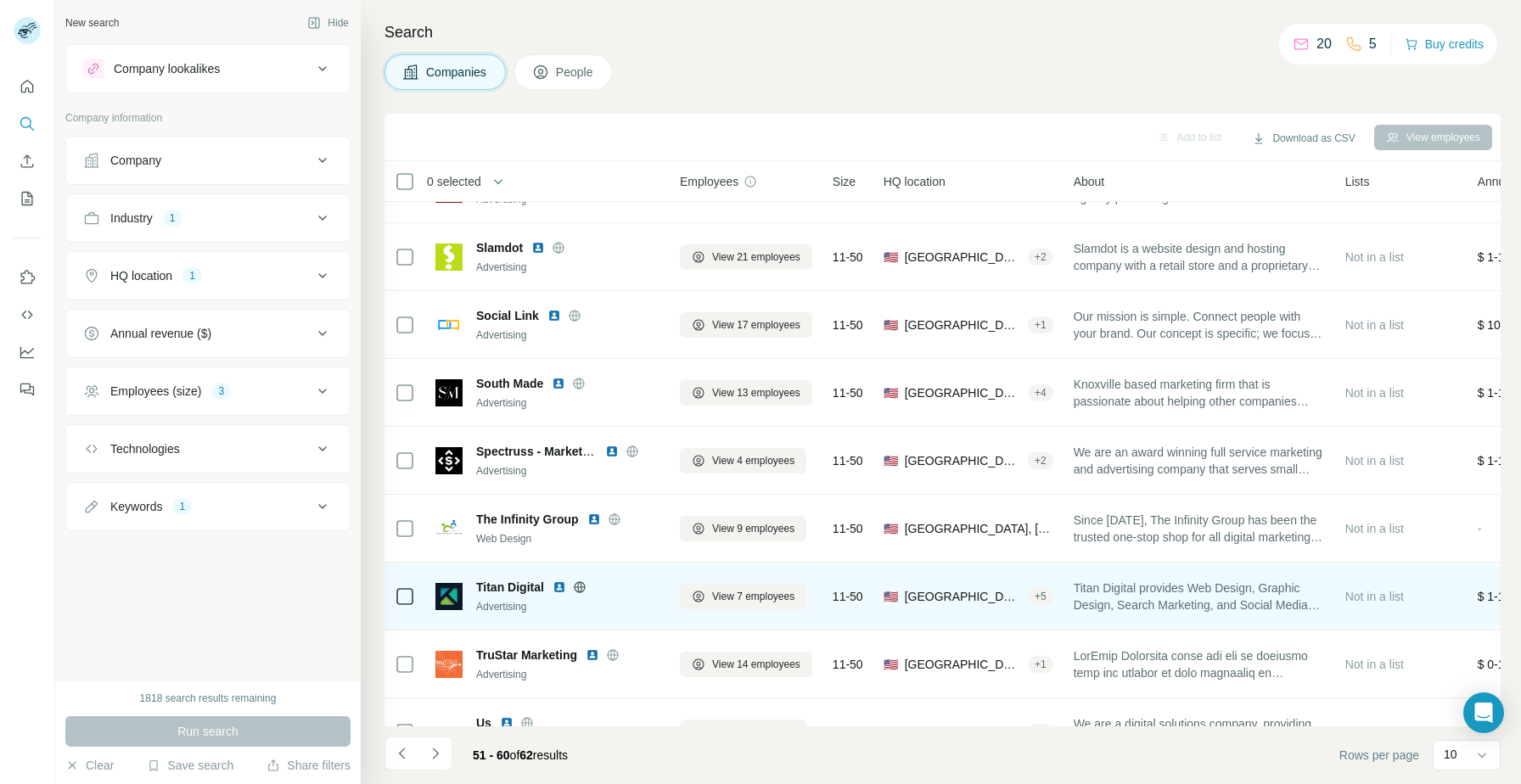
scroll to position [0, 0]
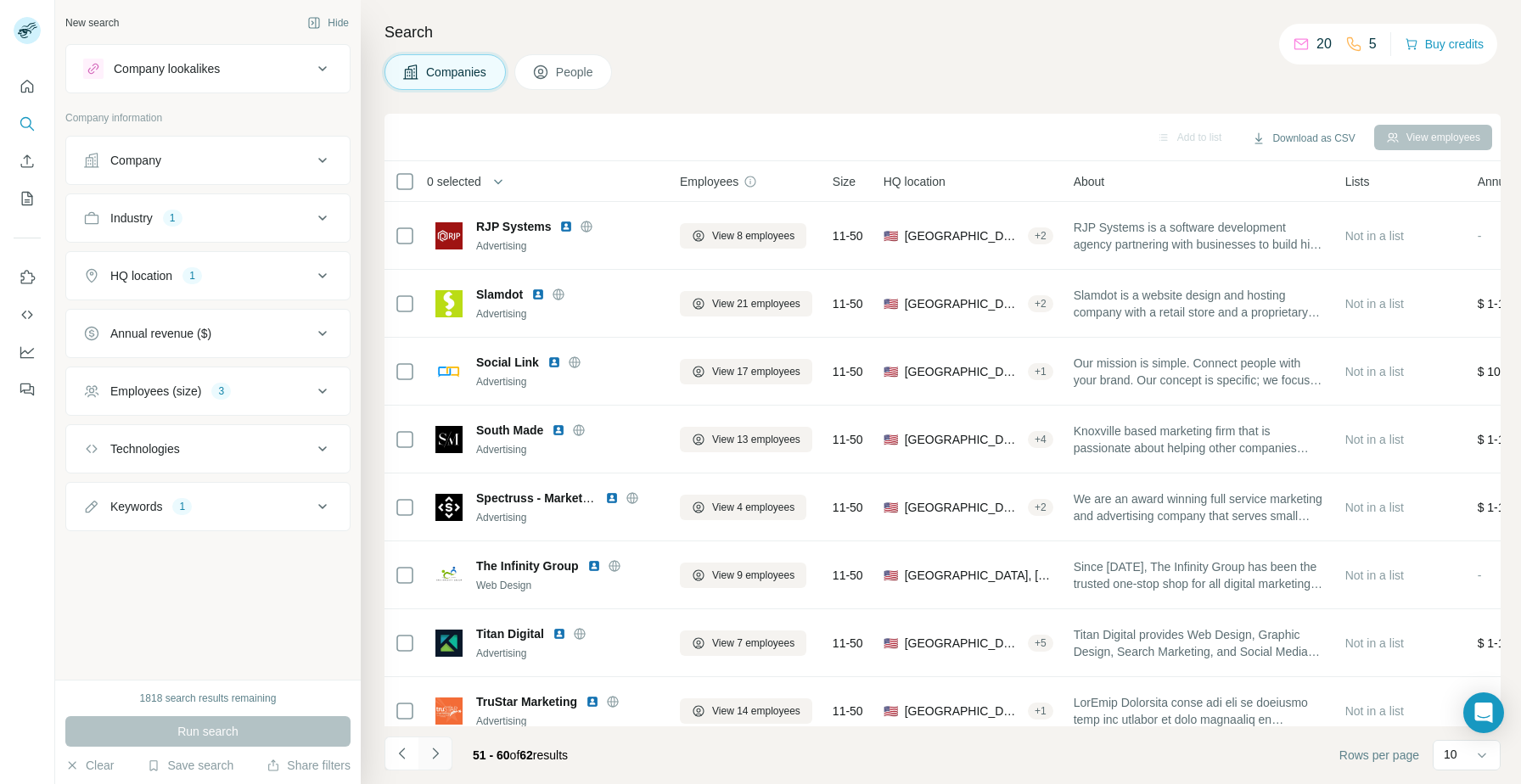
click at [437, 759] on icon "Navigate to next page" at bounding box center [434, 753] width 17 height 17
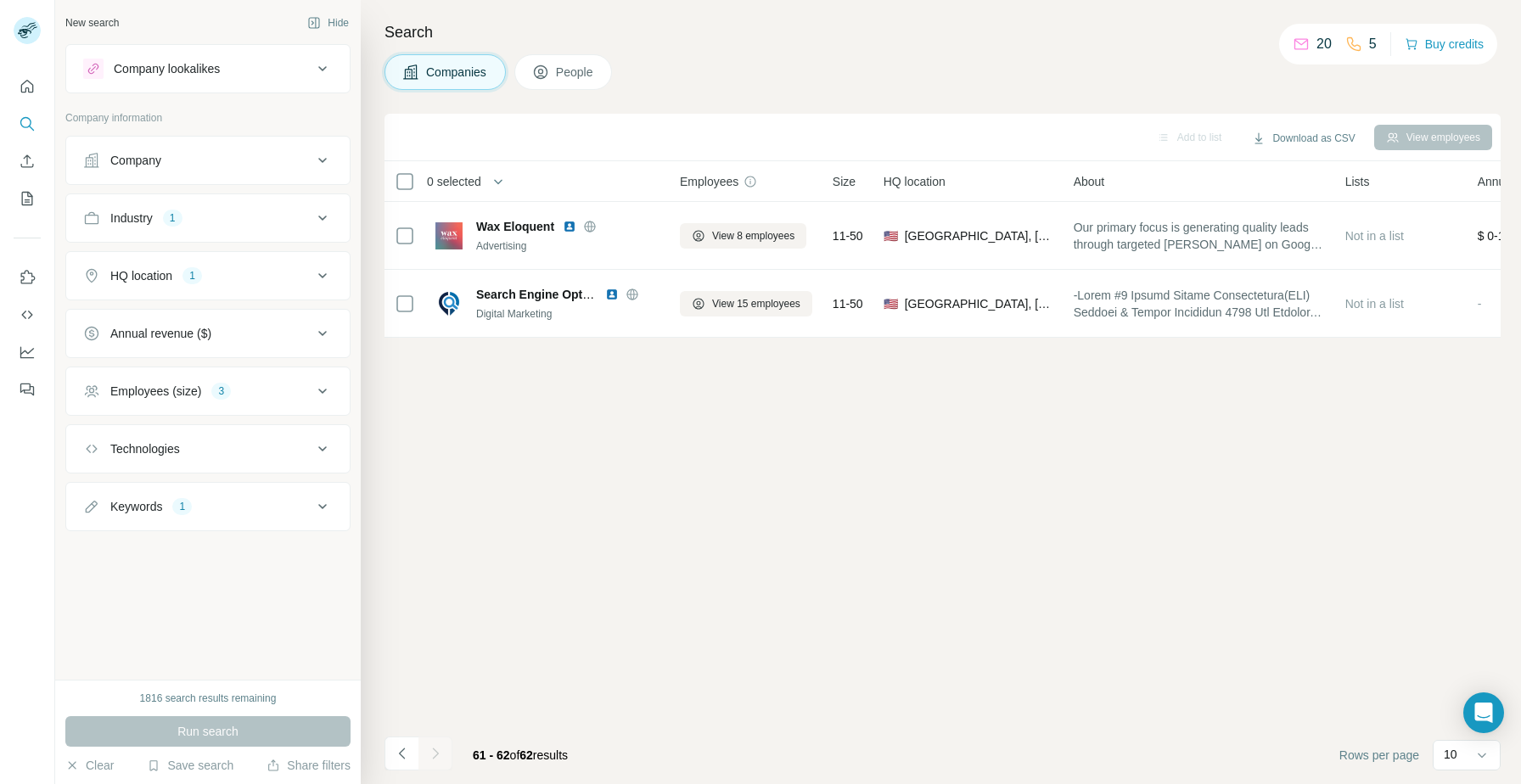
click at [263, 272] on div "HQ location 1" at bounding box center [198, 275] width 229 height 17
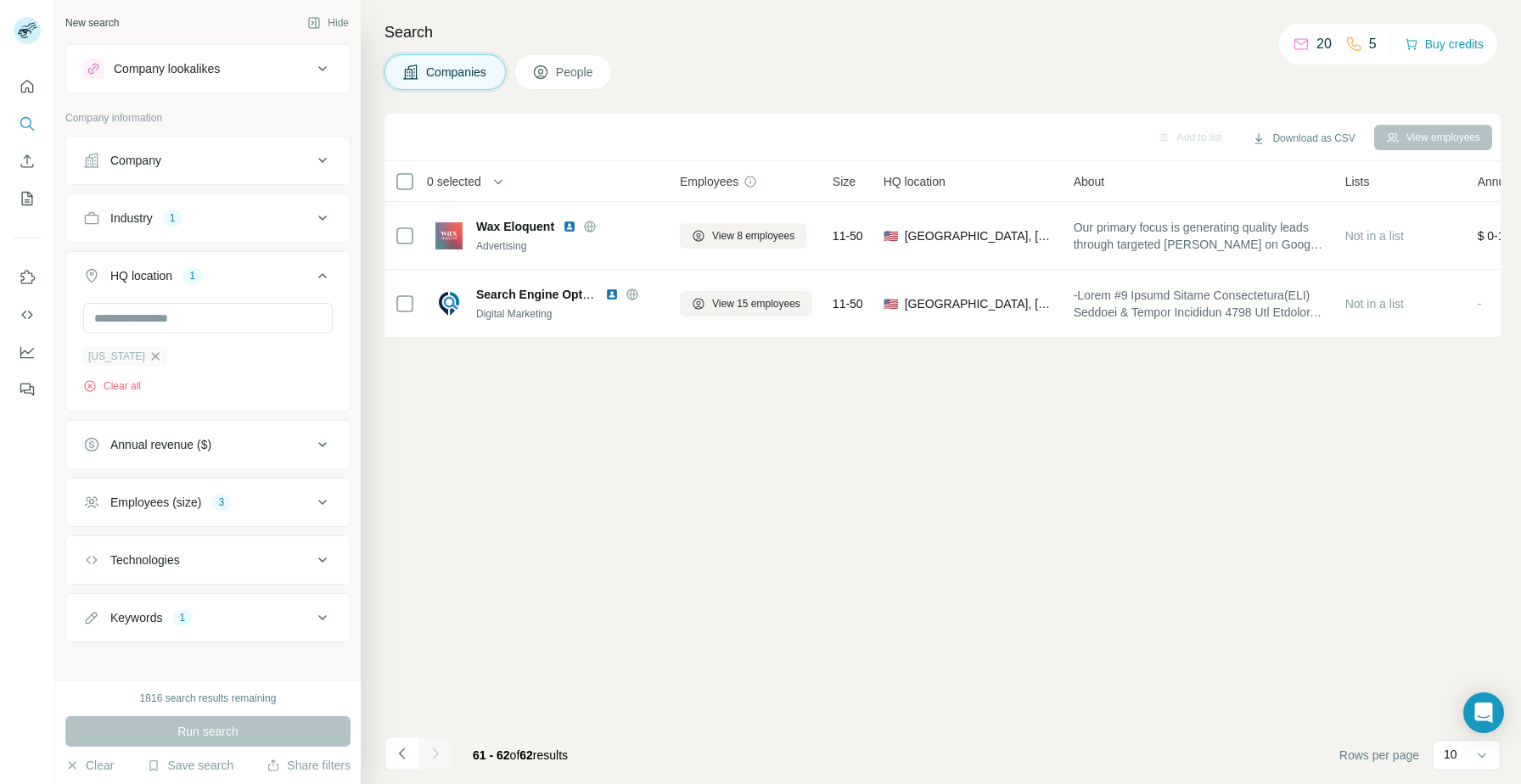
click at [149, 352] on icon "button" at bounding box center [156, 357] width 14 height 14
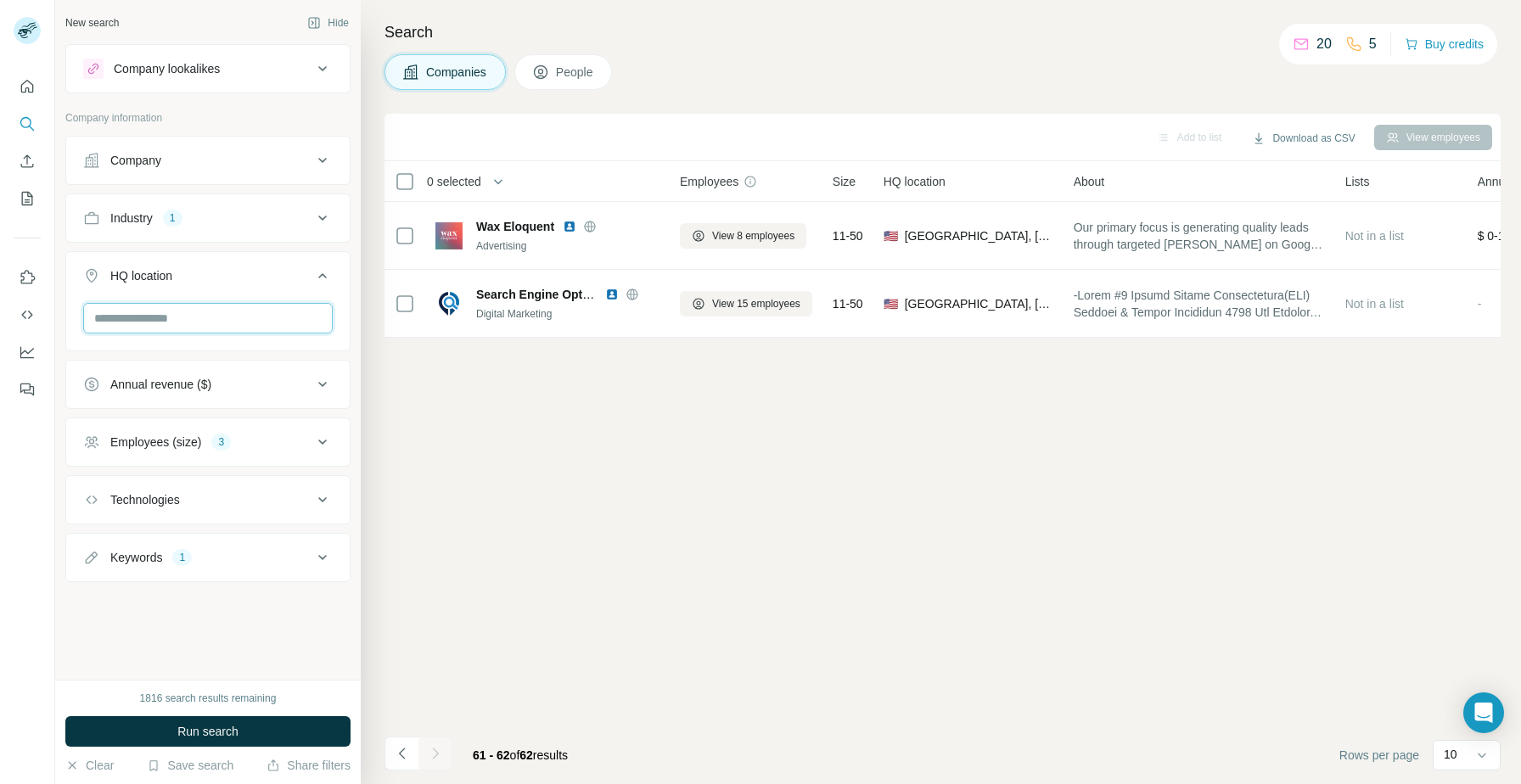
click at [145, 323] on input "text" at bounding box center [208, 318] width 250 height 30
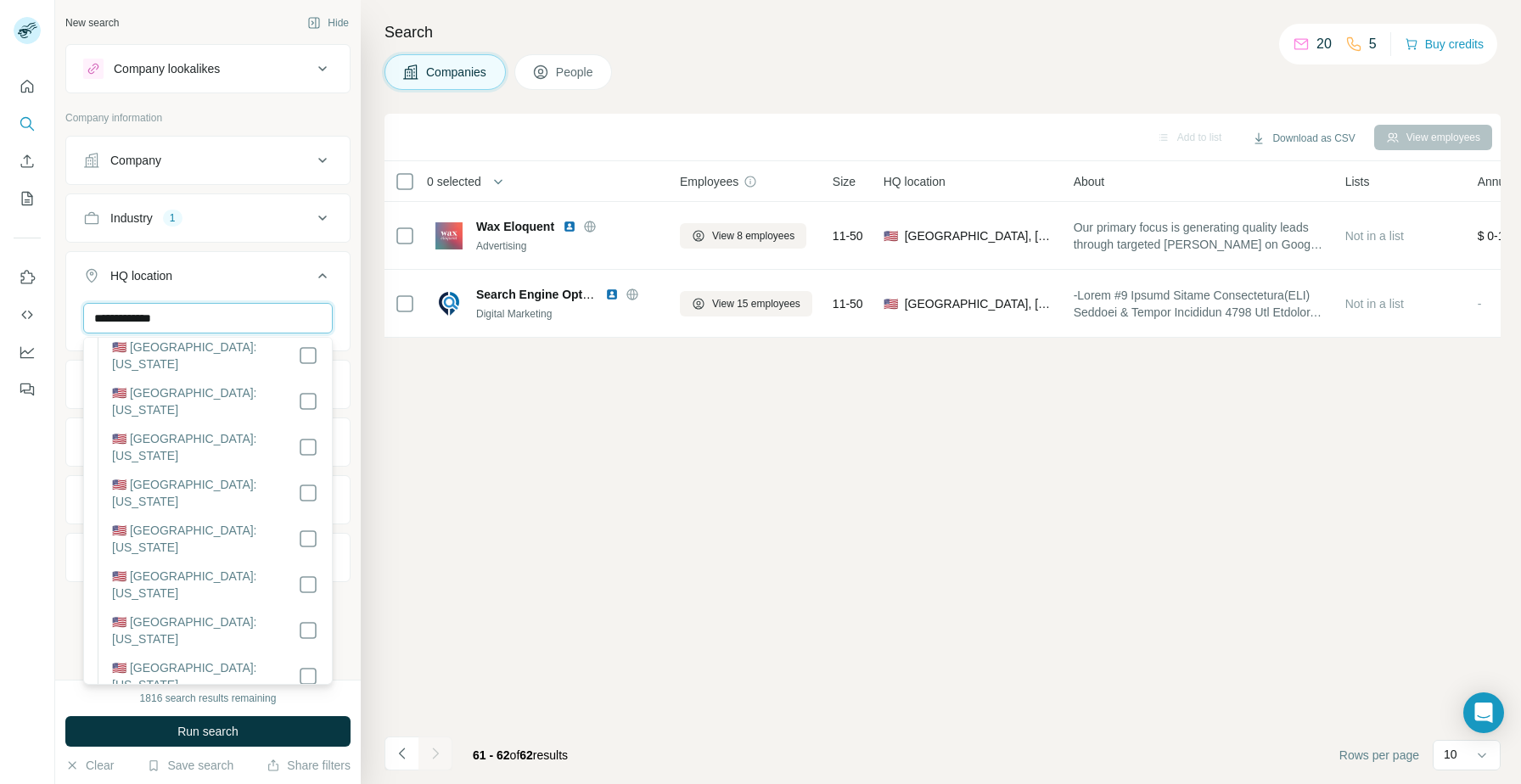
scroll to position [1360, 0]
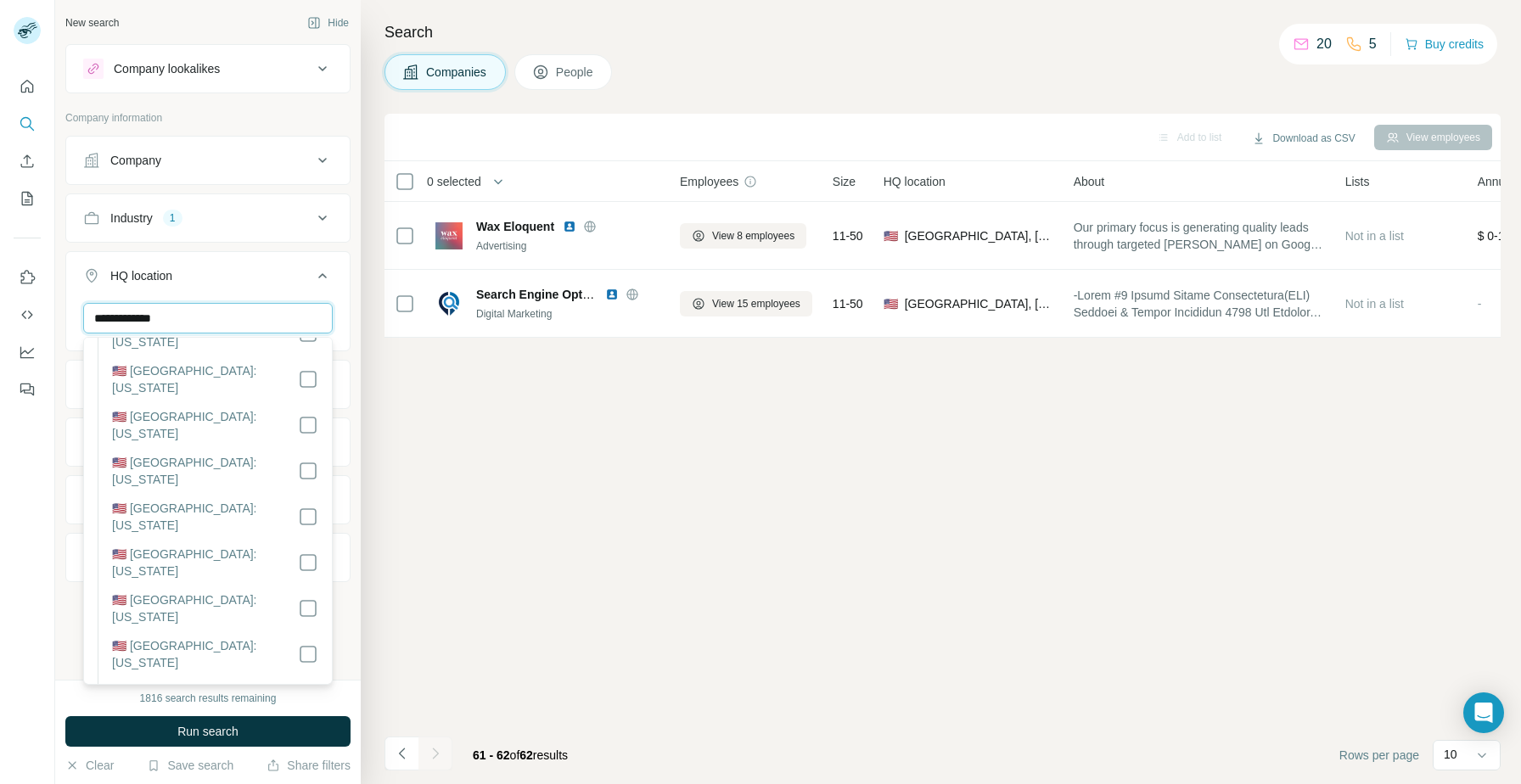
type input "**********"
click at [267, 726] on button "Run search" at bounding box center [207, 731] width 285 height 30
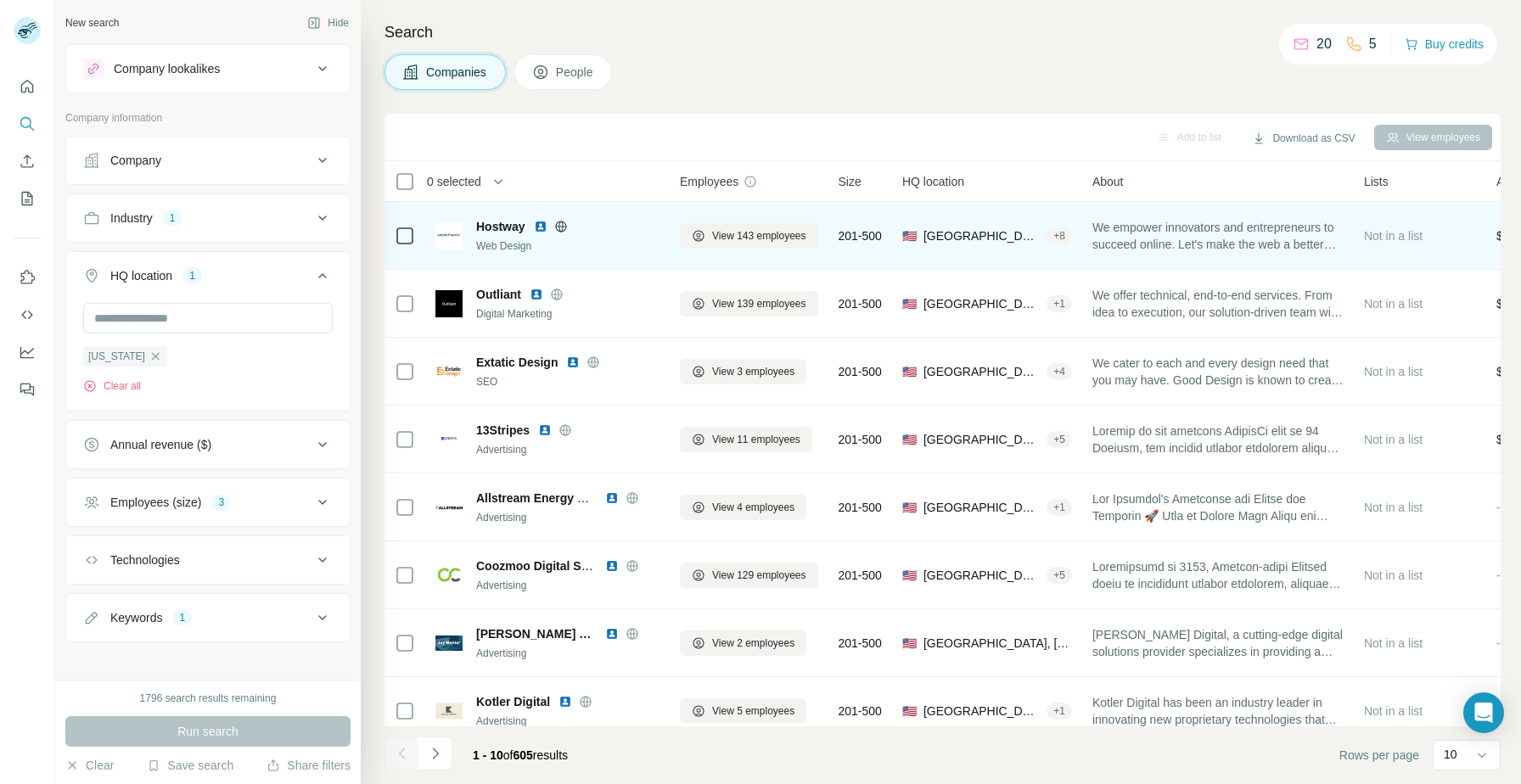
click at [540, 221] on img at bounding box center [540, 226] width 14 height 14
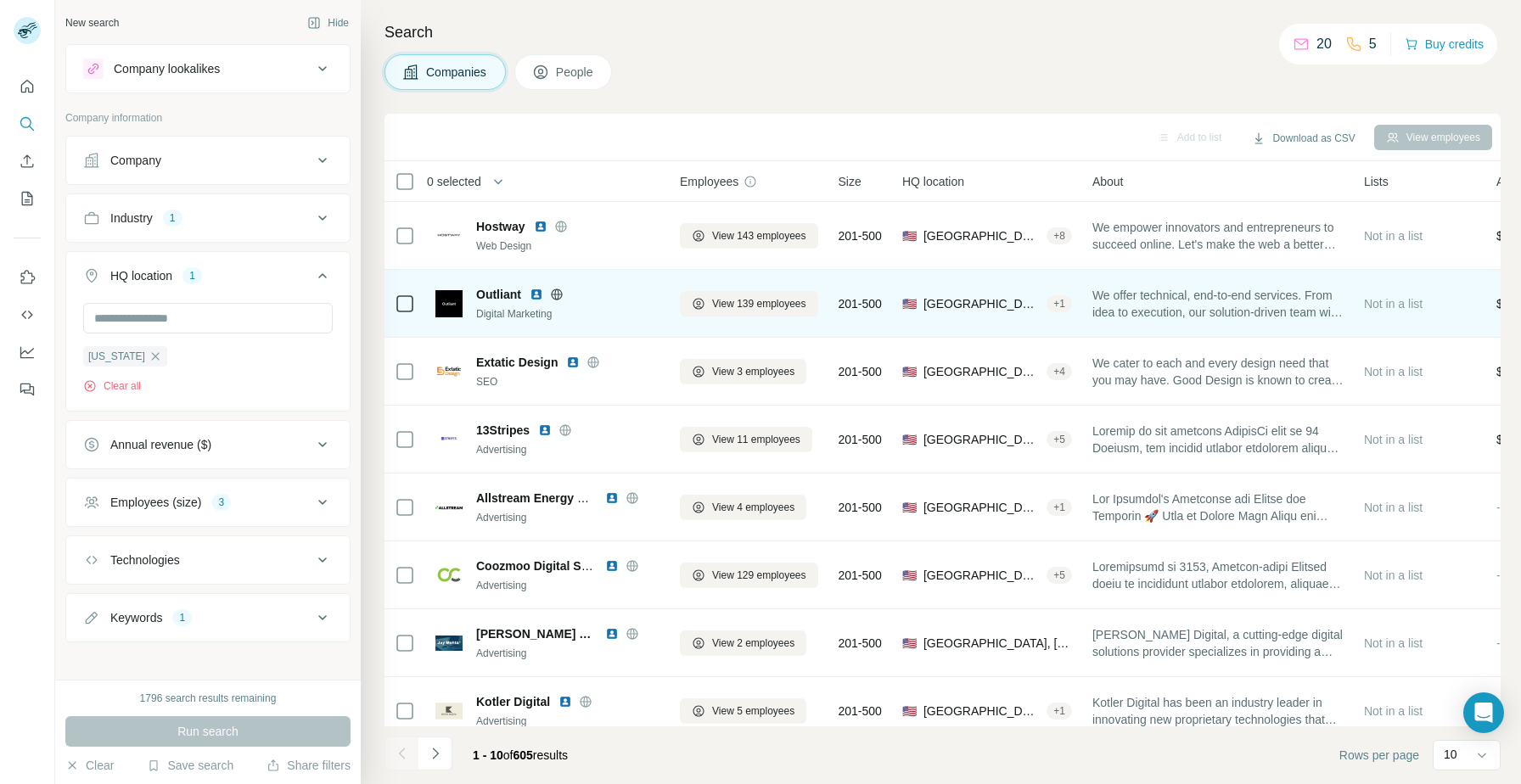
click at [536, 290] on img at bounding box center [536, 294] width 14 height 14
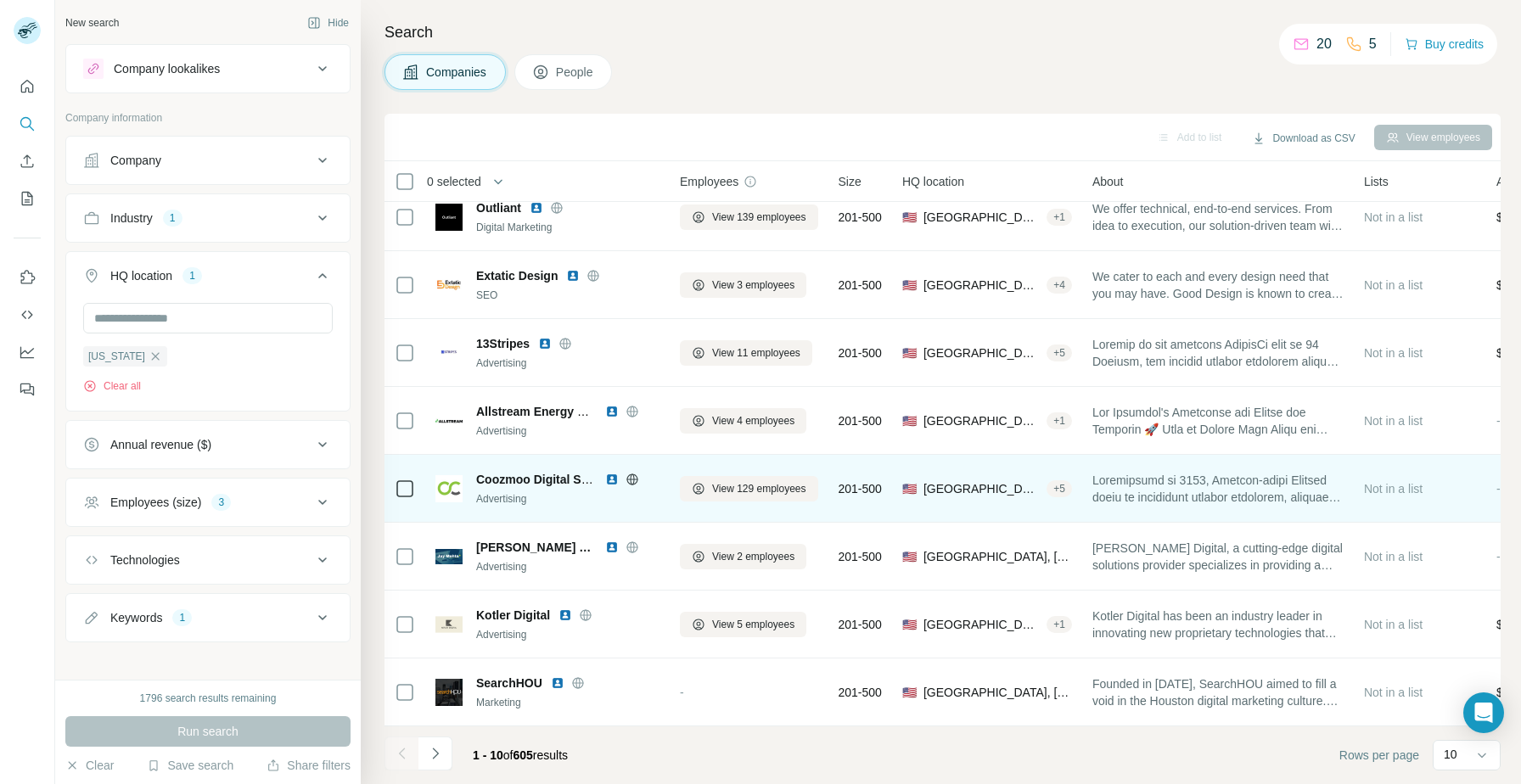
scroll to position [58, 0]
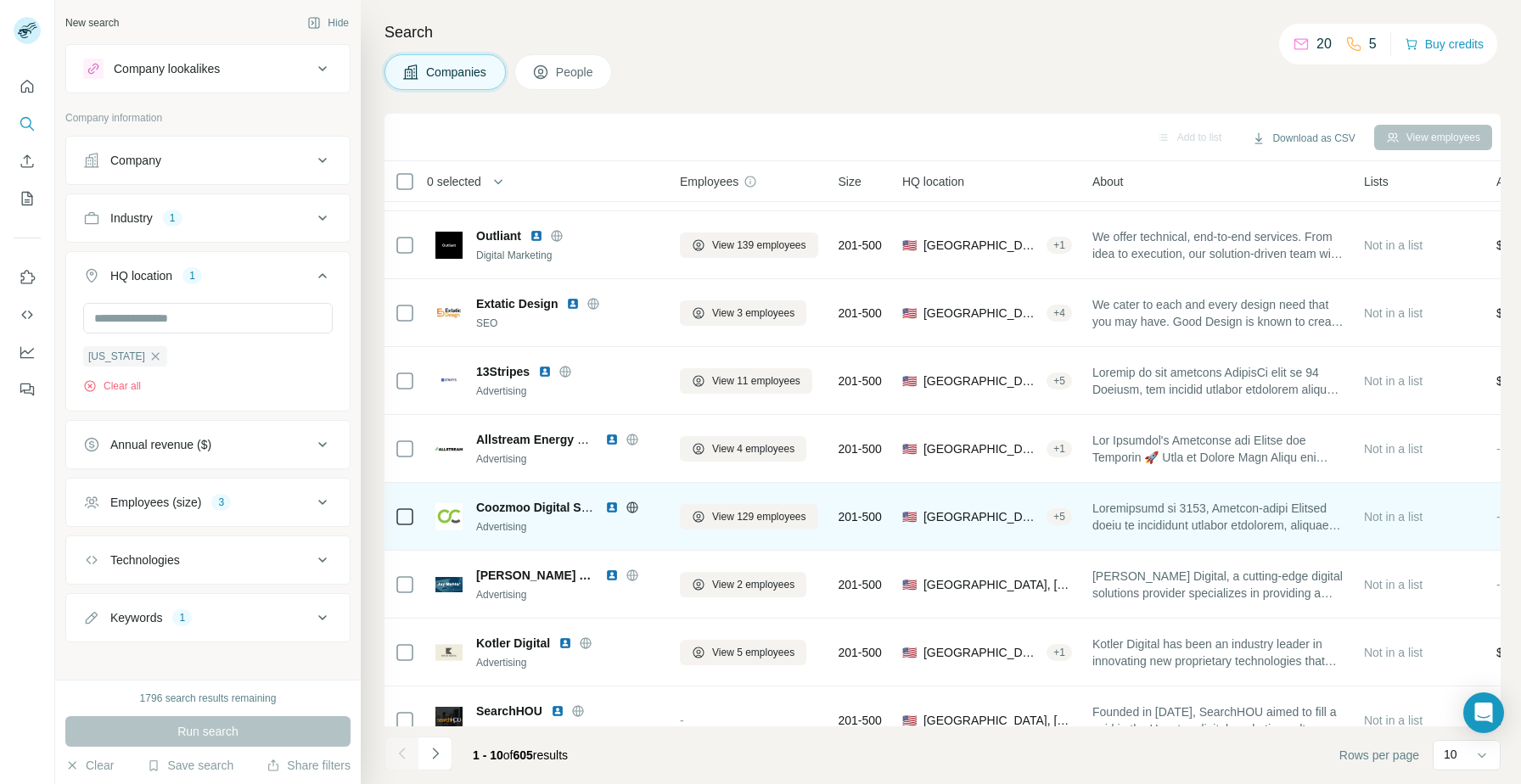
click at [612, 508] on img at bounding box center [612, 507] width 14 height 14
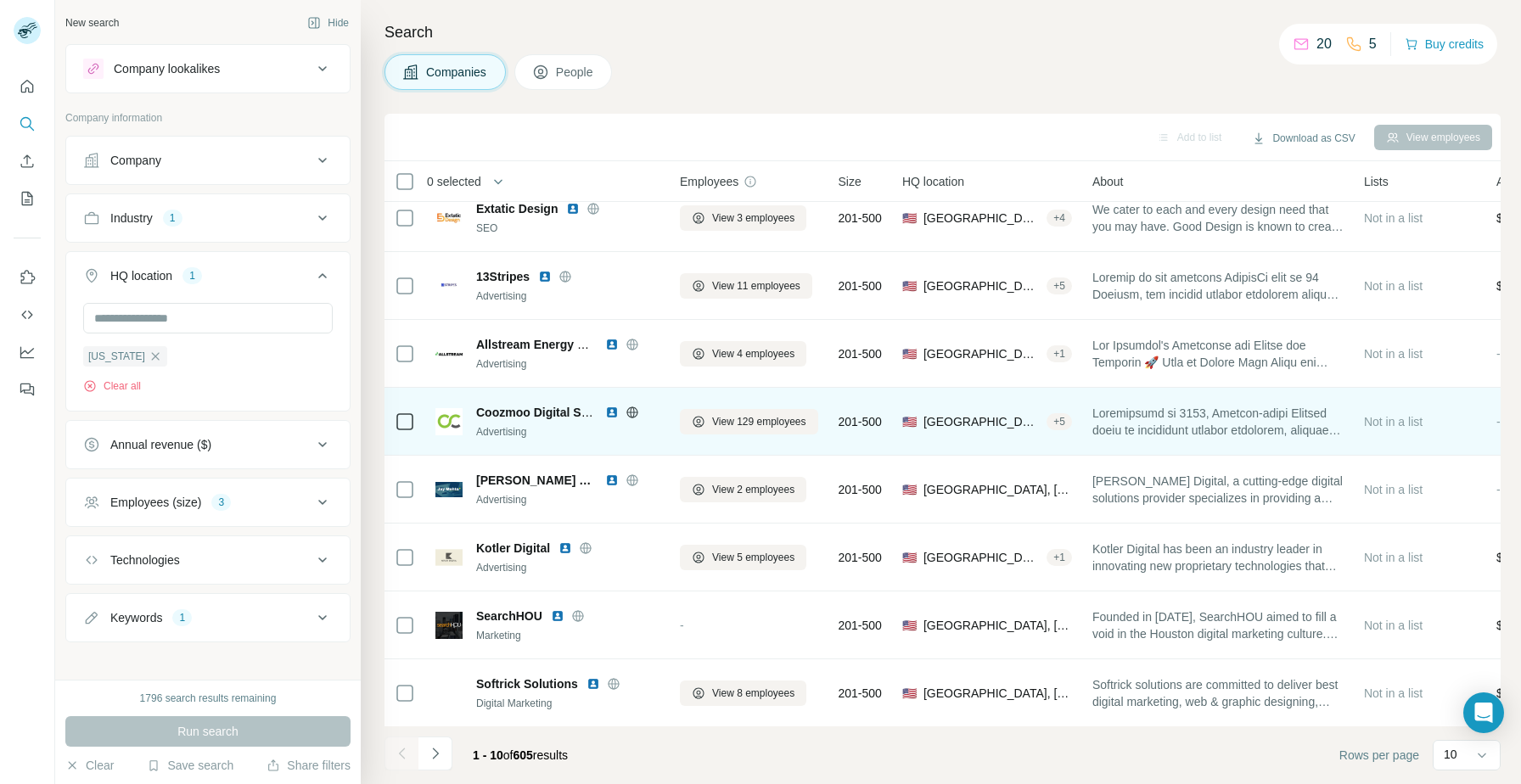
scroll to position [154, 0]
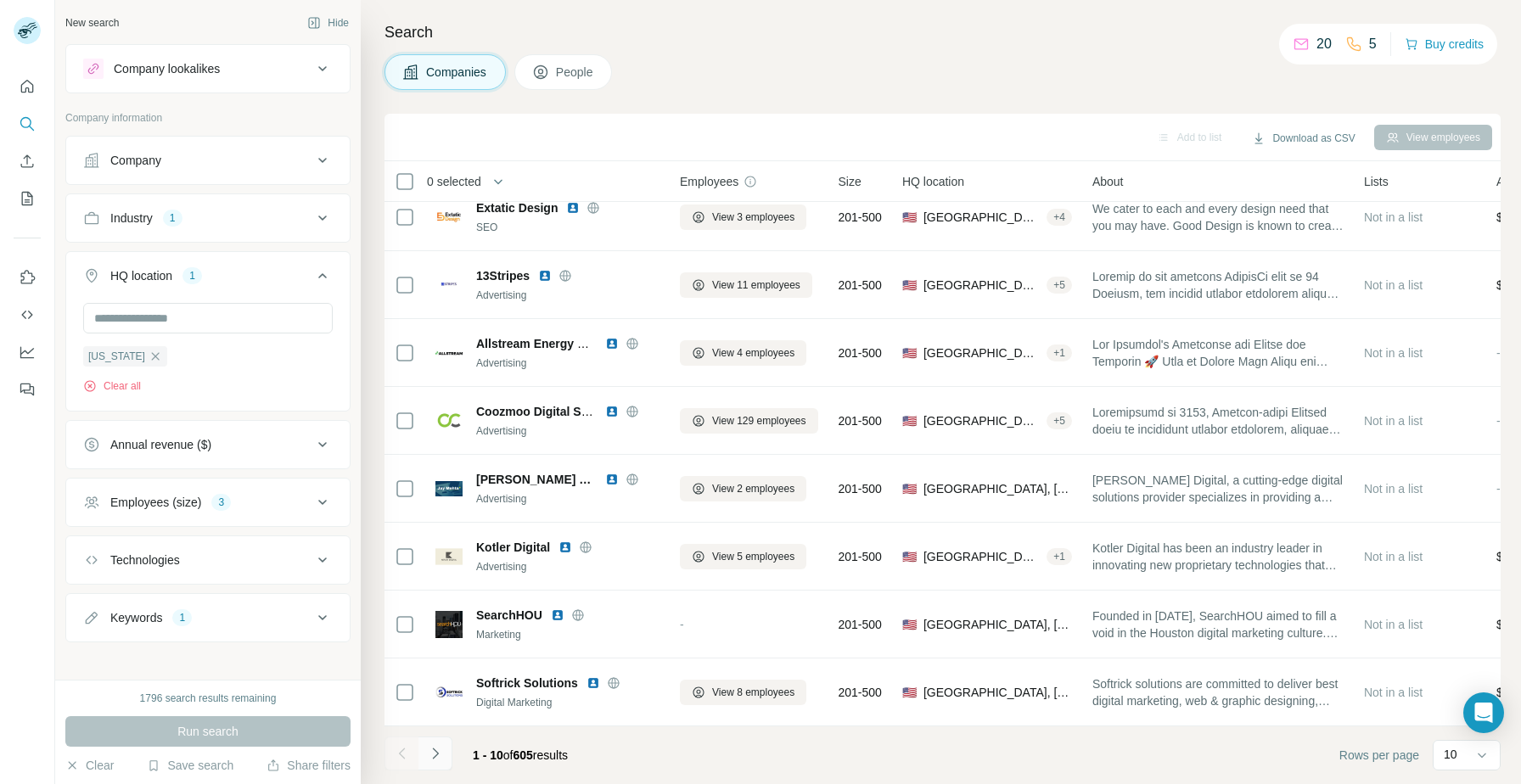
click at [442, 759] on icon "Navigate to next page" at bounding box center [434, 753] width 17 height 17
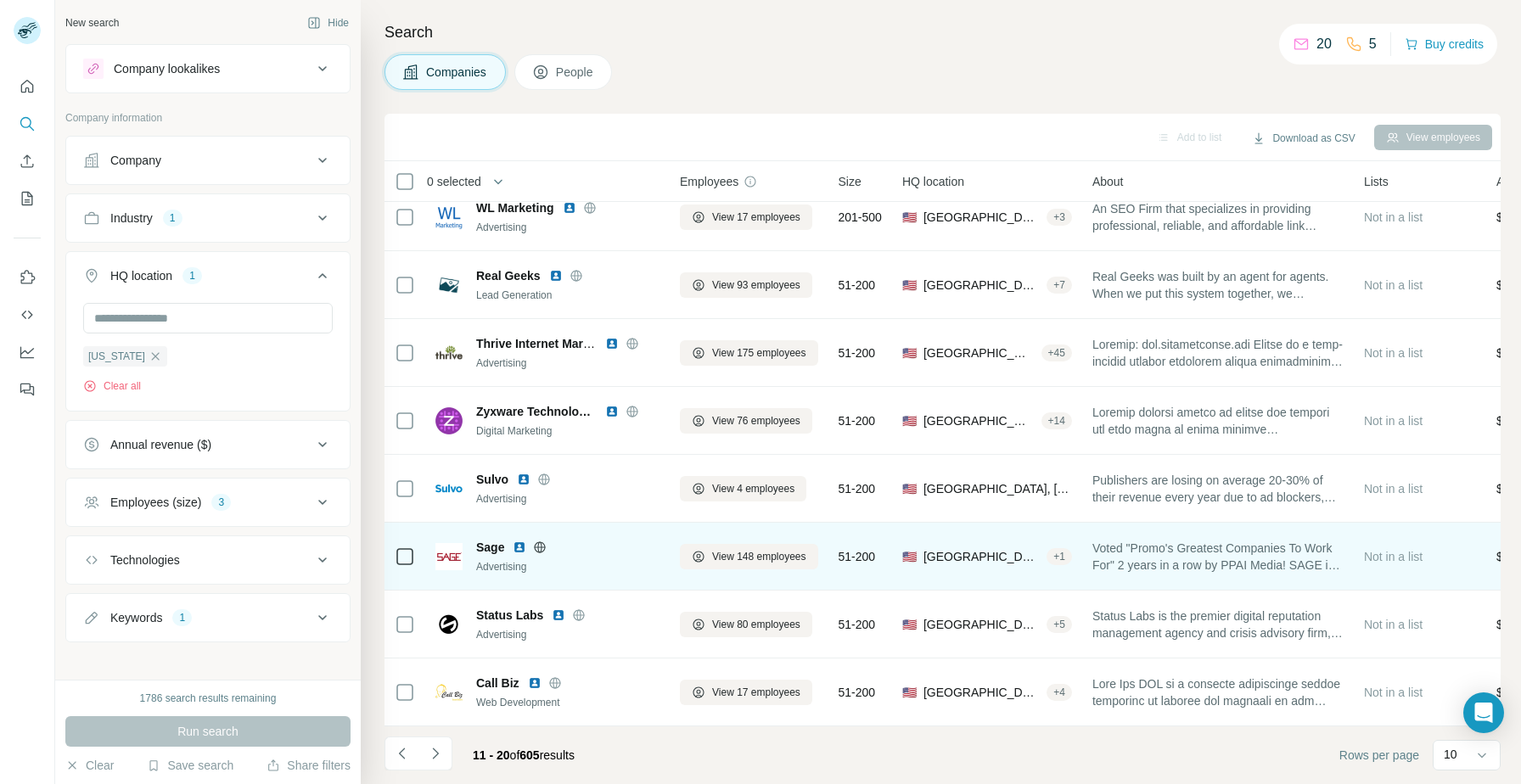
click at [523, 545] on img at bounding box center [519, 547] width 14 height 14
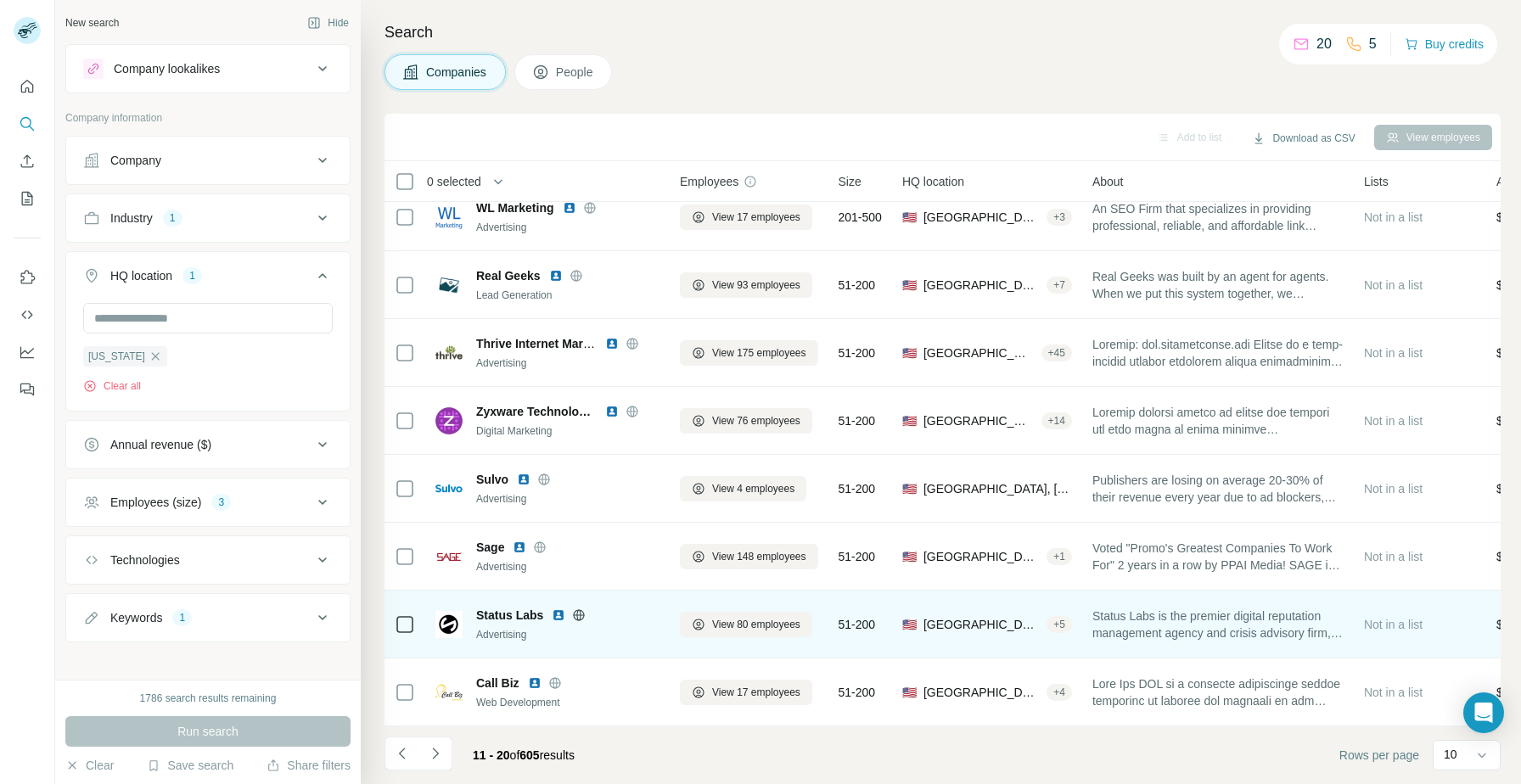
click at [555, 617] on img at bounding box center [559, 615] width 14 height 14
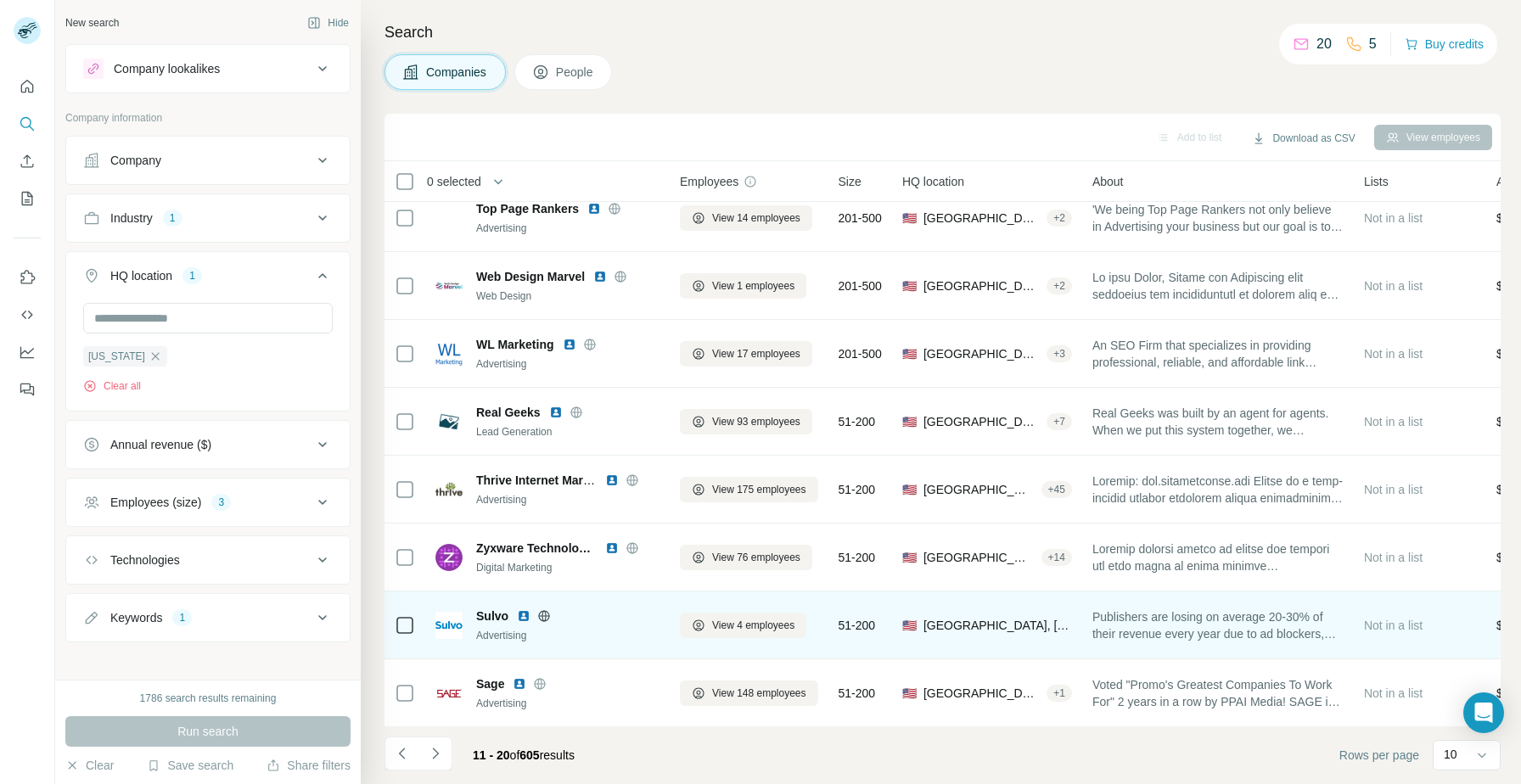
scroll to position [0, 0]
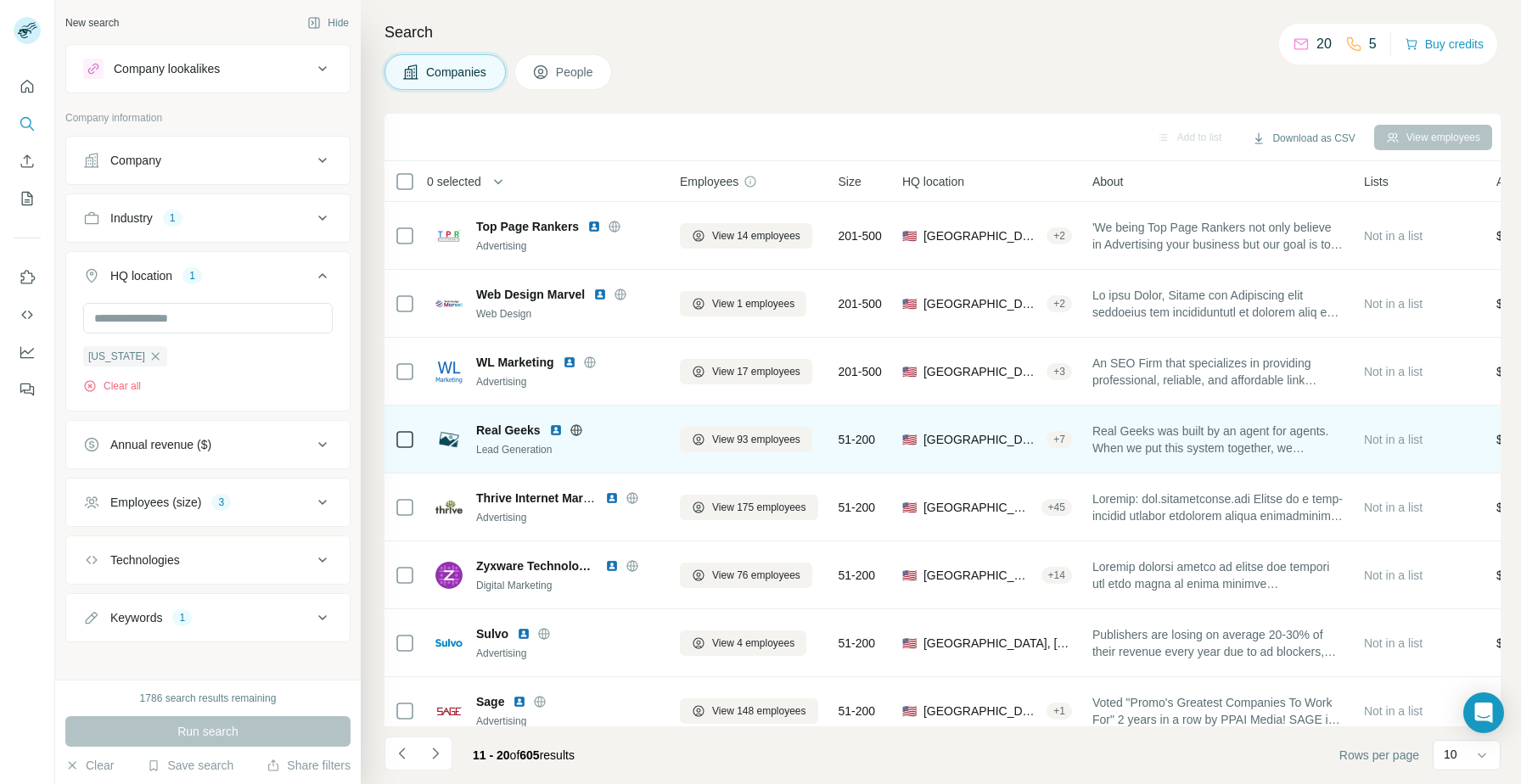
click at [559, 429] on img at bounding box center [556, 430] width 14 height 14
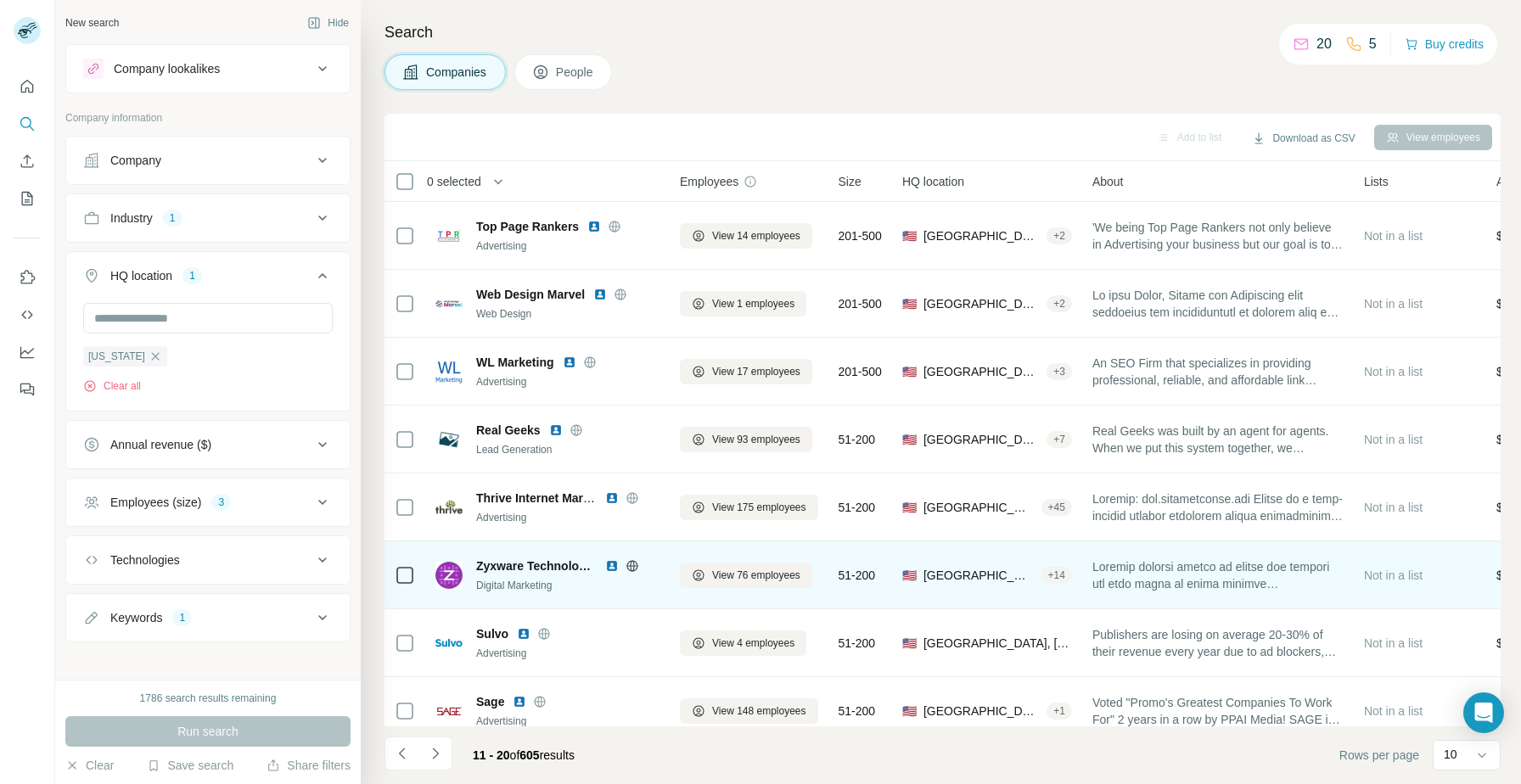
click at [610, 566] on img at bounding box center [612, 565] width 14 height 14
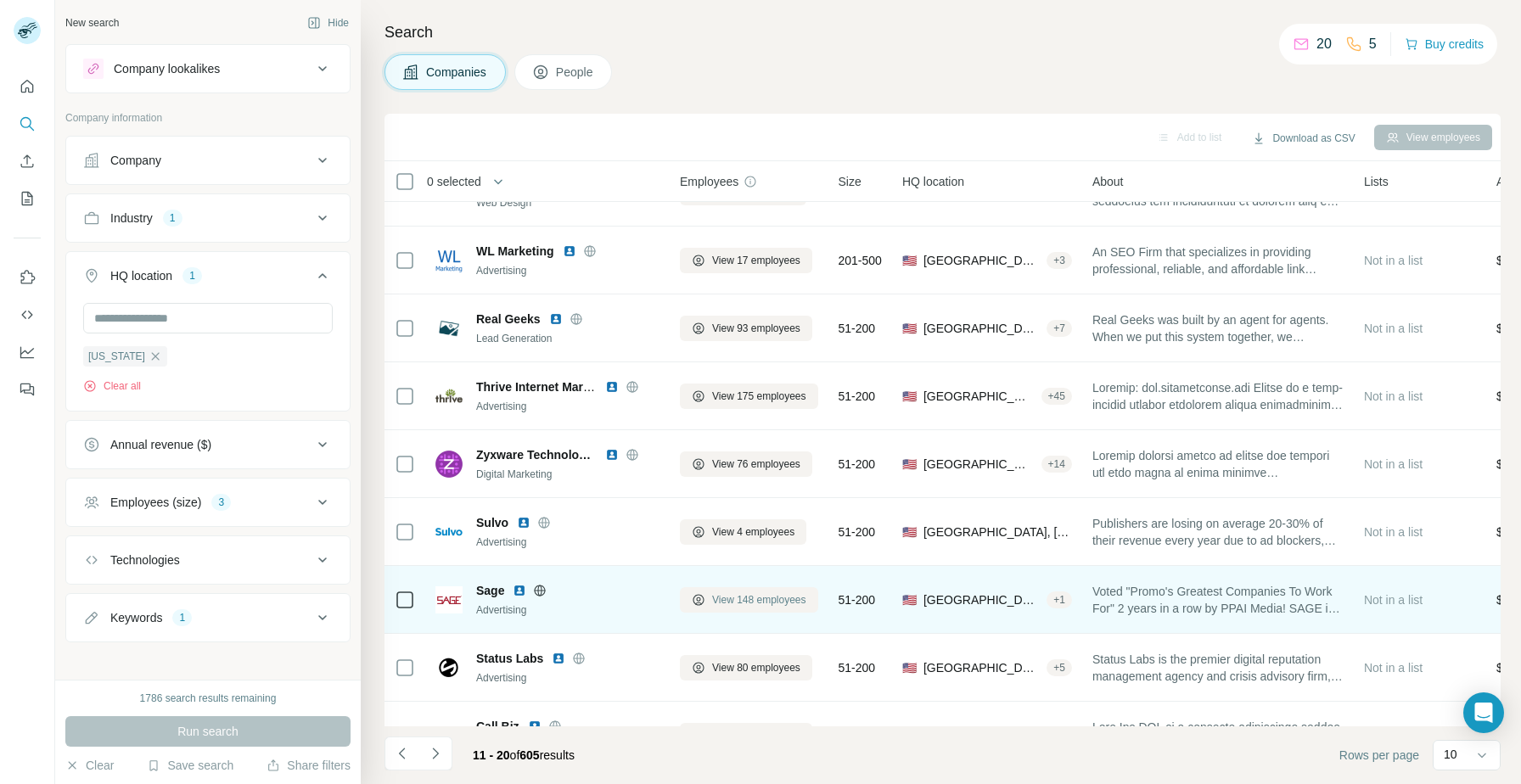
scroll to position [154, 0]
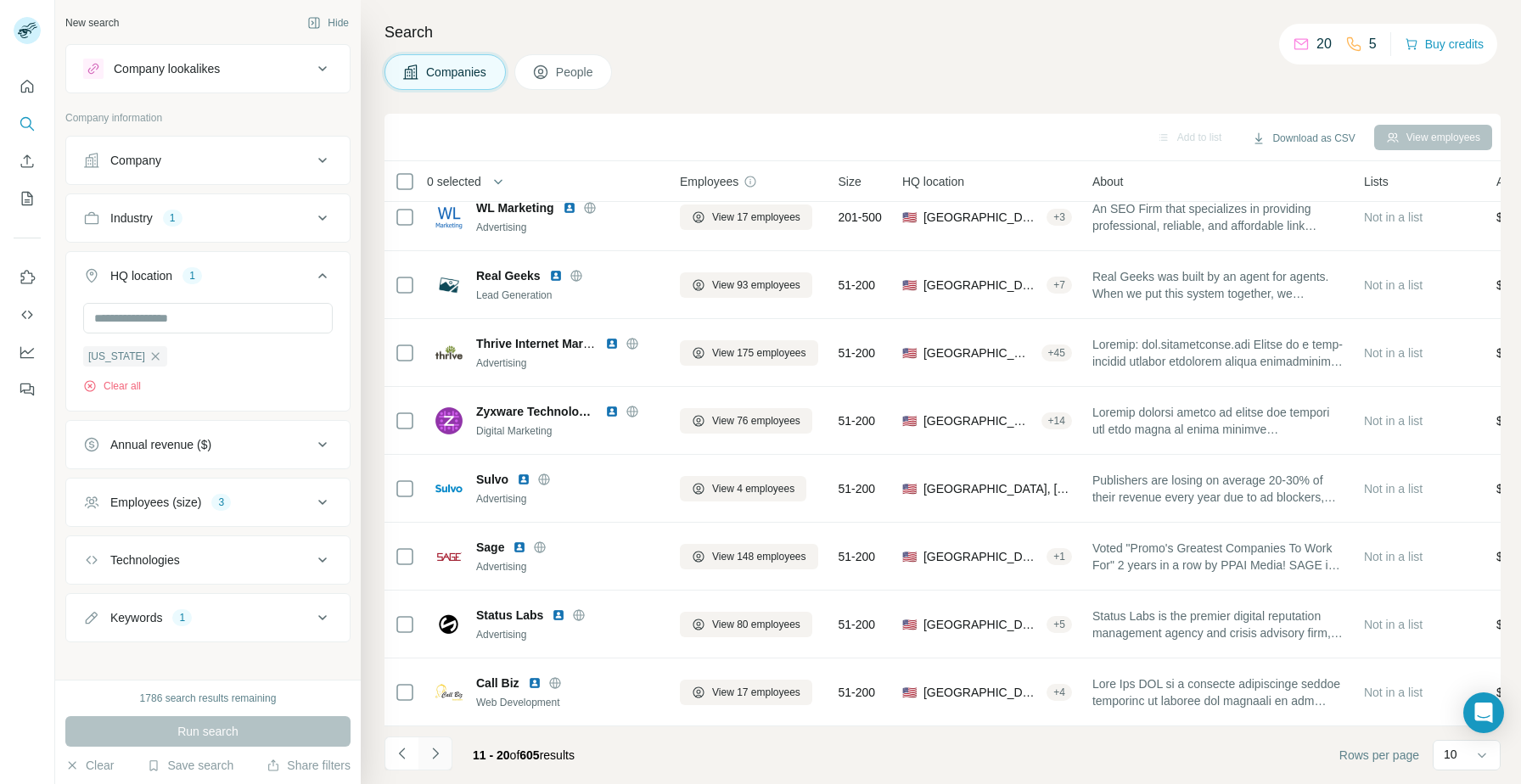
click at [449, 748] on button "Navigate to next page" at bounding box center [434, 753] width 34 height 34
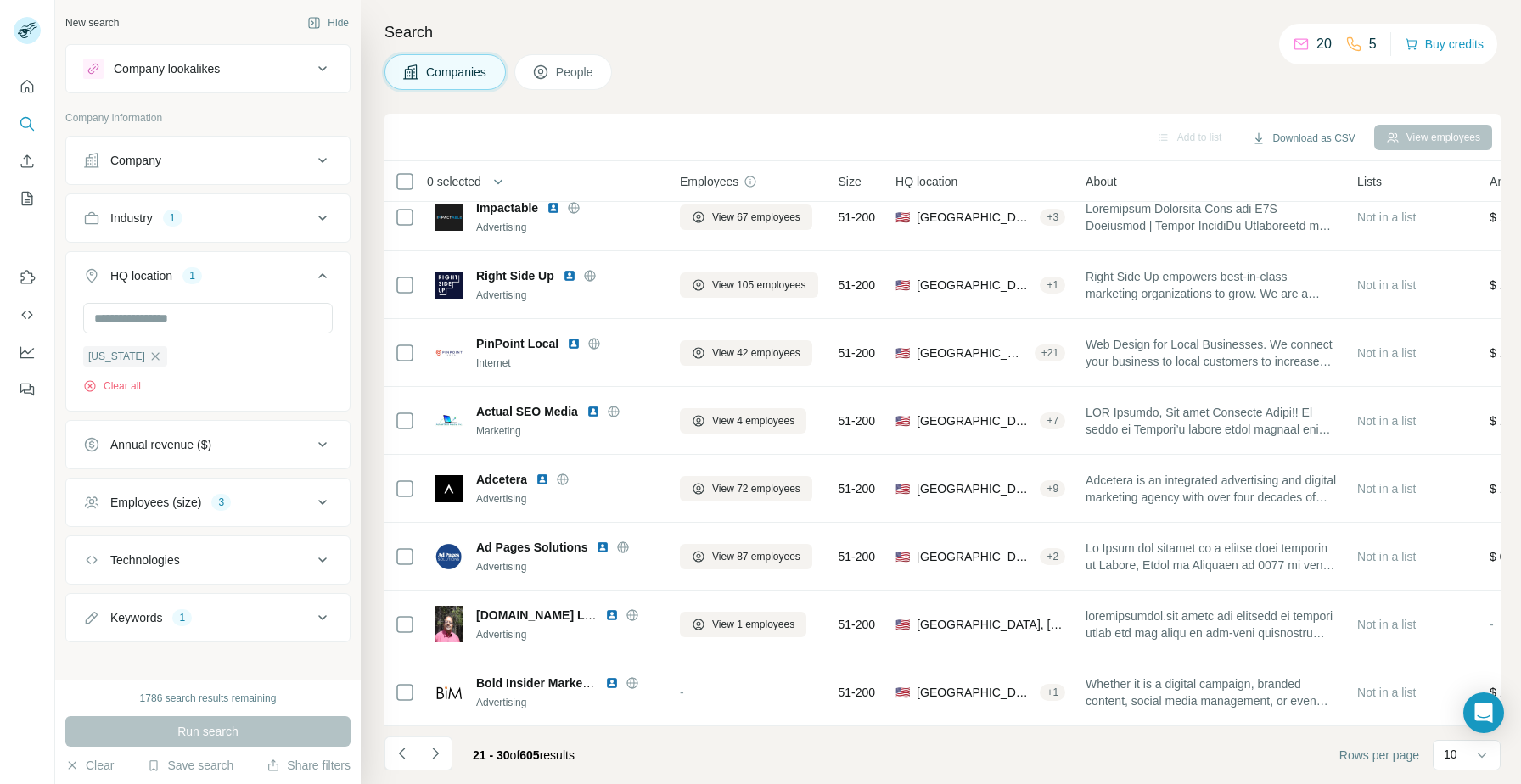
scroll to position [0, 0]
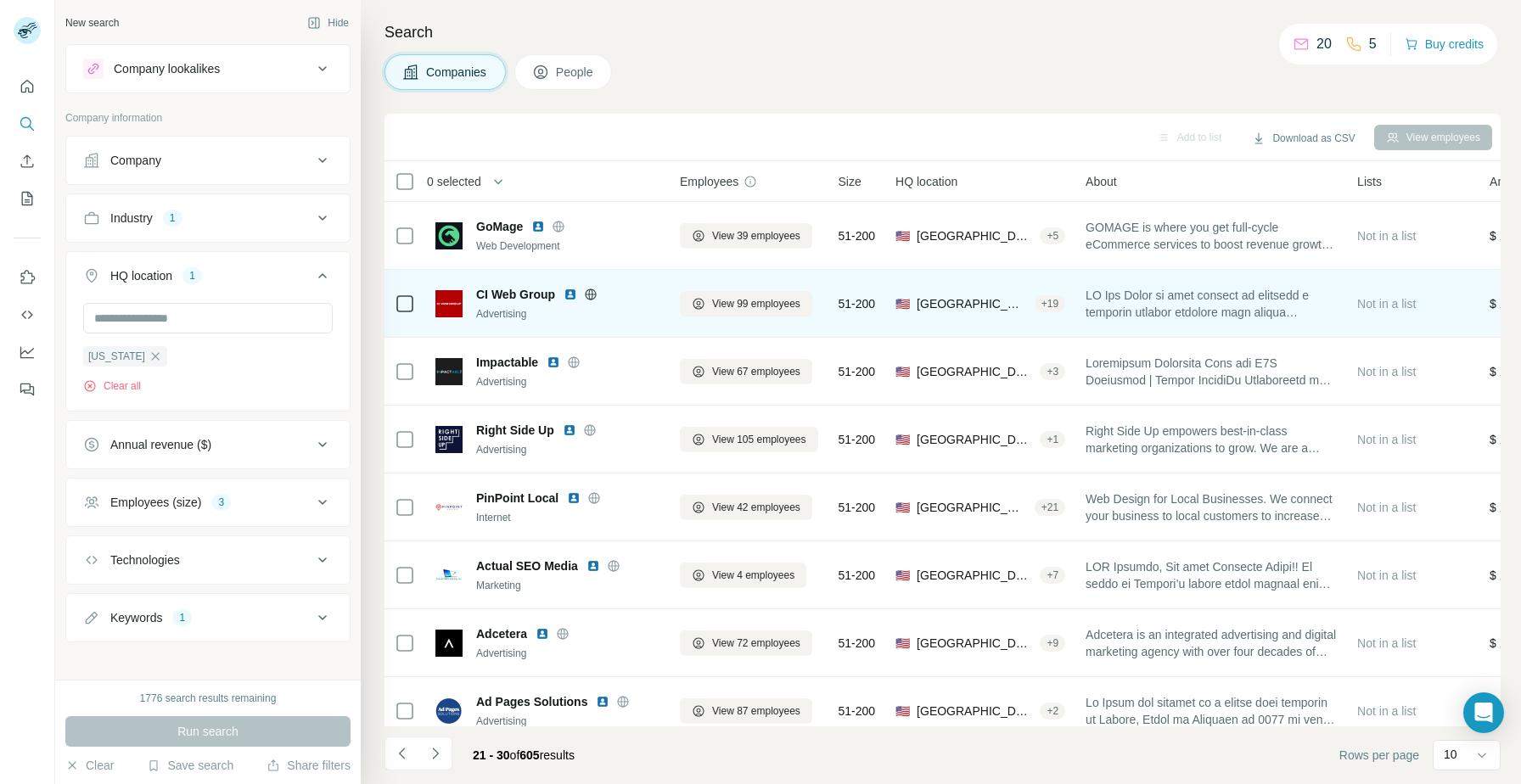
click at [574, 291] on img at bounding box center [570, 294] width 14 height 14
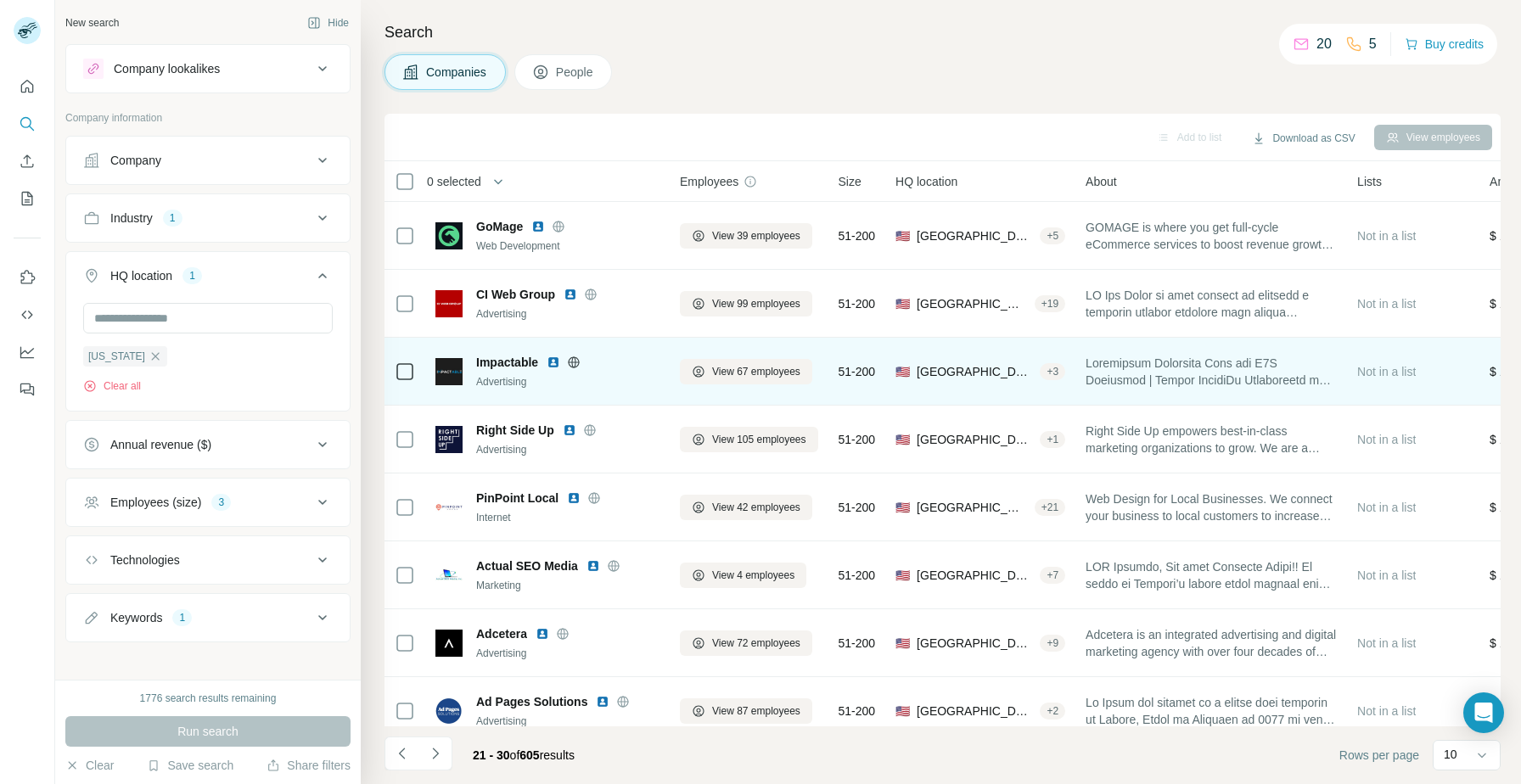
click at [557, 363] on img at bounding box center [553, 362] width 14 height 14
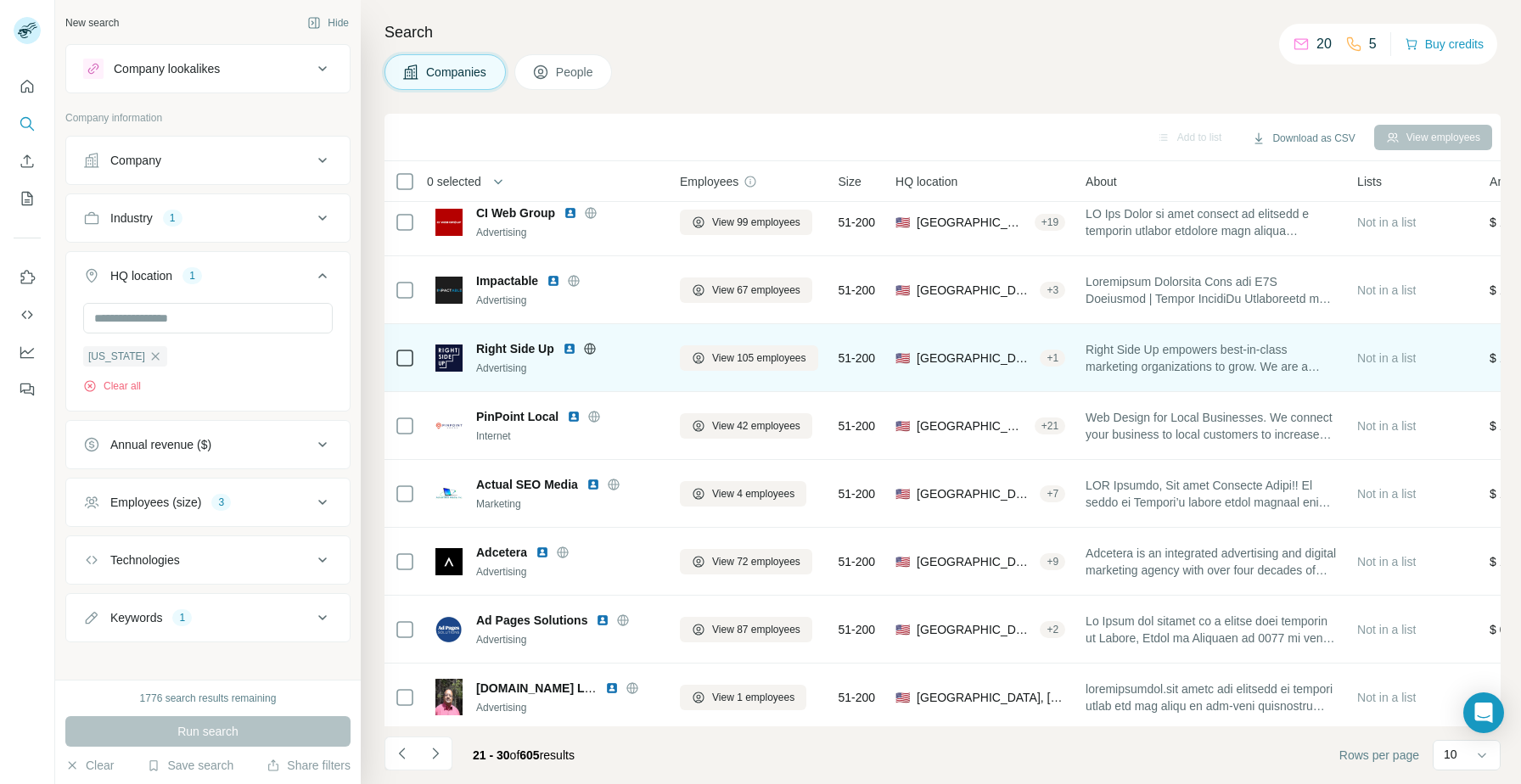
scroll to position [84, 0]
click at [570, 341] on img at bounding box center [570, 346] width 14 height 14
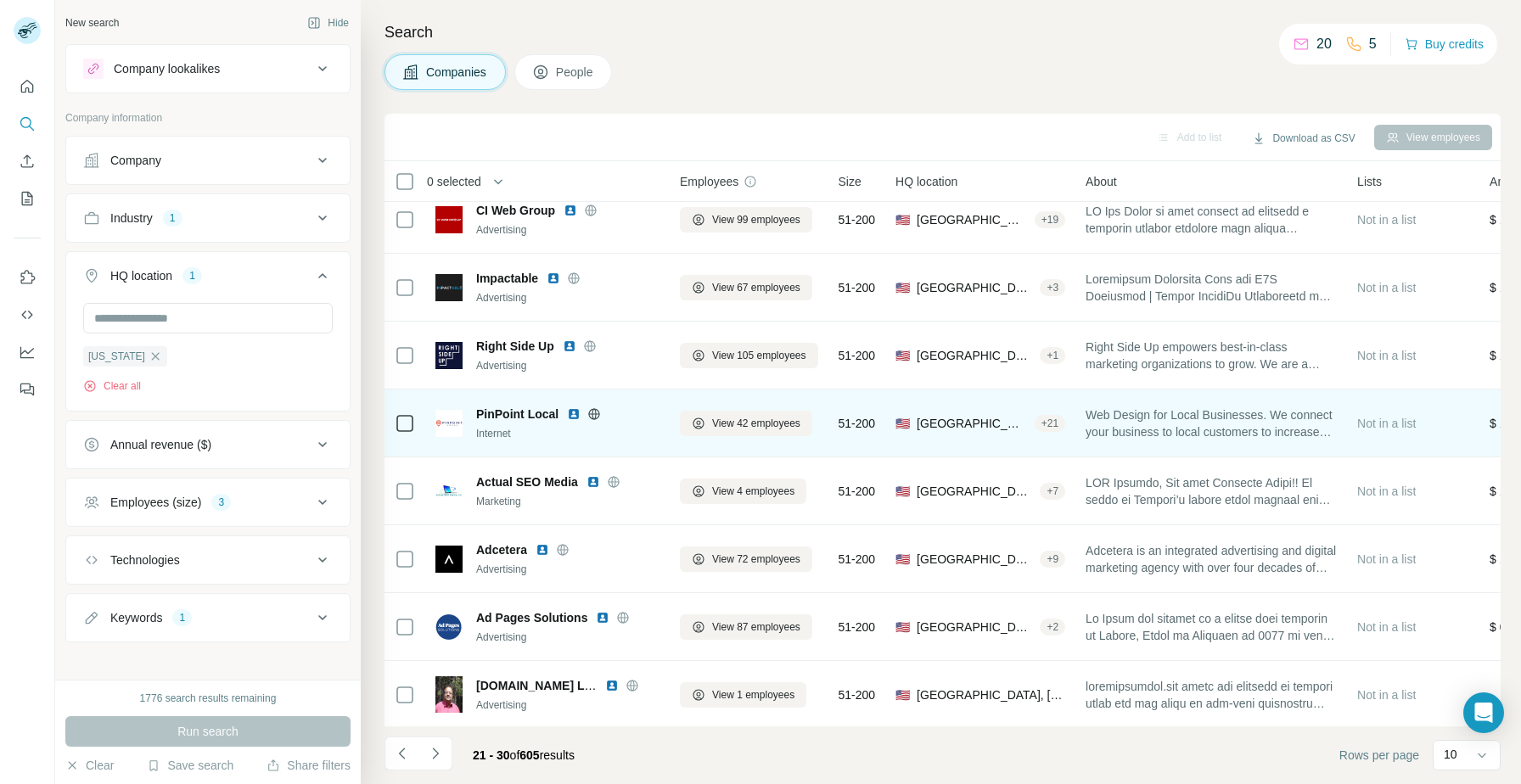
click at [570, 418] on img at bounding box center [573, 414] width 14 height 14
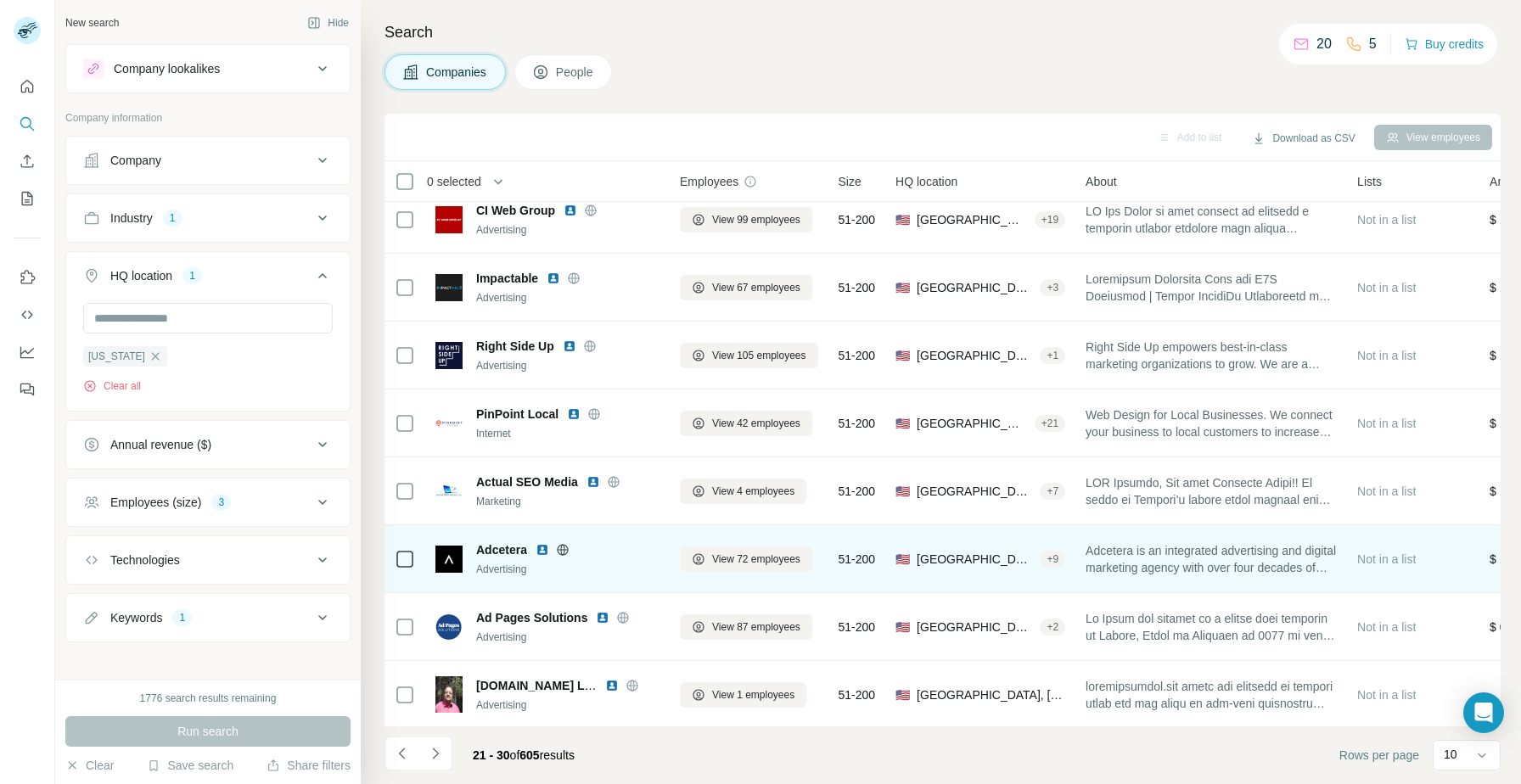
scroll to position [154, 0]
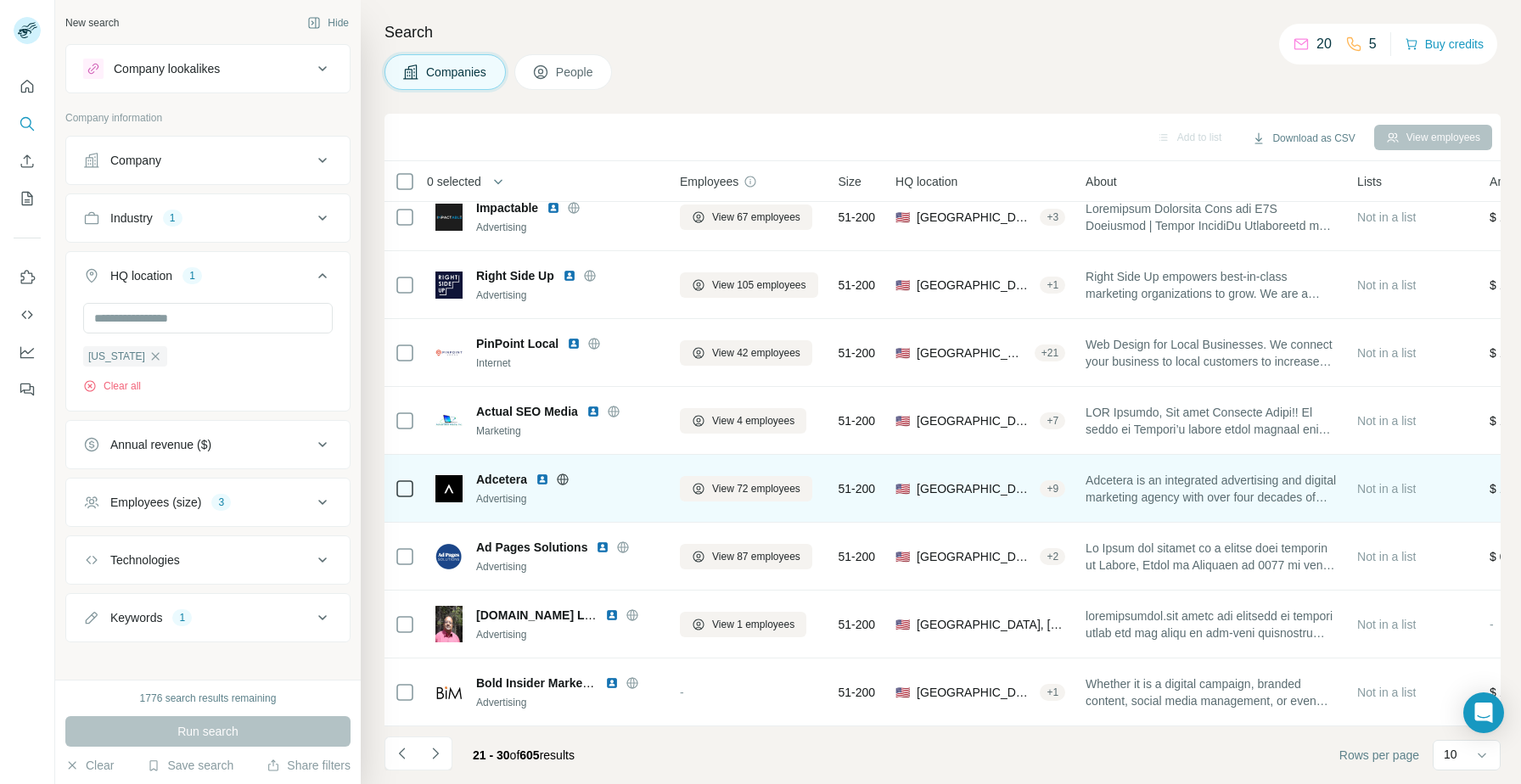
click at [538, 474] on img at bounding box center [542, 479] width 14 height 14
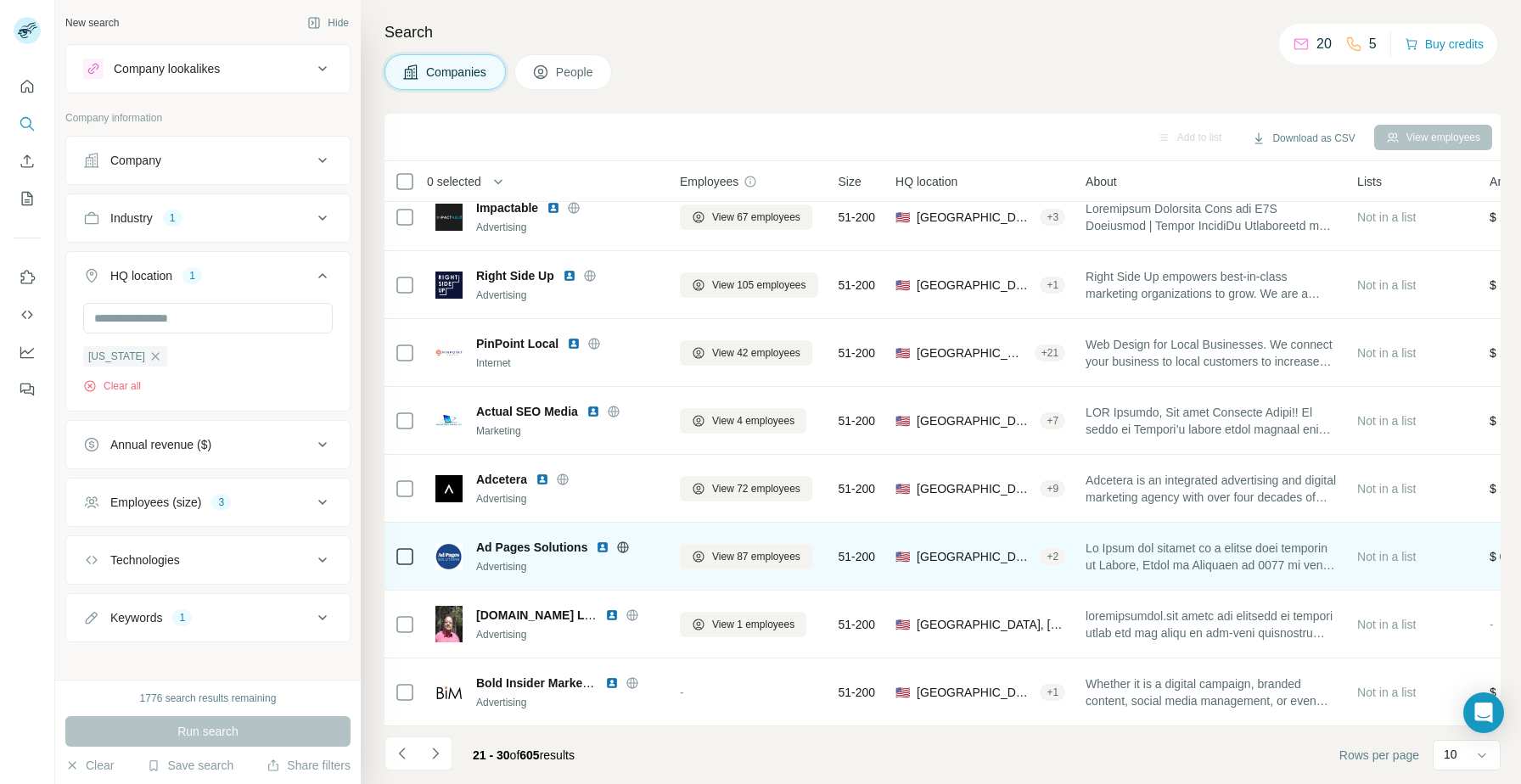
click at [604, 549] on img at bounding box center [603, 547] width 14 height 14
